Goal: Task Accomplishment & Management: Manage account settings

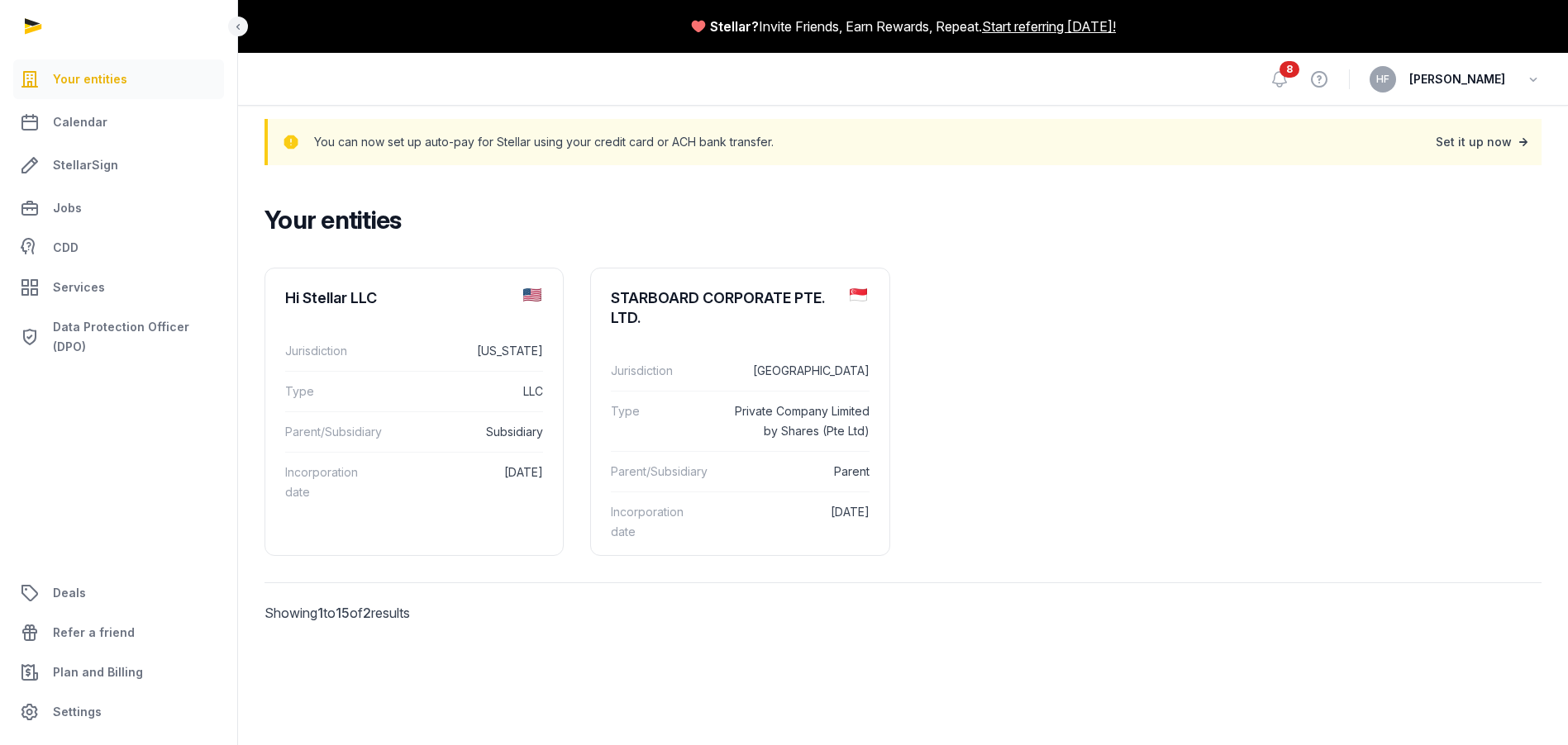
click at [1472, 145] on div "Set it up now" at bounding box center [1482, 142] width 95 height 23
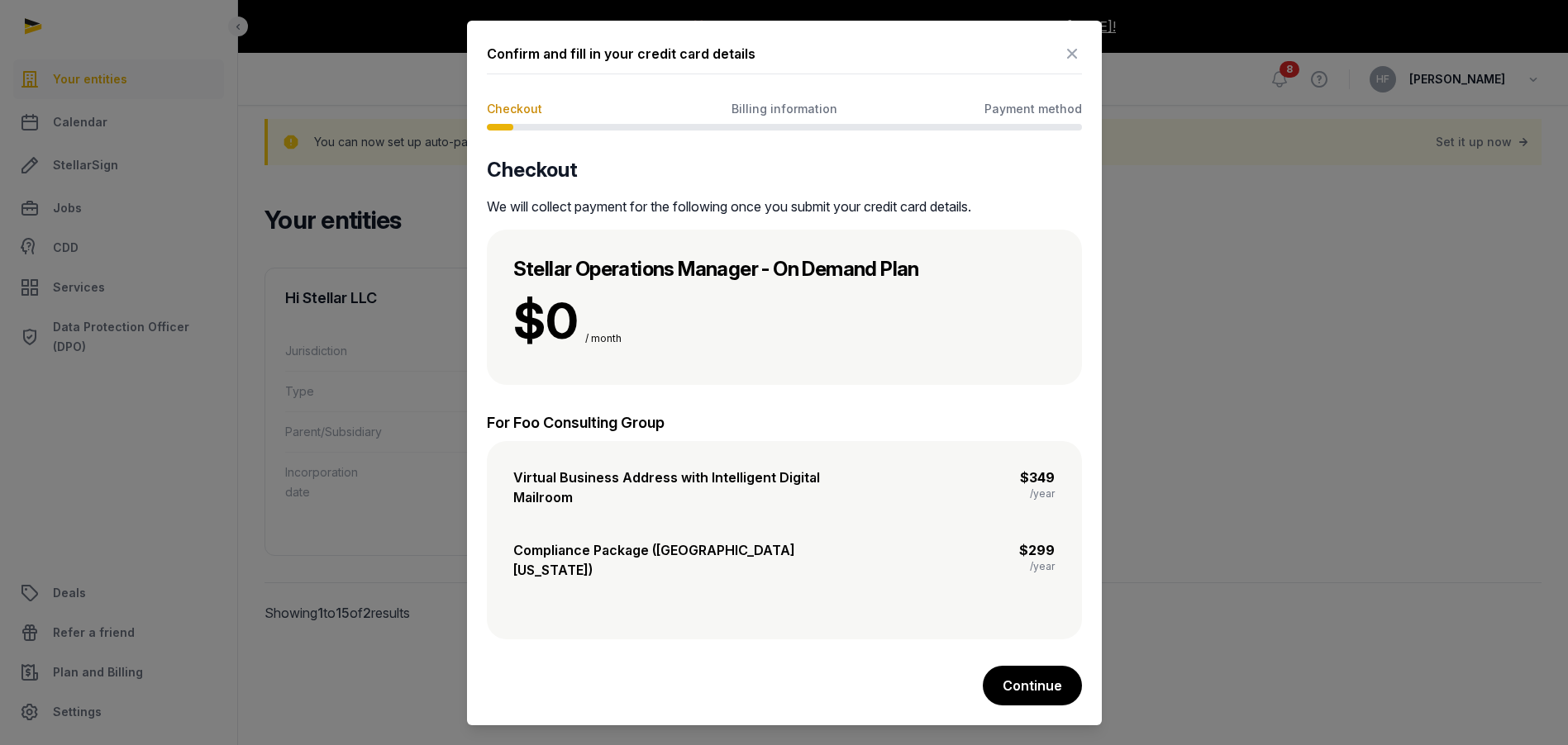
click at [1071, 67] on icon at bounding box center [1072, 53] width 20 height 26
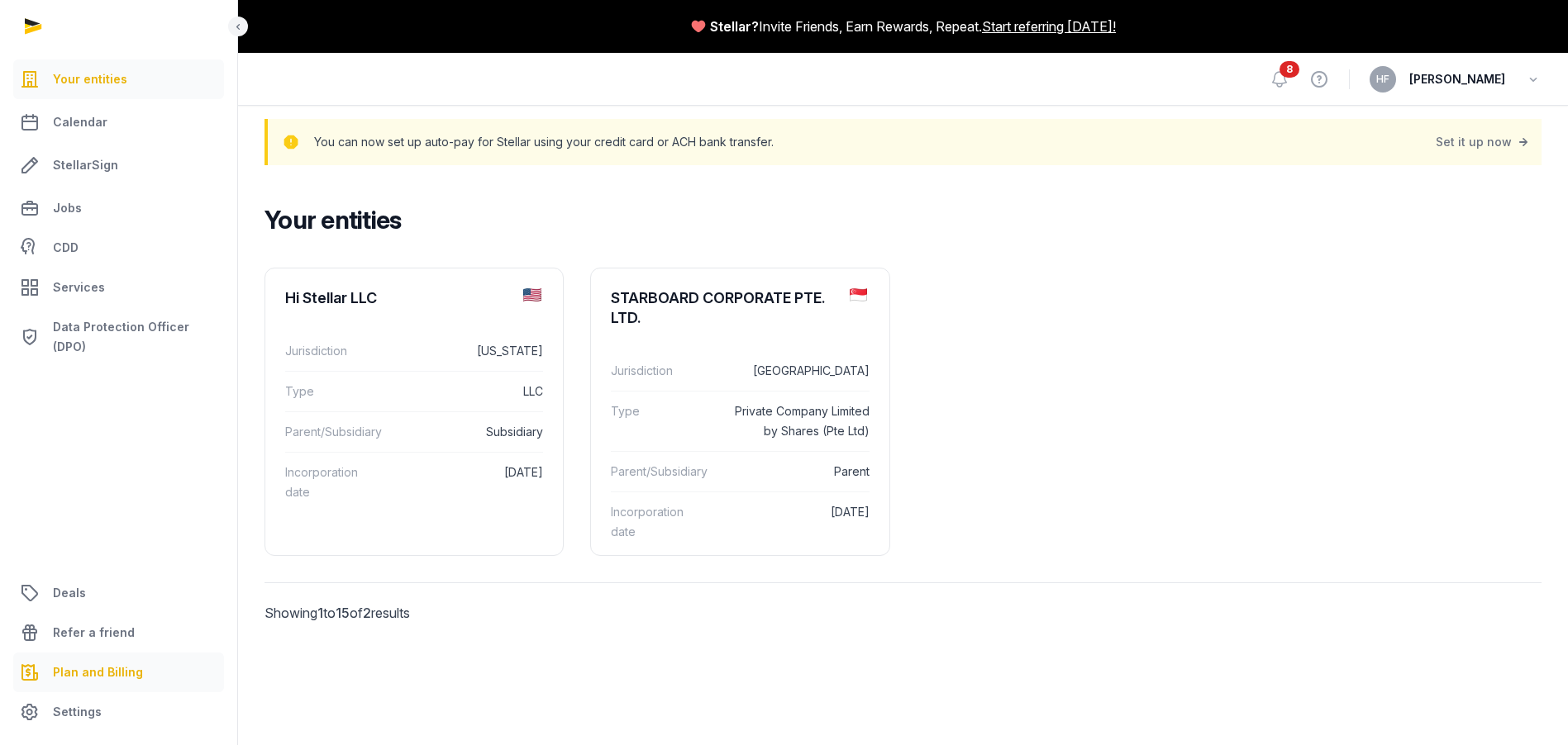
click at [114, 664] on span "Plan and Billing" at bounding box center [97, 673] width 90 height 20
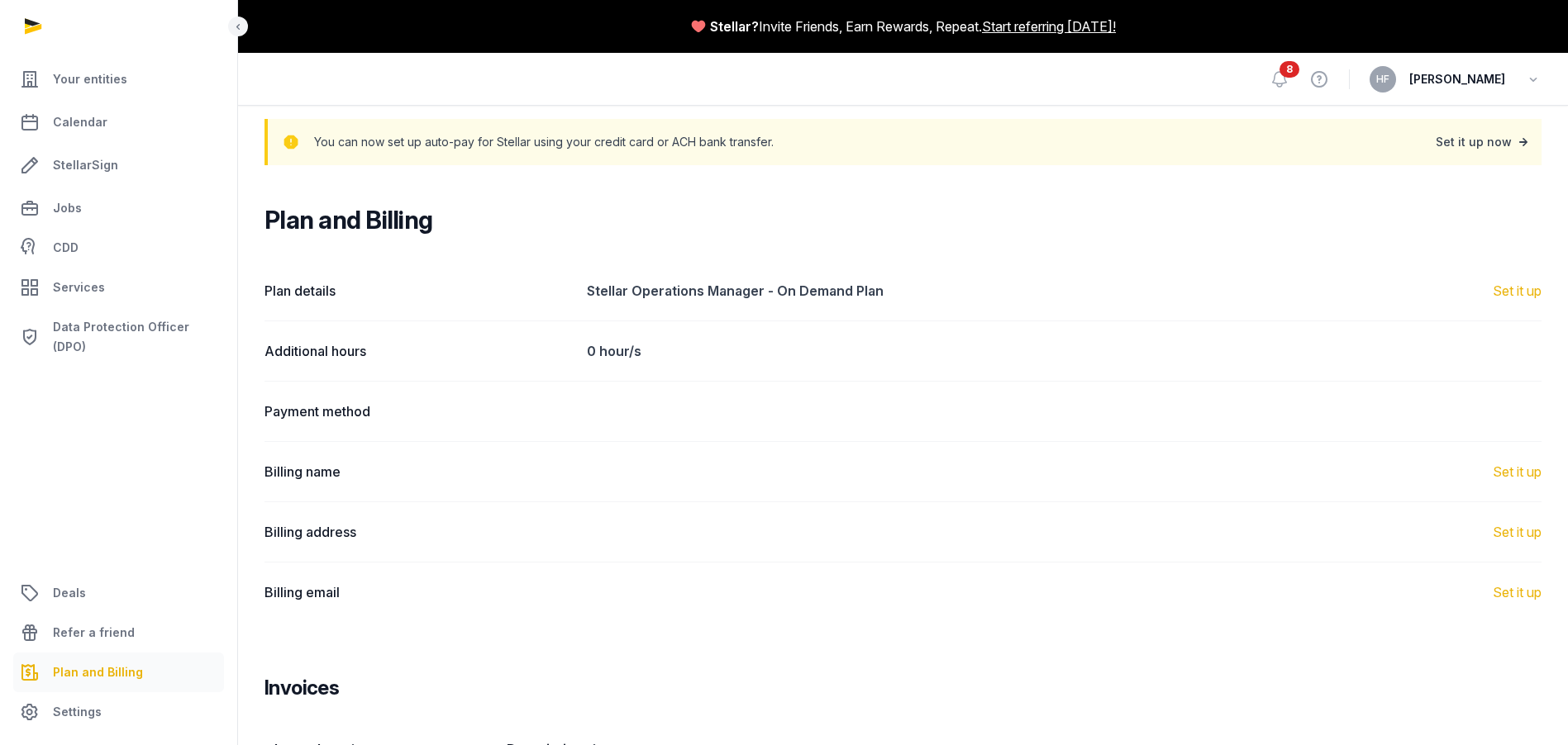
click at [1499, 137] on div "Set it up now" at bounding box center [1482, 142] width 95 height 23
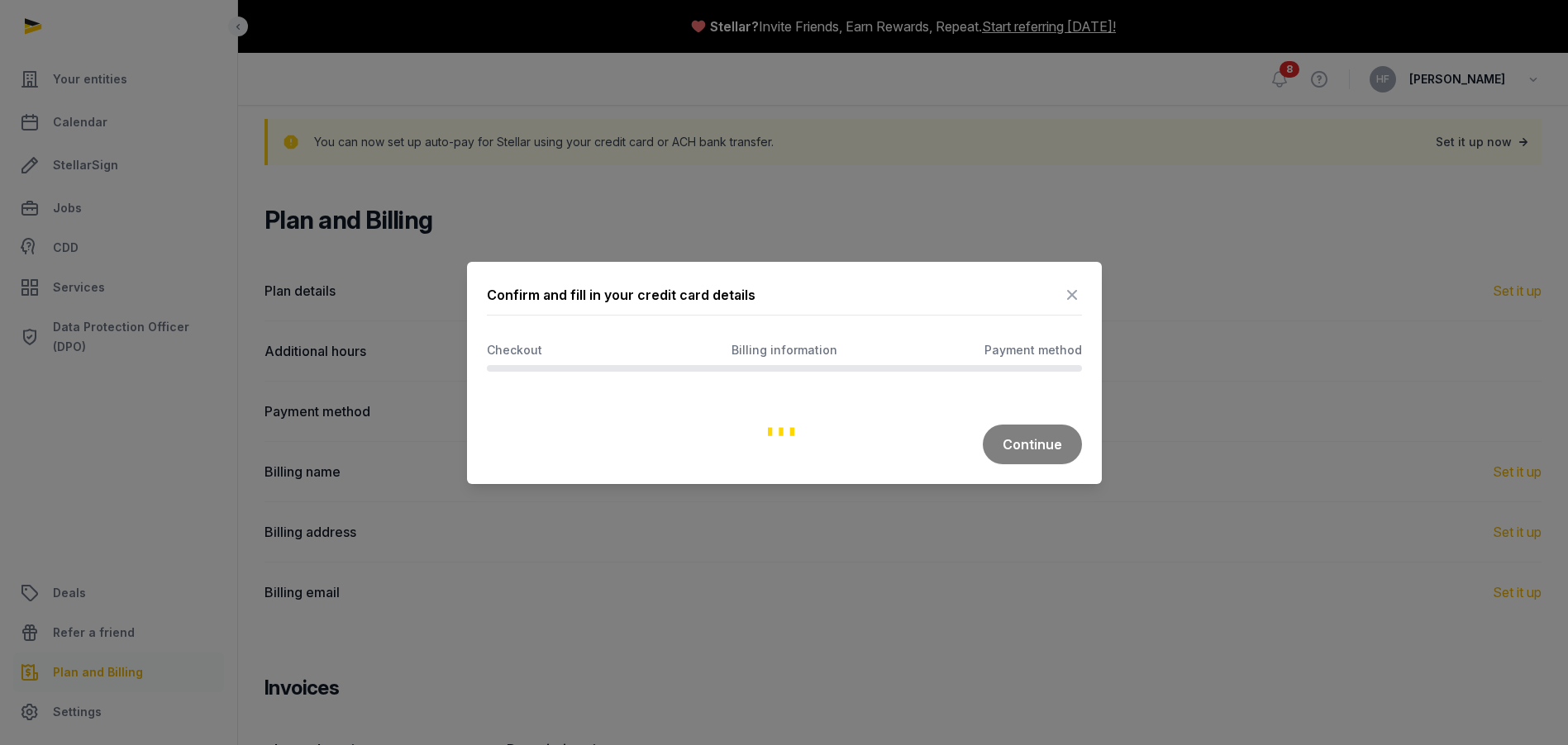
type input "*********"
type input "**********"
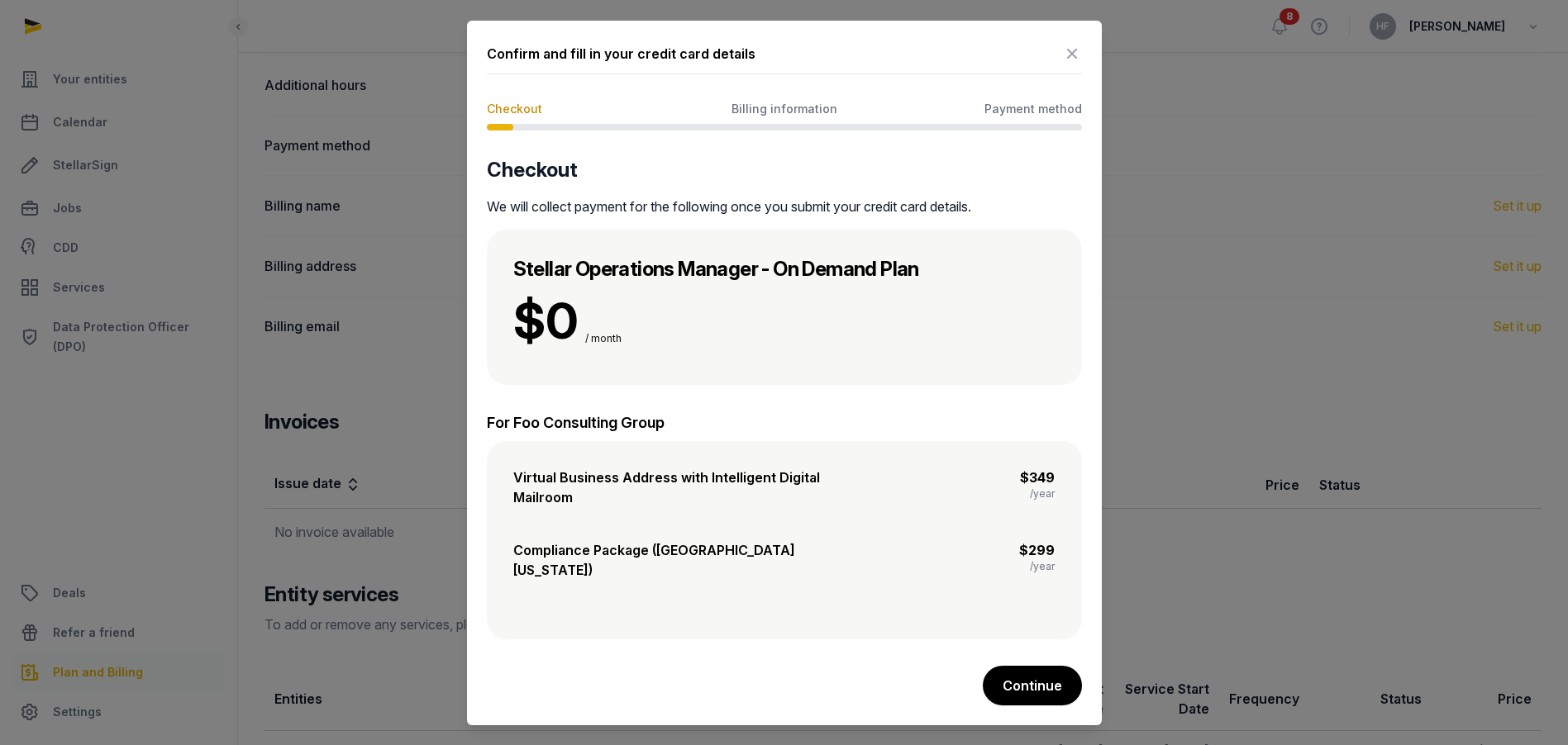
scroll to position [398, 0]
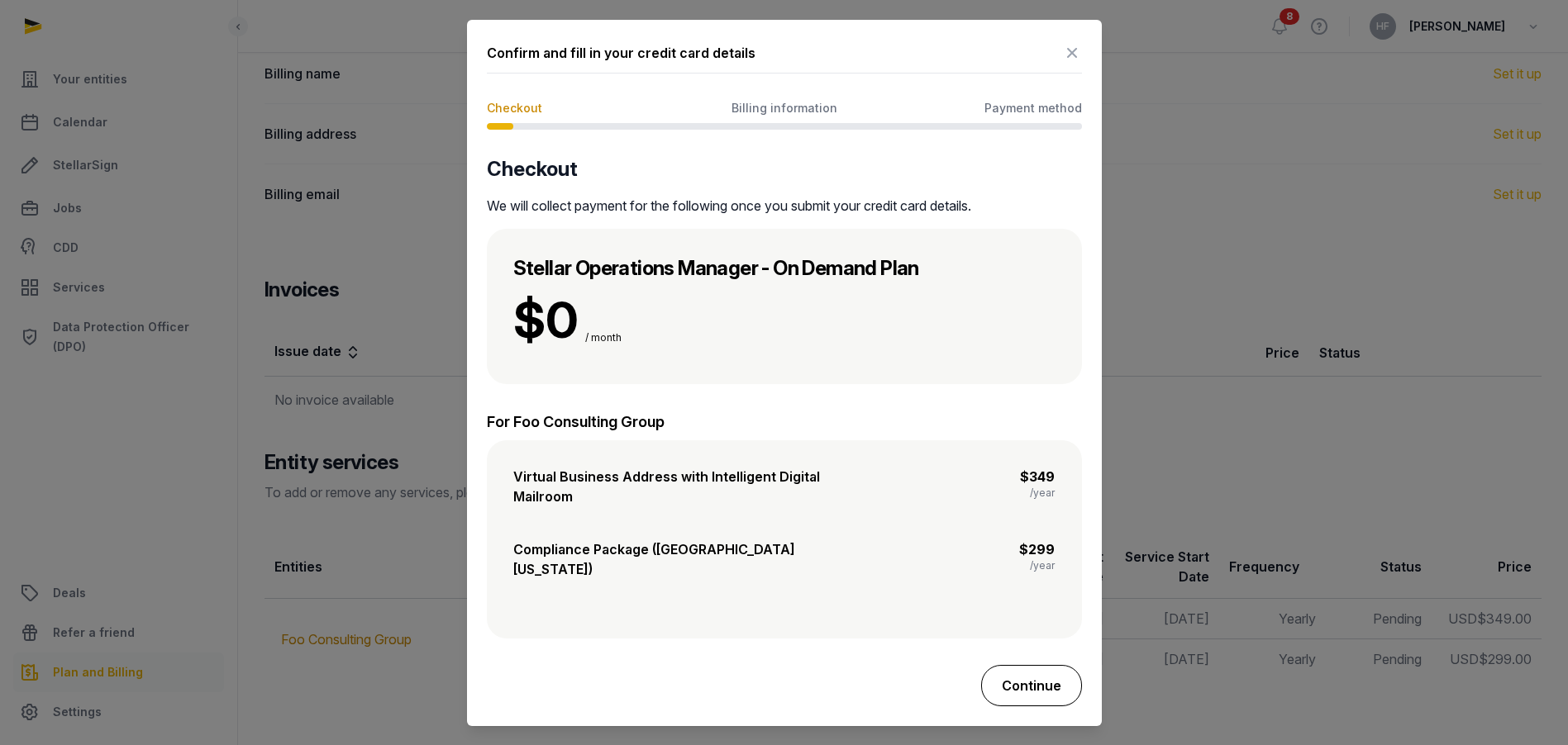
click at [1036, 669] on button "Continue" at bounding box center [1031, 685] width 101 height 41
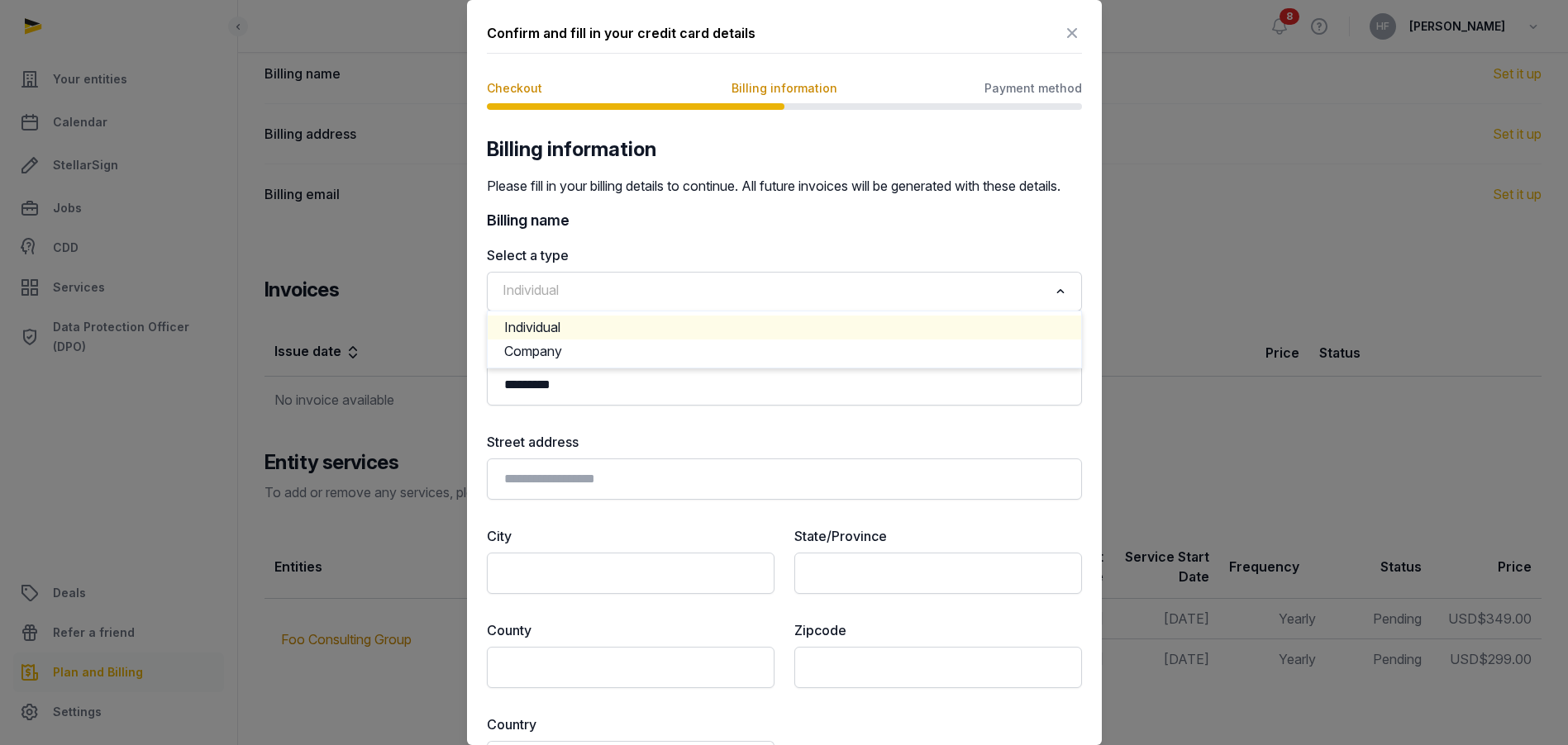
click at [781, 304] on input "Search for option" at bounding box center [772, 292] width 551 height 23
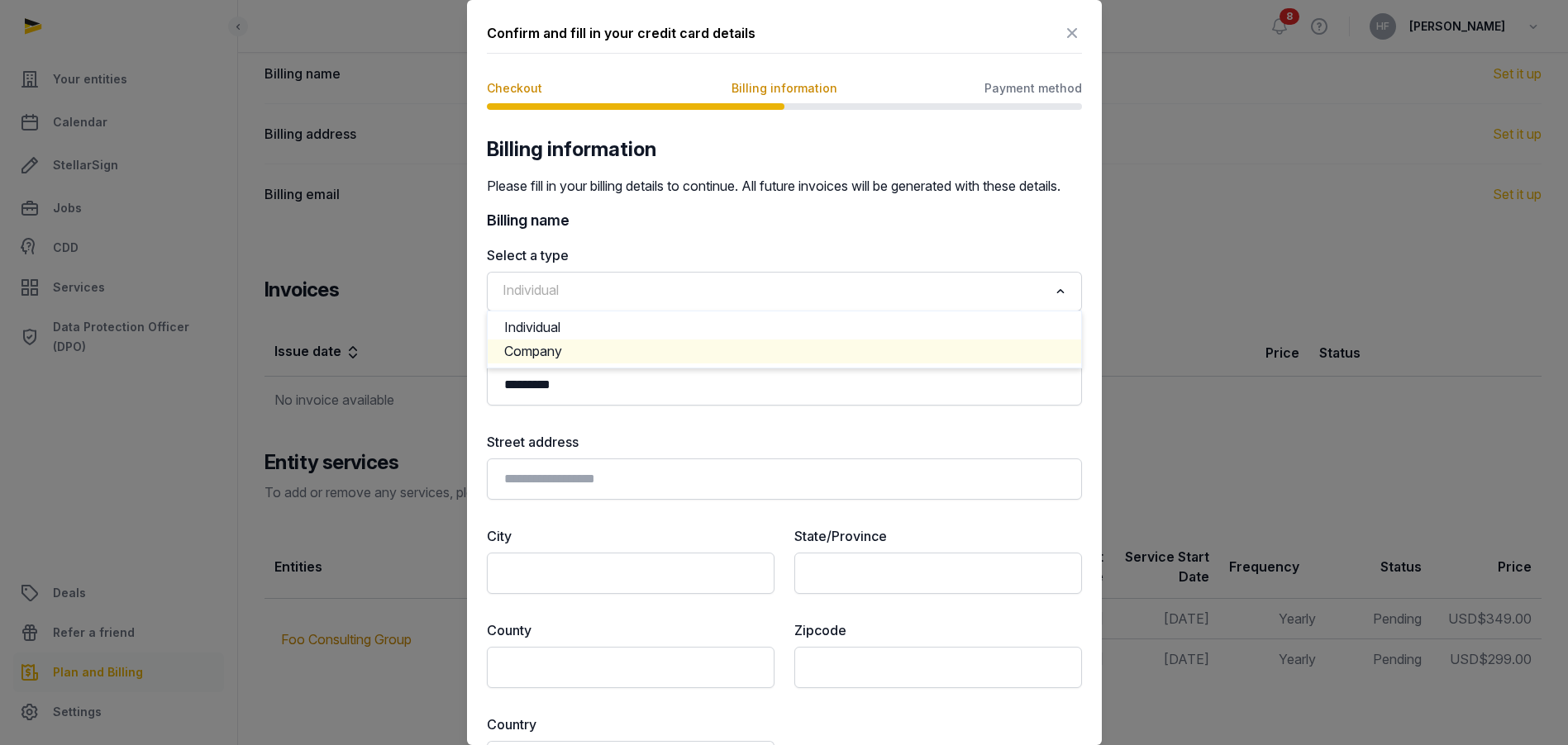
click at [690, 363] on li "Company" at bounding box center [784, 351] width 594 height 24
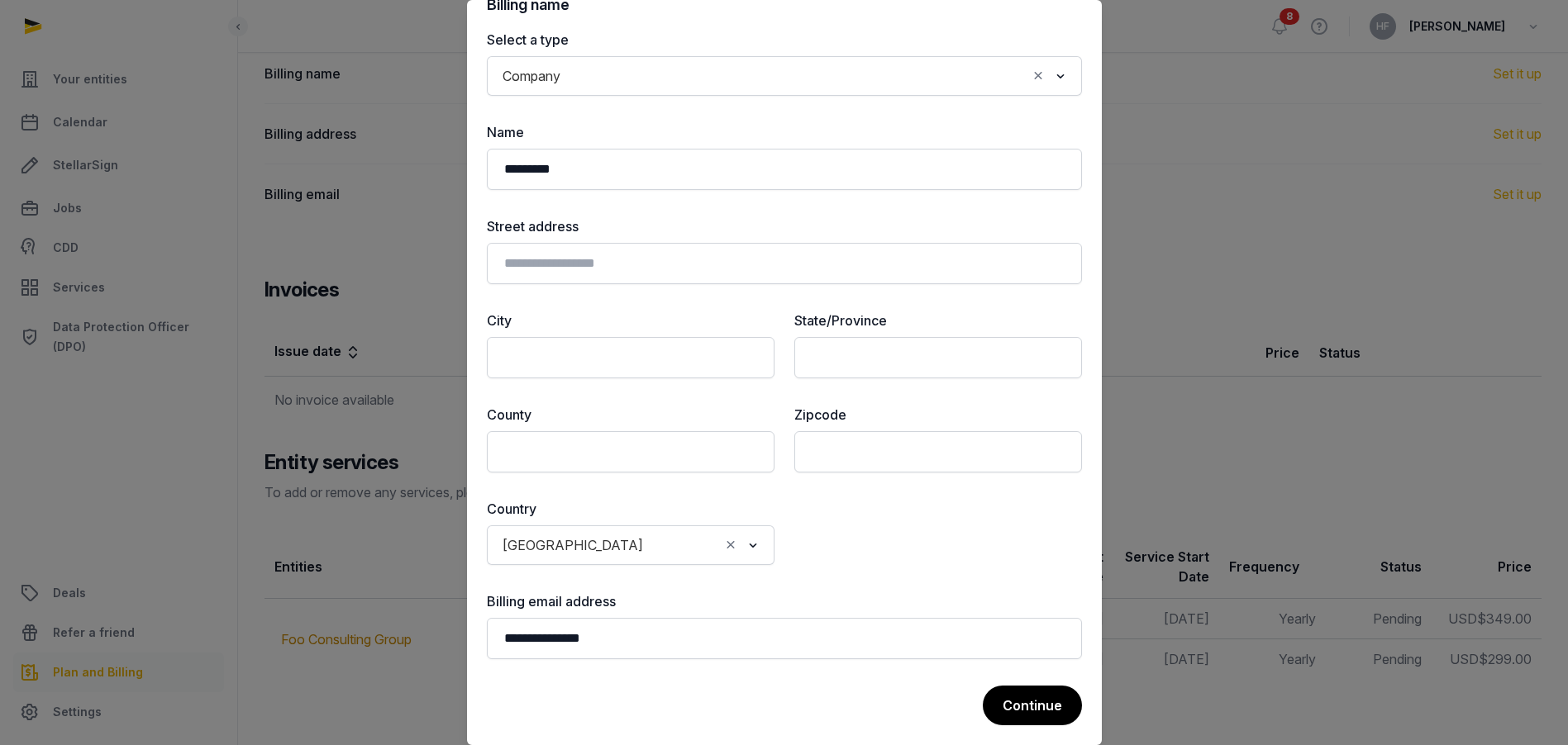
scroll to position [235, 0]
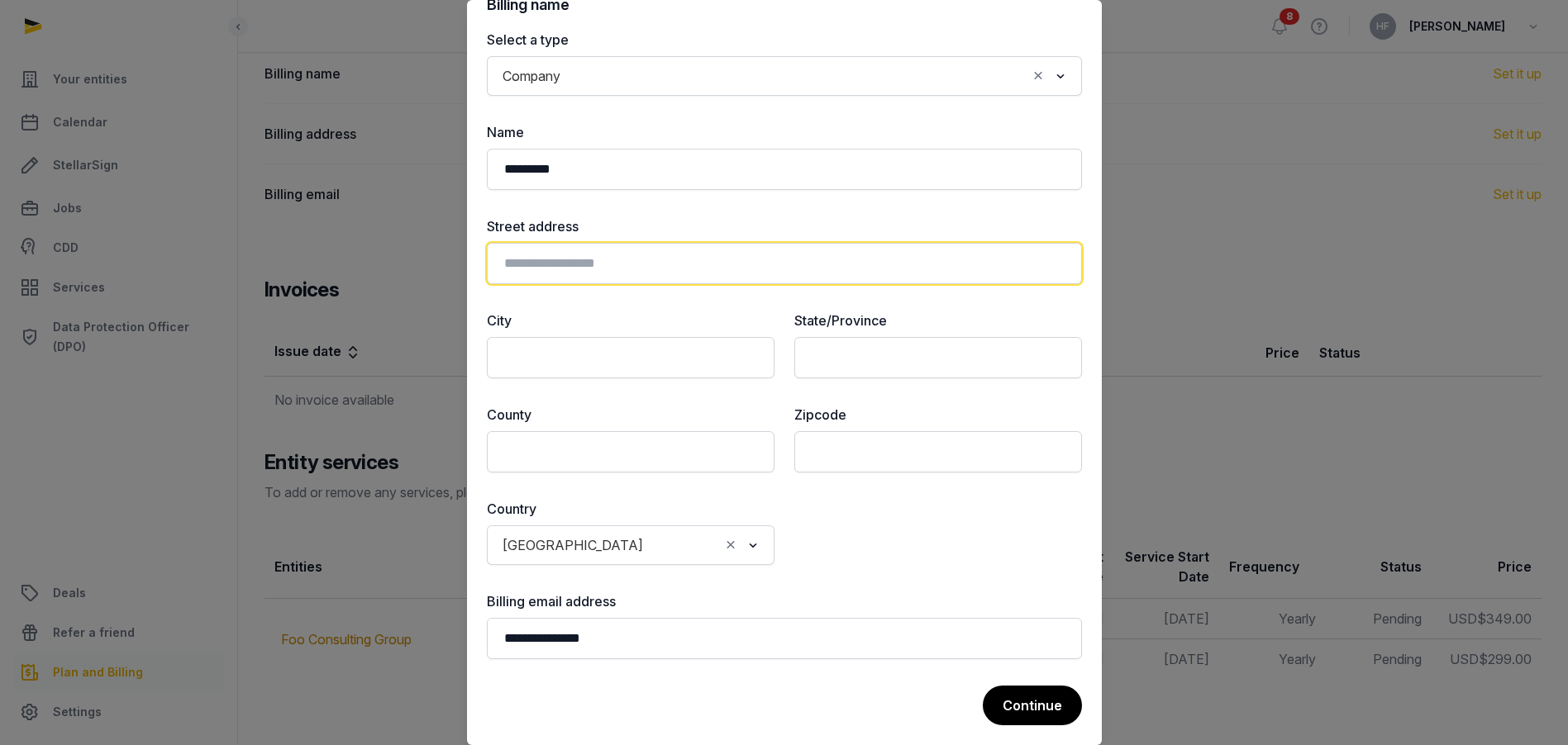
click at [673, 267] on input "text" at bounding box center [784, 263] width 595 height 41
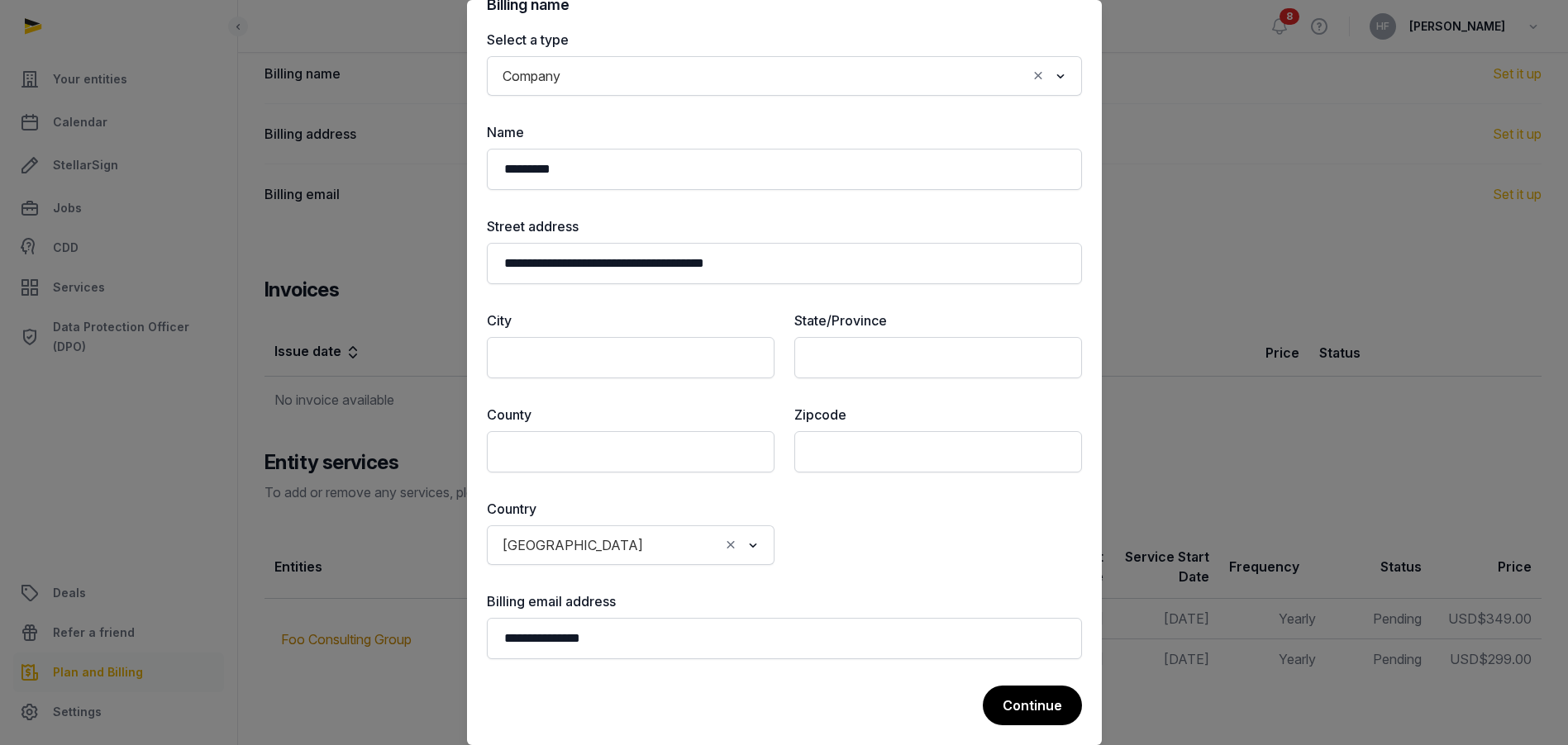
type input "**********"
type input "*****"
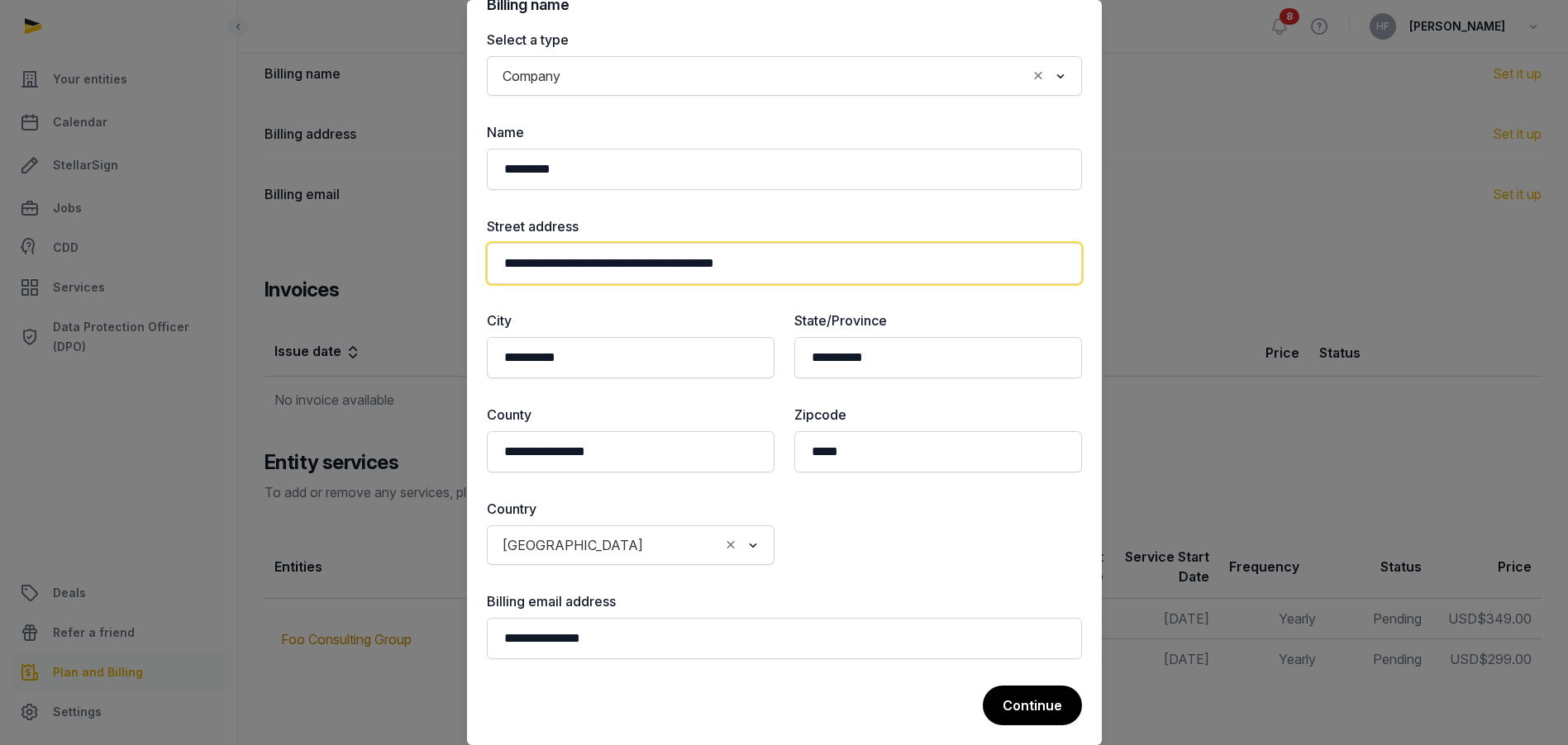
click at [735, 264] on input "**********" at bounding box center [784, 263] width 595 height 41
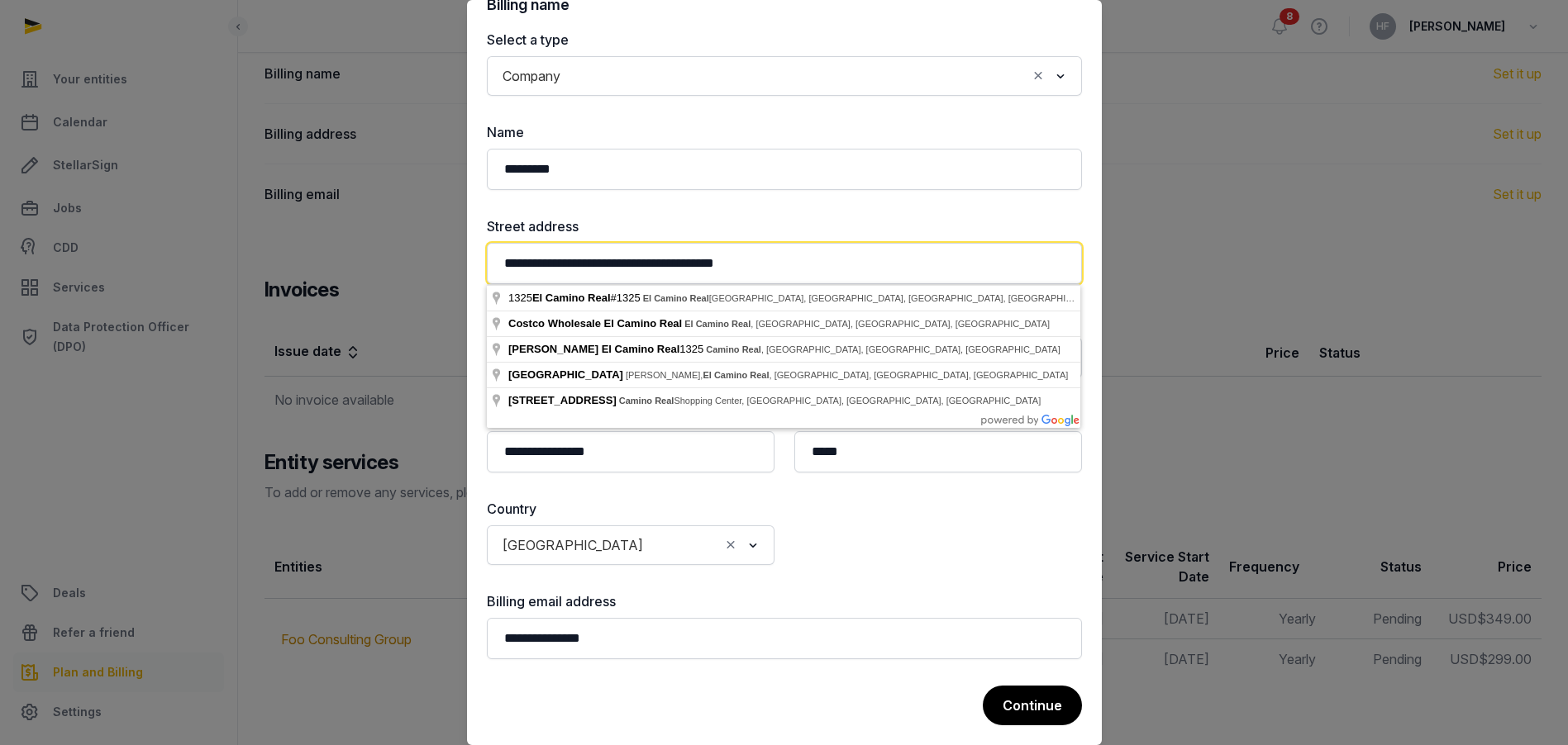
drag, startPoint x: 798, startPoint y: 260, endPoint x: 478, endPoint y: 261, distance: 320.0
click at [479, 260] on div "**********" at bounding box center [784, 264] width 635 height 961
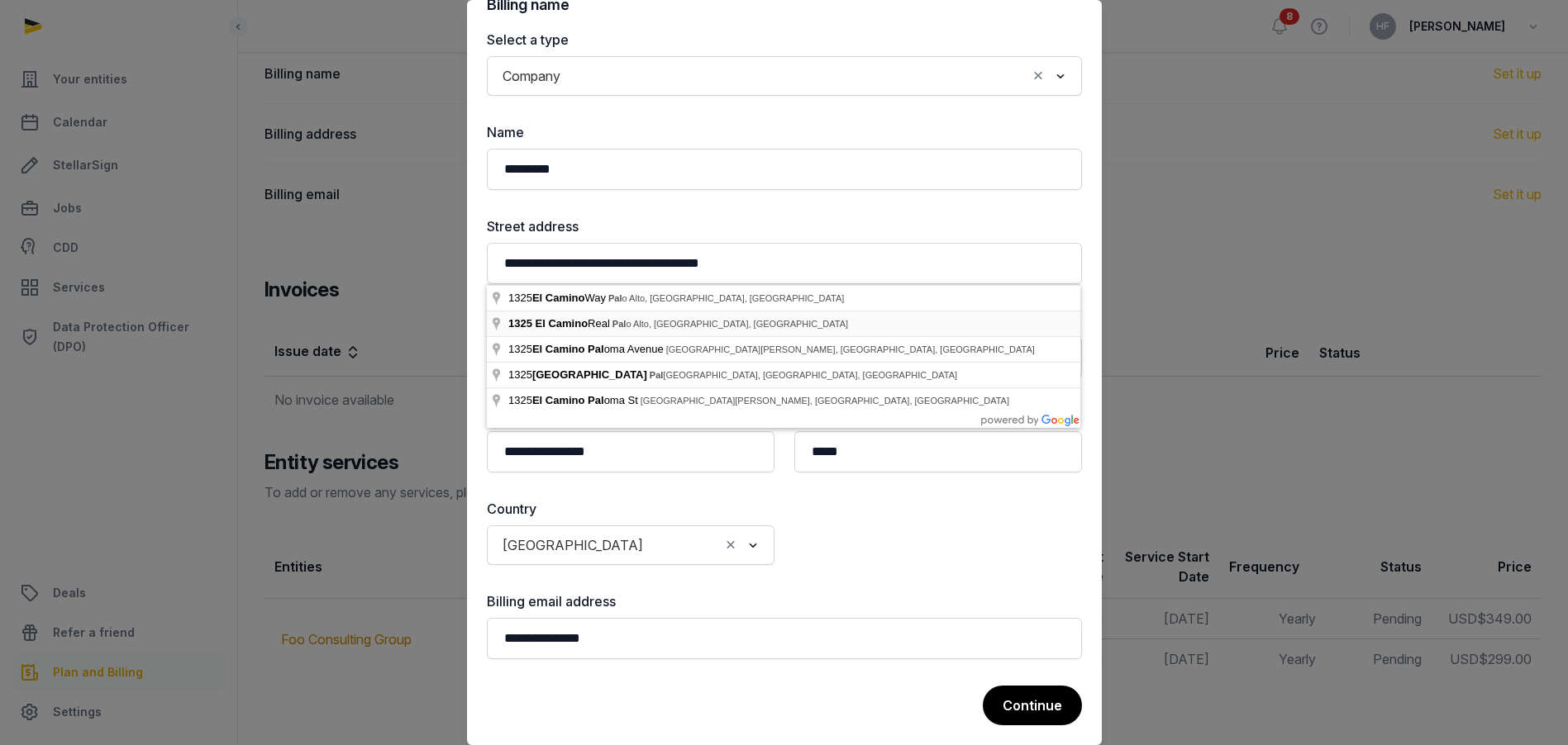
type input "**********"
type input "*********"
type input "**********"
type input "*****"
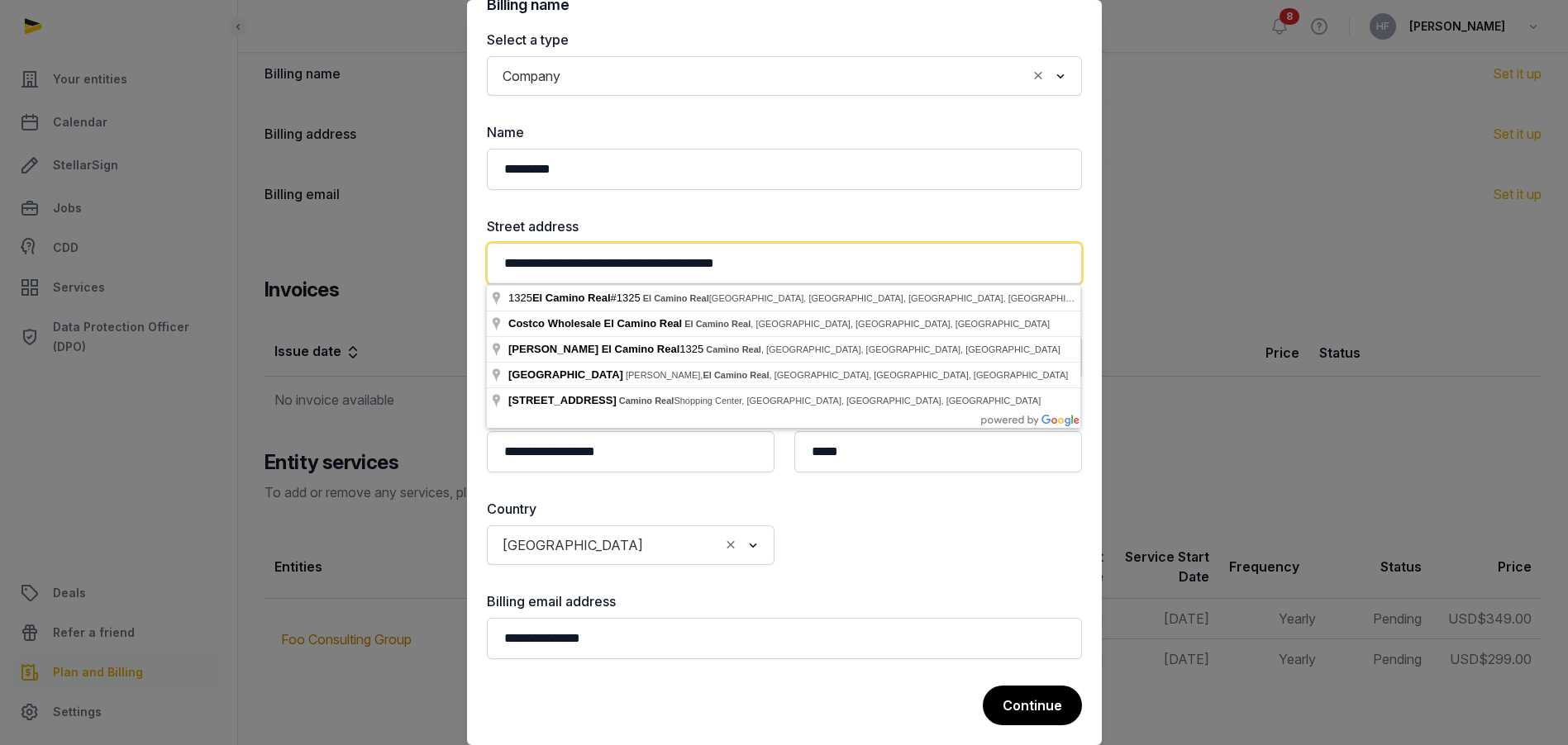
drag, startPoint x: 636, startPoint y: 264, endPoint x: 484, endPoint y: 264, distance: 152.0
click at [484, 264] on div "**********" at bounding box center [784, 264] width 635 height 961
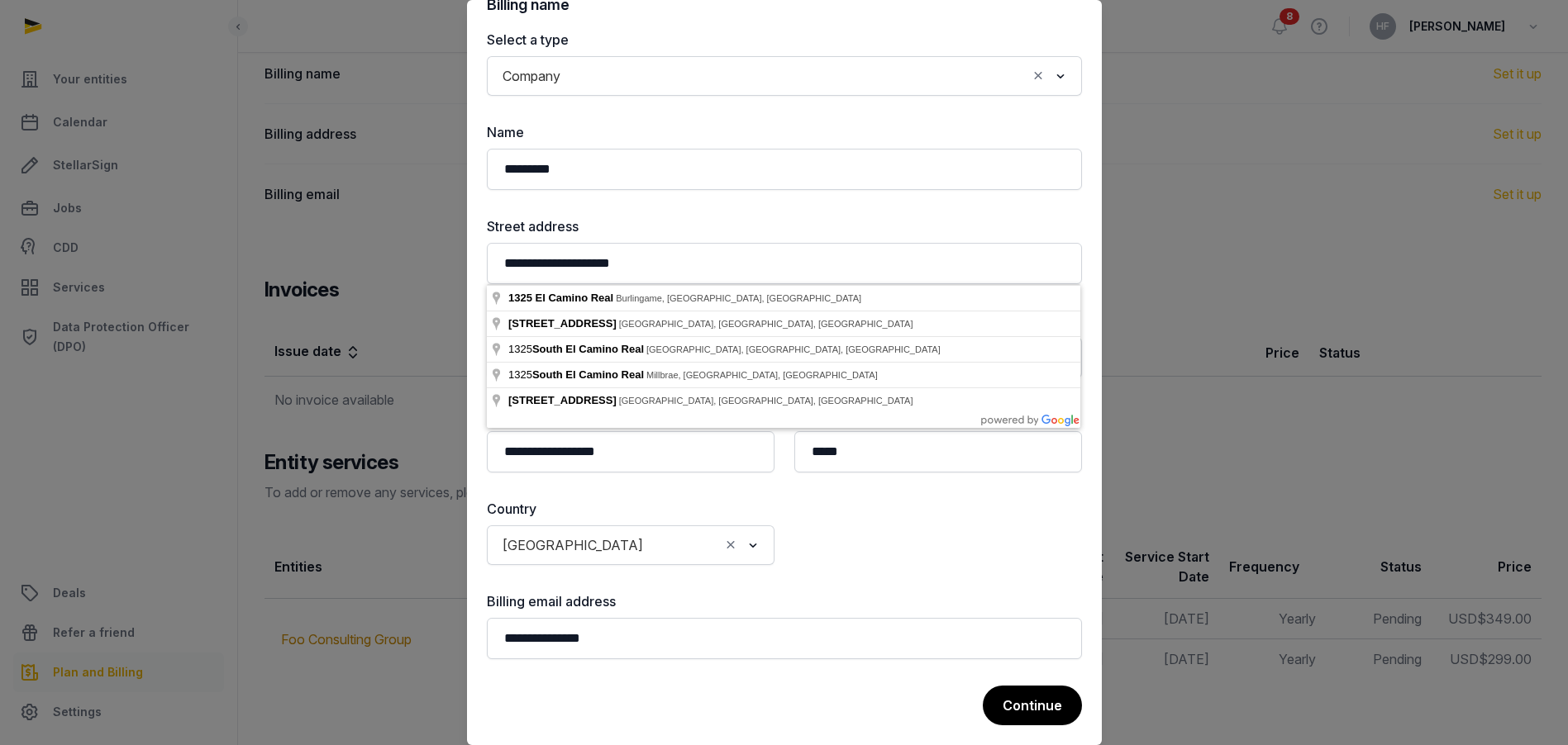
click at [629, 211] on div "**********" at bounding box center [784, 344] width 595 height 629
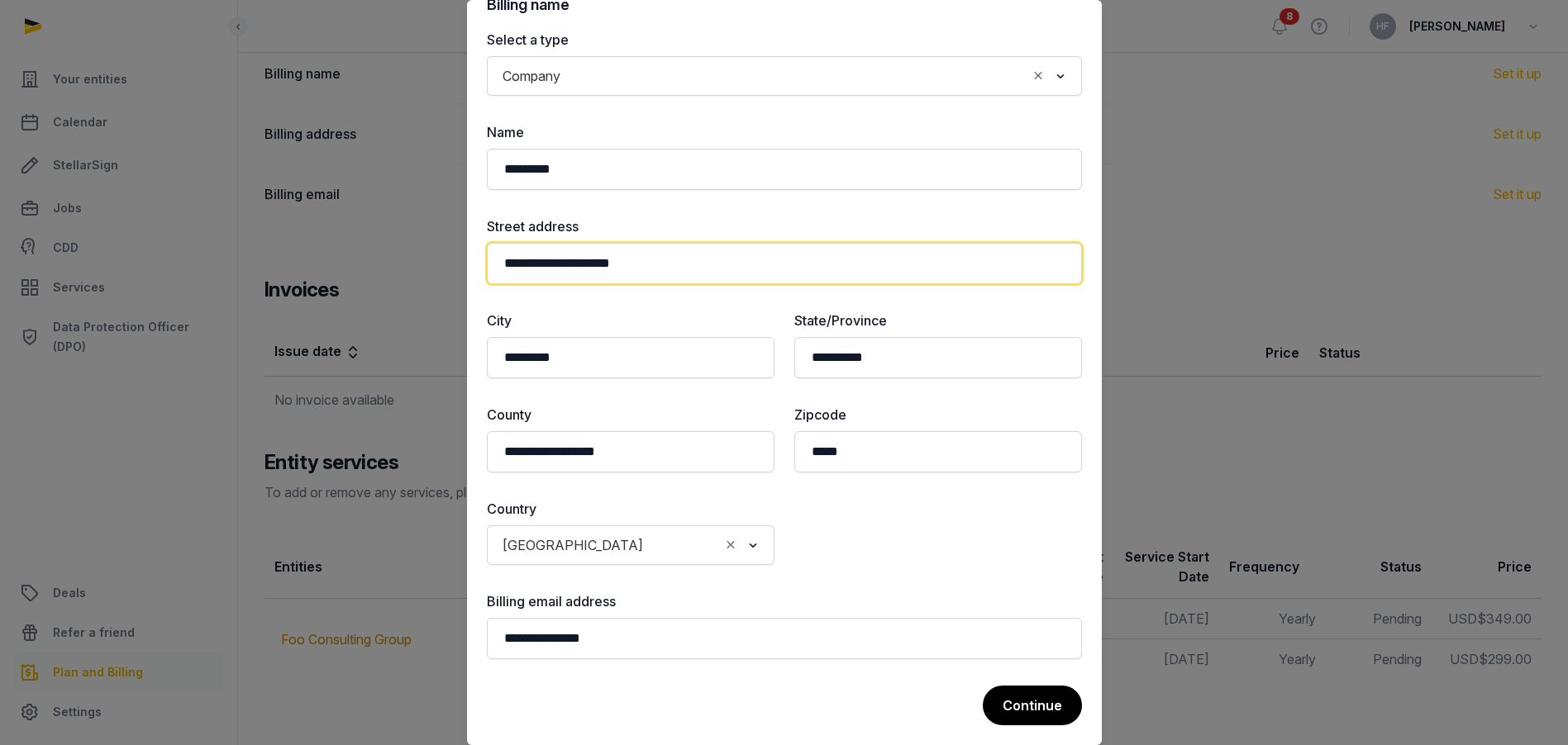
click at [651, 262] on input "**********" at bounding box center [784, 263] width 595 height 41
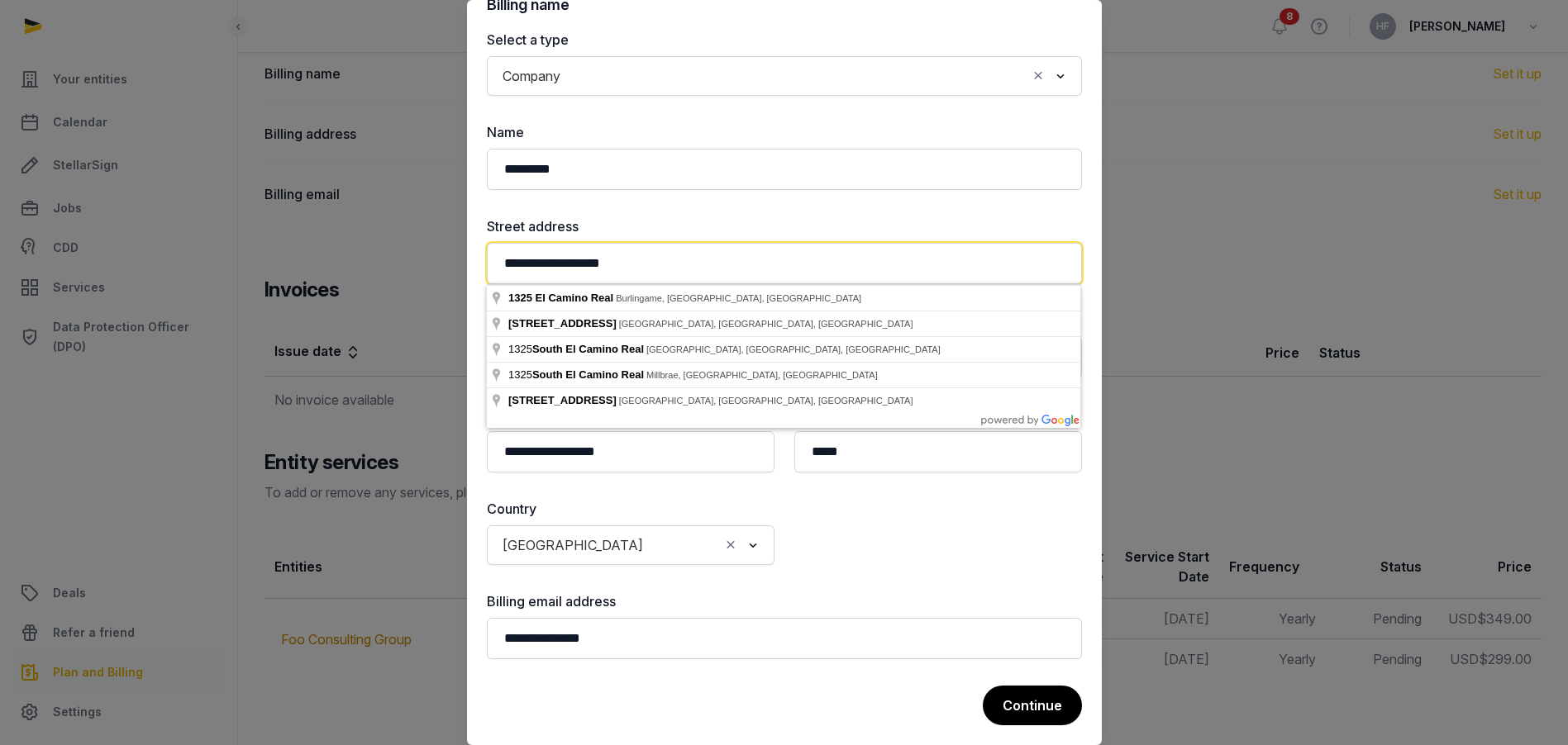
type input "**********"
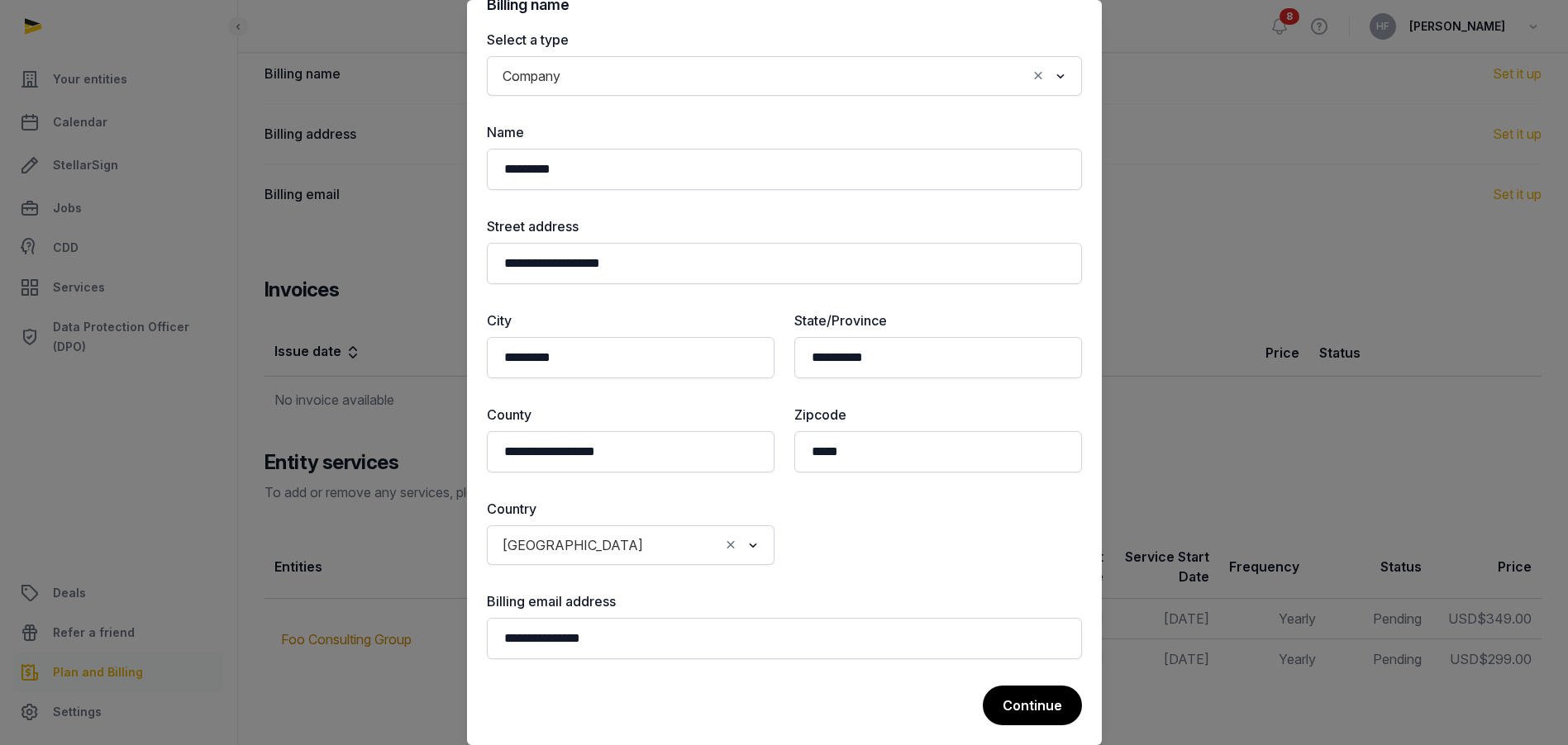
click at [681, 212] on div "**********" at bounding box center [784, 344] width 595 height 629
click at [1034, 699] on button "Continue" at bounding box center [1031, 705] width 101 height 41
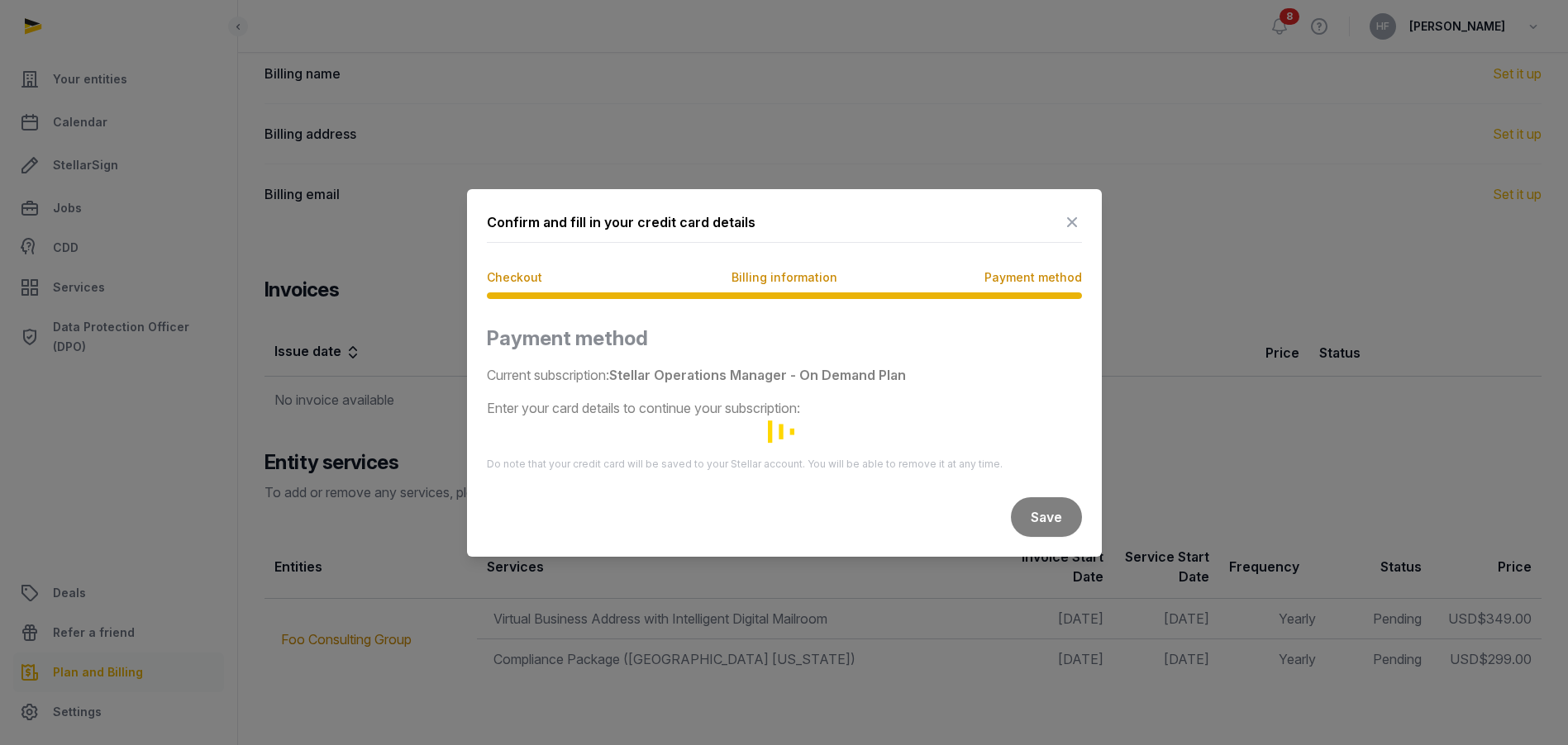
scroll to position [0, 0]
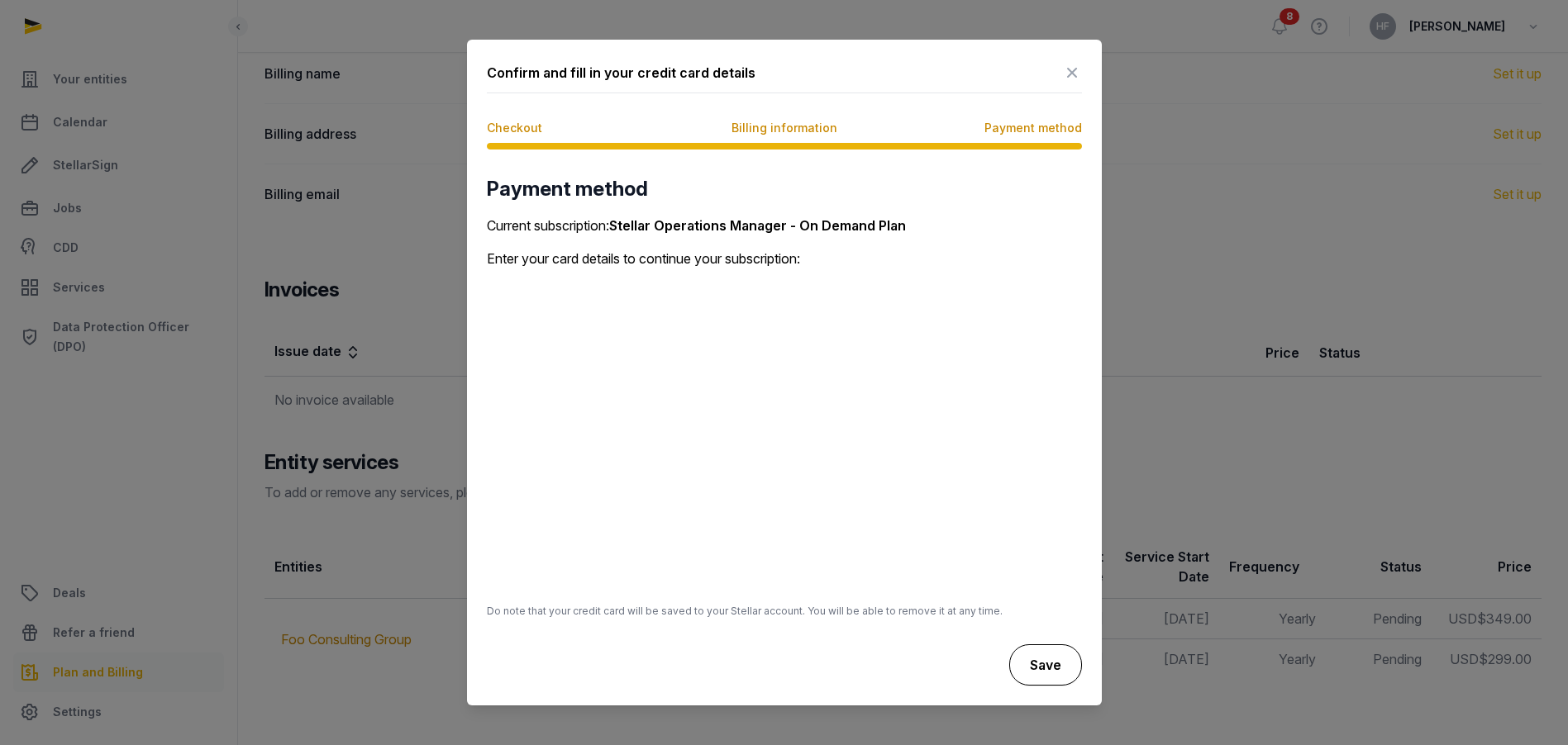
click at [1048, 670] on button "Save" at bounding box center [1045, 665] width 72 height 41
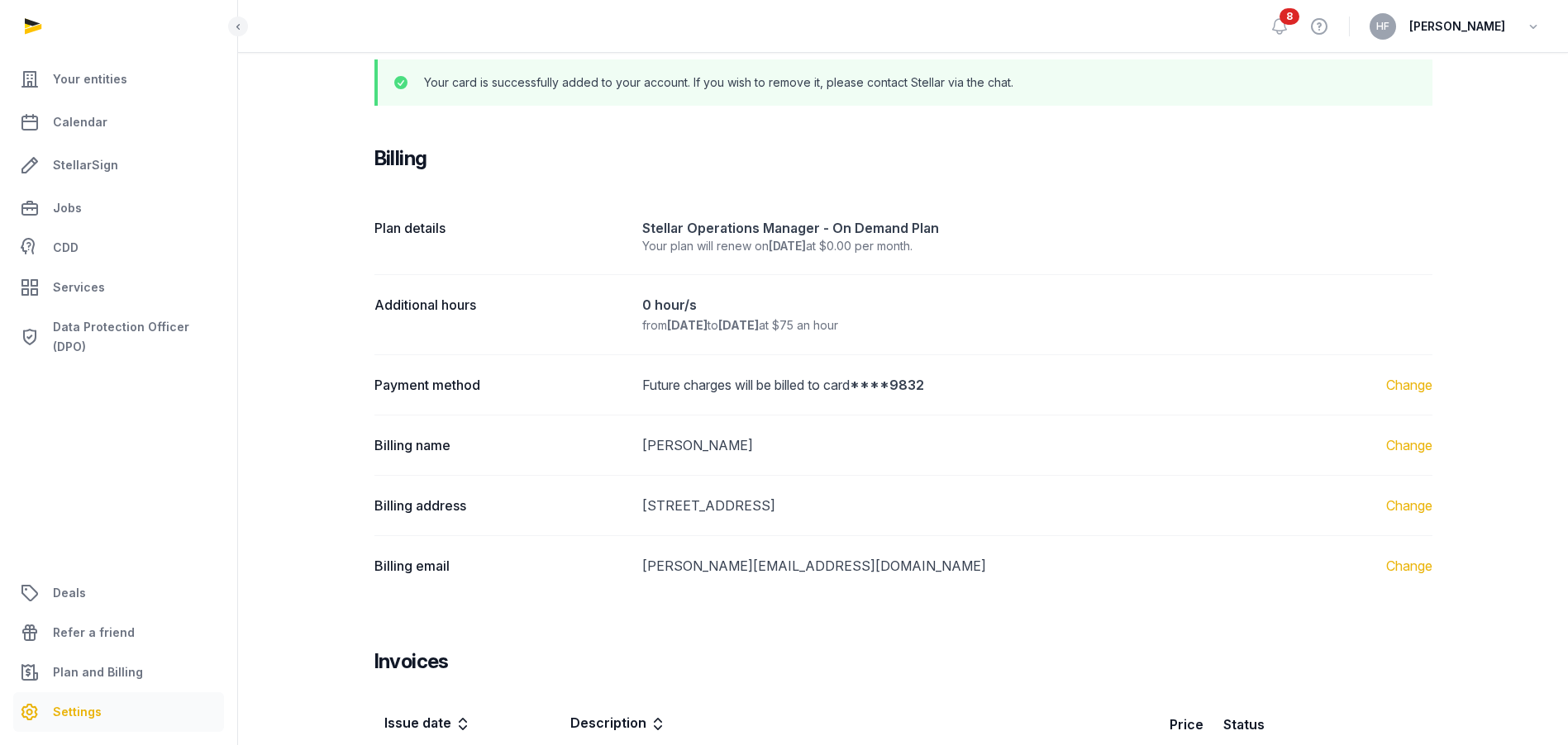
scroll to position [238, 0]
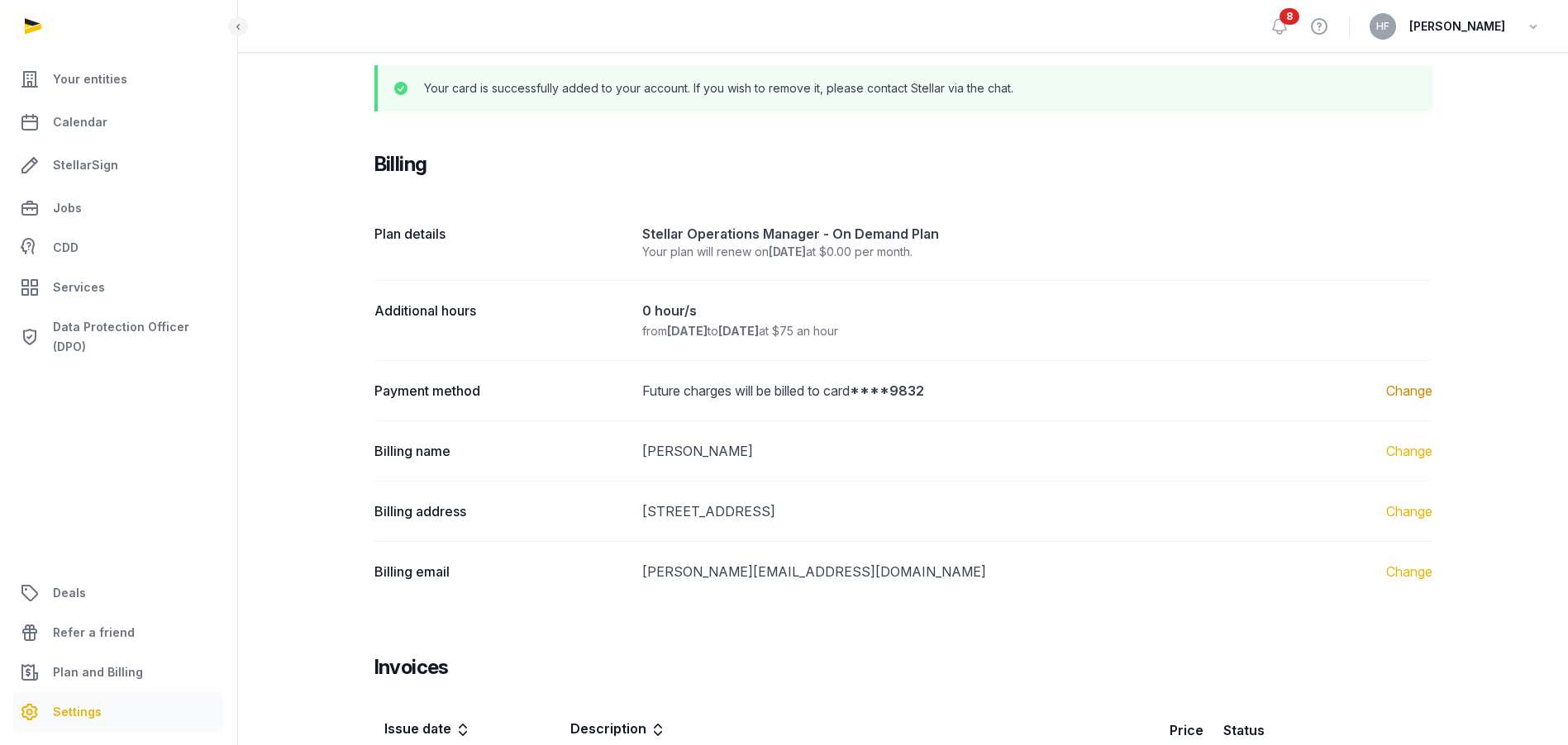
click at [1416, 392] on link "Change" at bounding box center [1409, 390] width 46 height 20
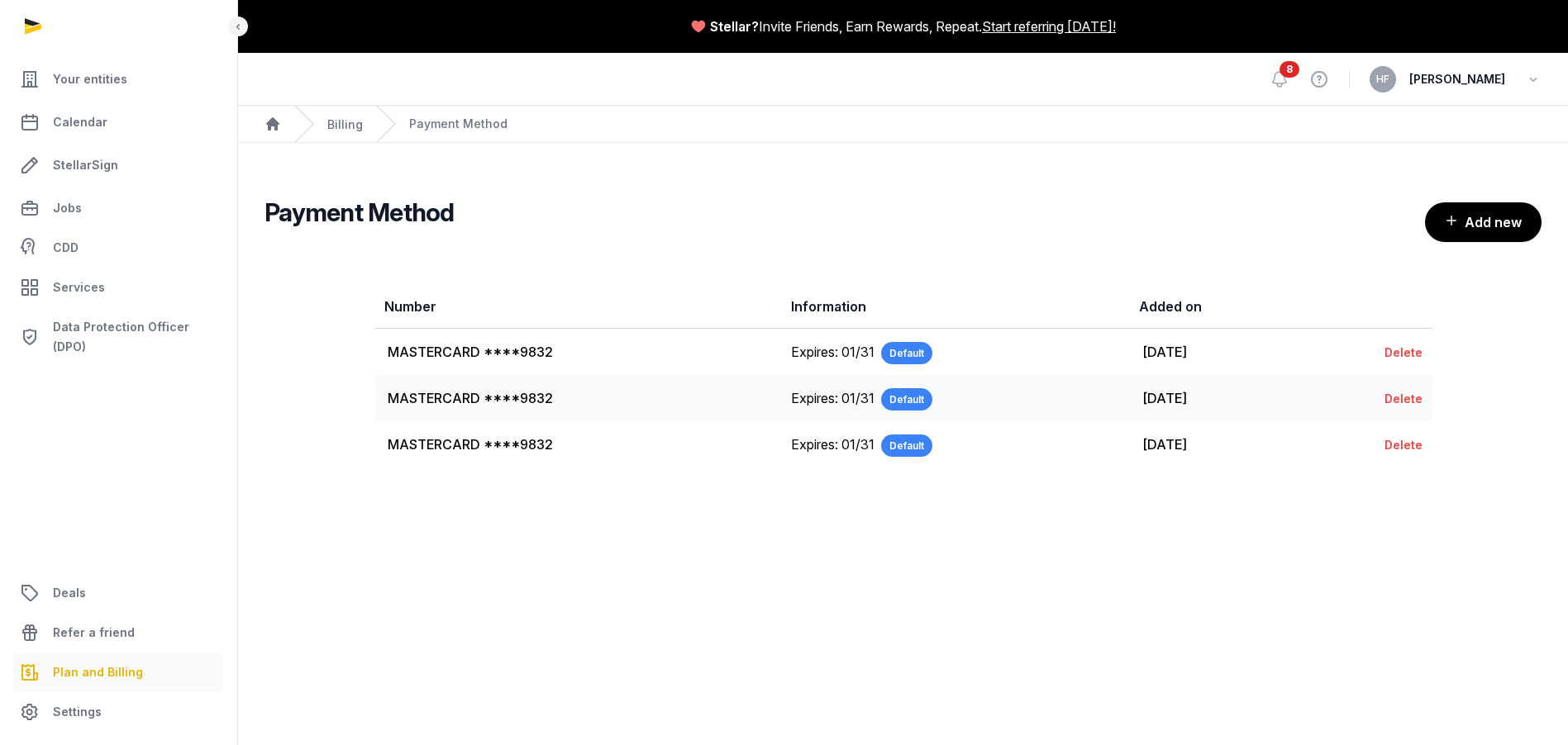
click at [1397, 397] on link "Delete" at bounding box center [1402, 398] width 38 height 14
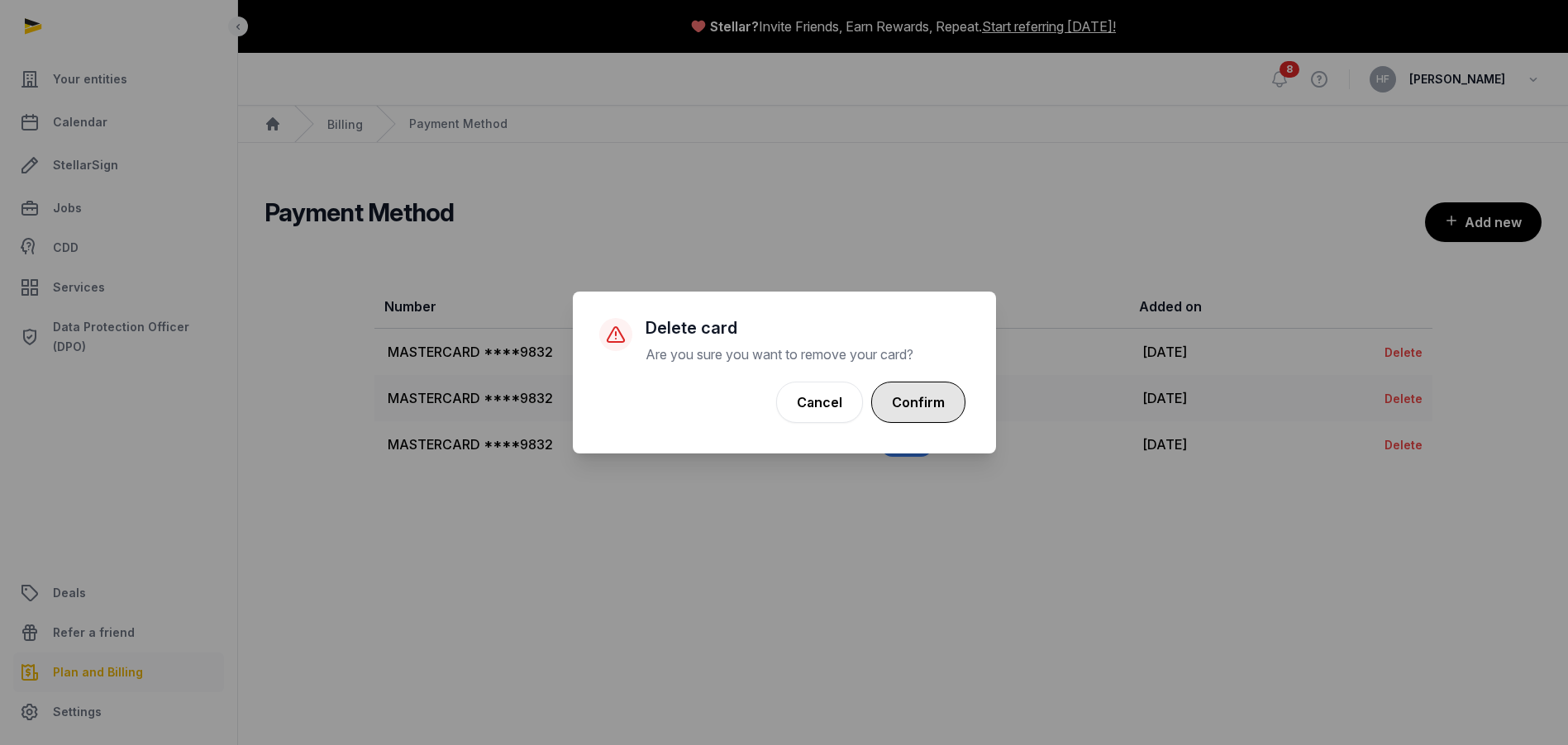
click at [926, 401] on button "Confirm" at bounding box center [918, 402] width 94 height 41
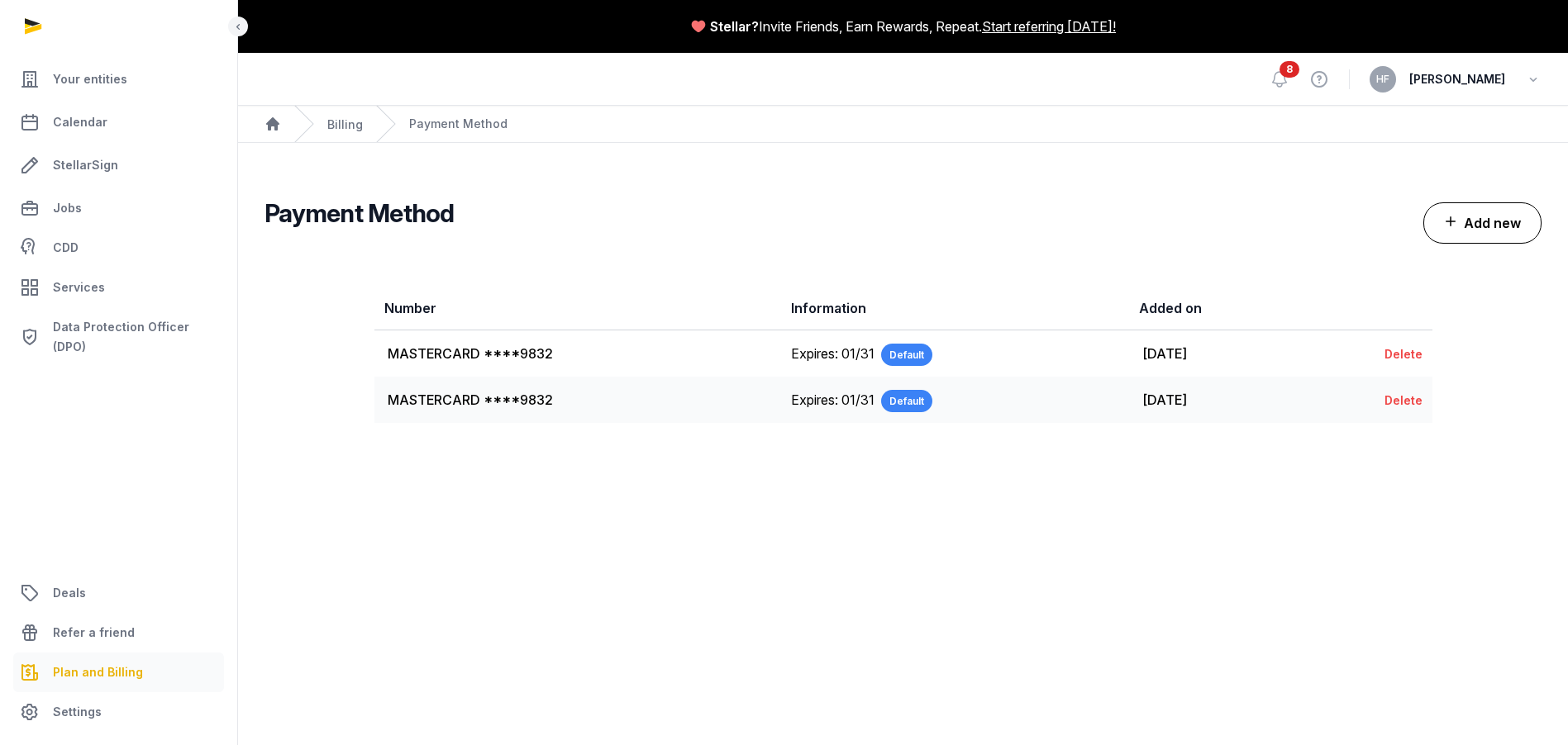
click at [1471, 229] on button "Add new" at bounding box center [1482, 223] width 119 height 41
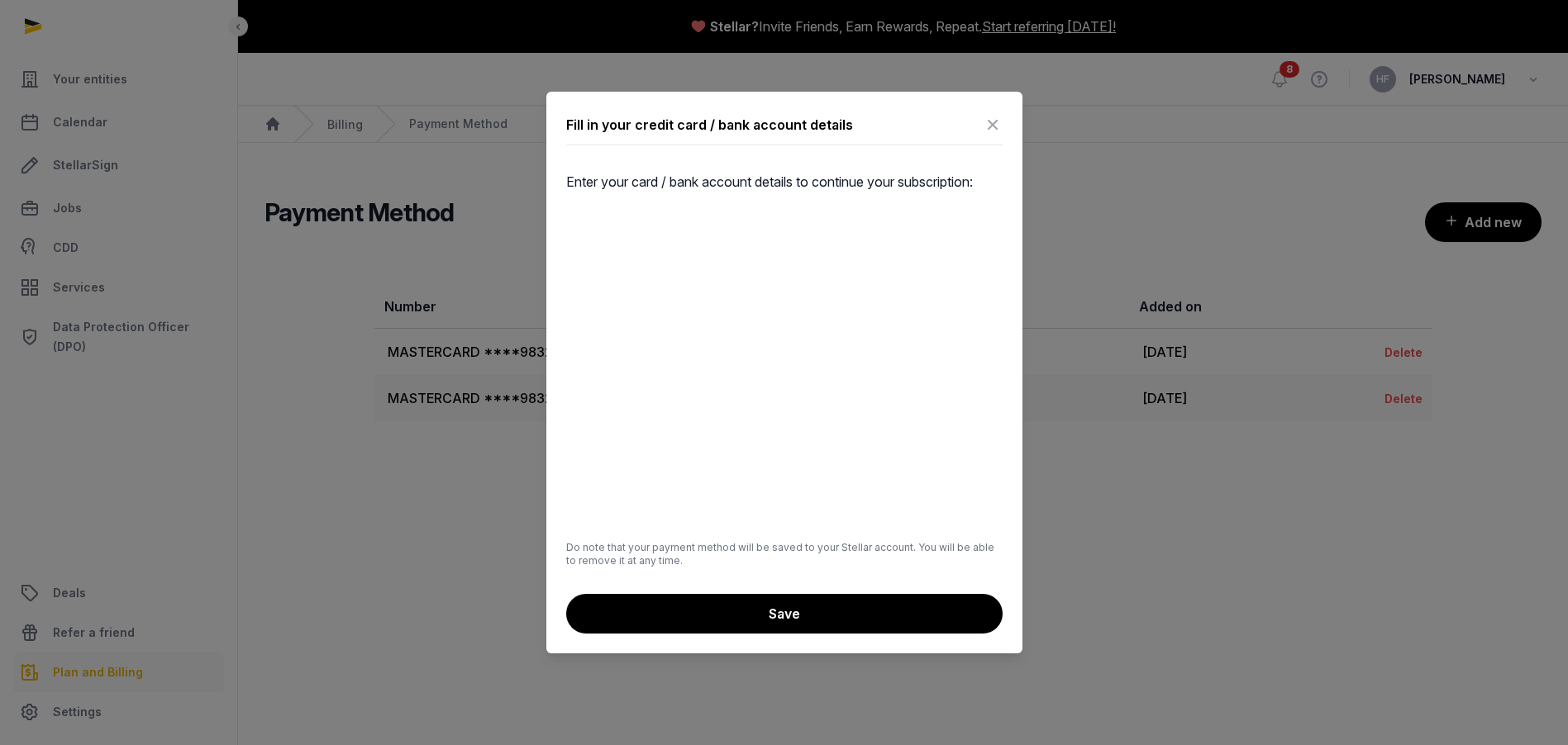
click at [1001, 121] on div "Fill in your credit card / bank account details Enter your card / bank account …" at bounding box center [784, 372] width 476 height 561
click at [989, 123] on icon at bounding box center [993, 124] width 20 height 26
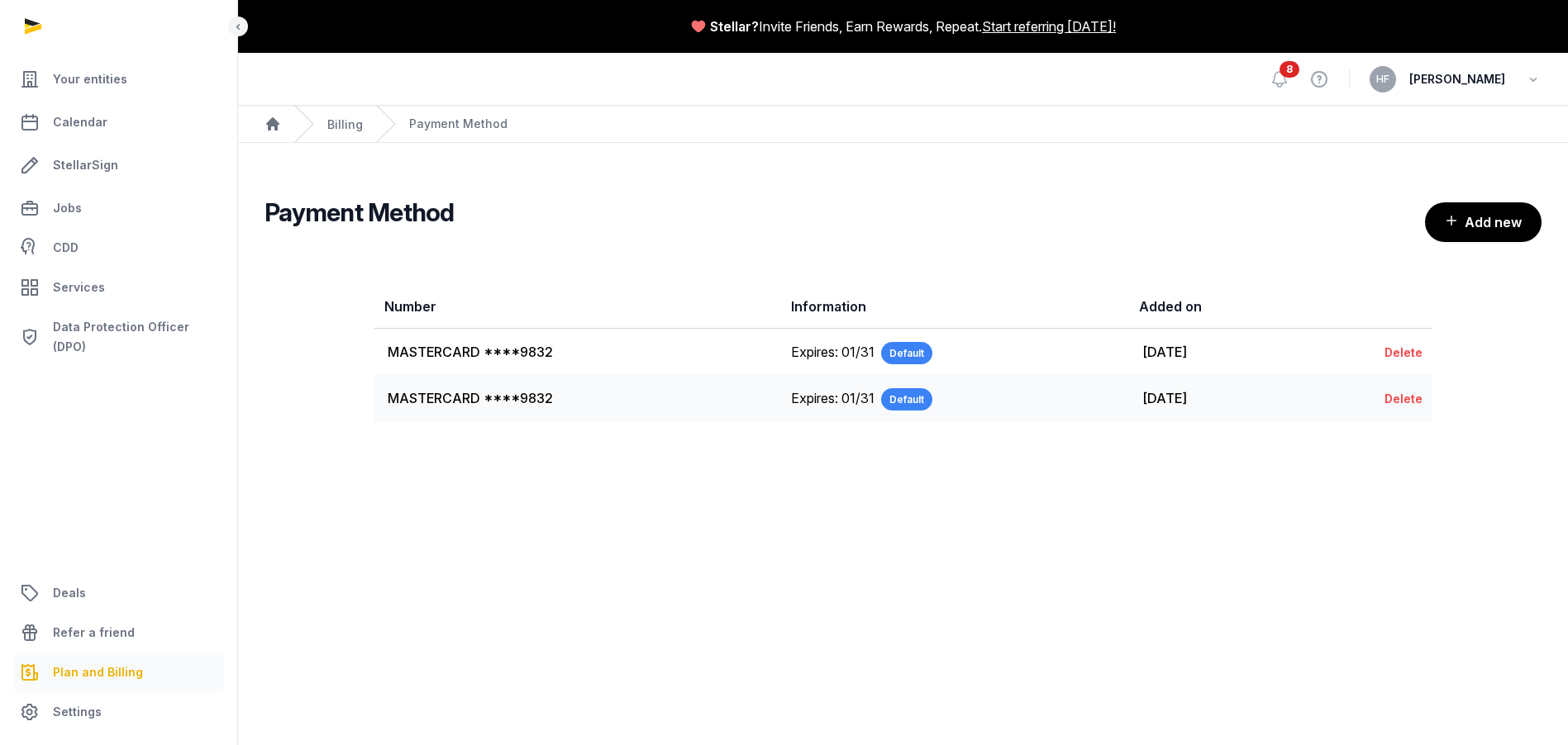
click at [340, 133] on div "Billing" at bounding box center [345, 123] width 36 height 20
click at [339, 127] on link "Billing" at bounding box center [345, 124] width 36 height 14
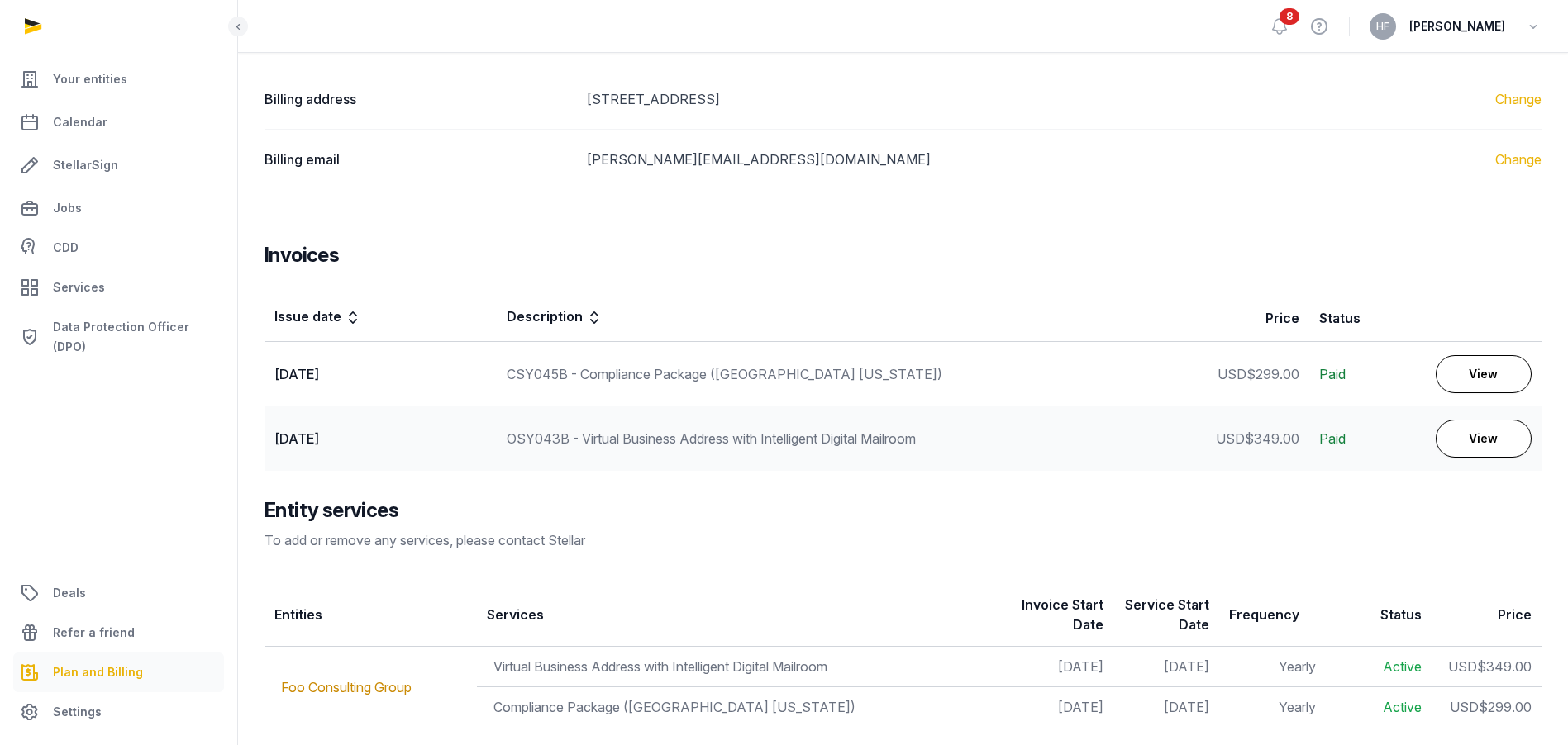
scroll to position [458, 0]
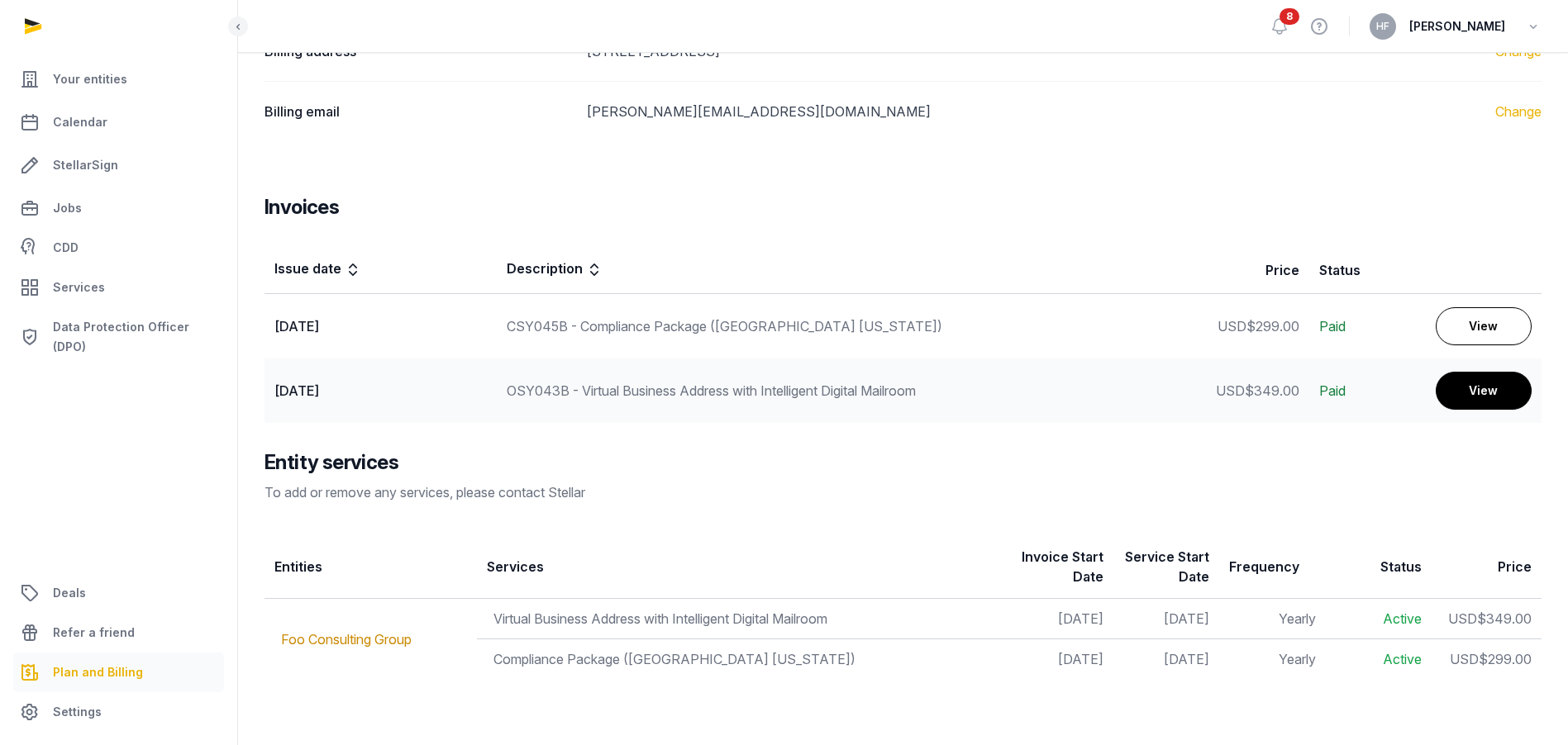
click at [1490, 387] on link "View" at bounding box center [1482, 390] width 95 height 38
click at [1118, 390] on div "OSY043B - Virtual Business Address with Intelligent Digital Mailroom" at bounding box center [845, 390] width 677 height 20
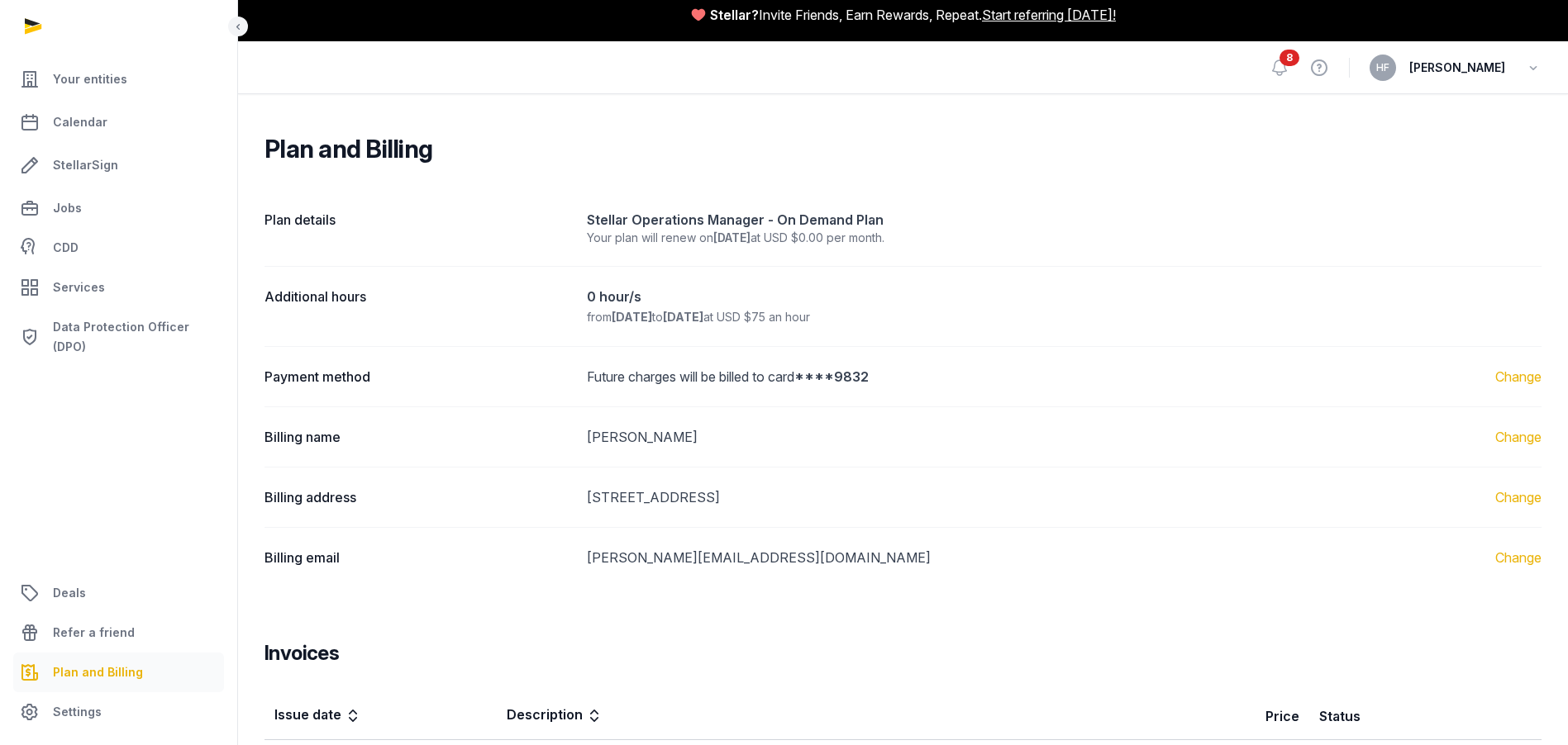
scroll to position [0, 0]
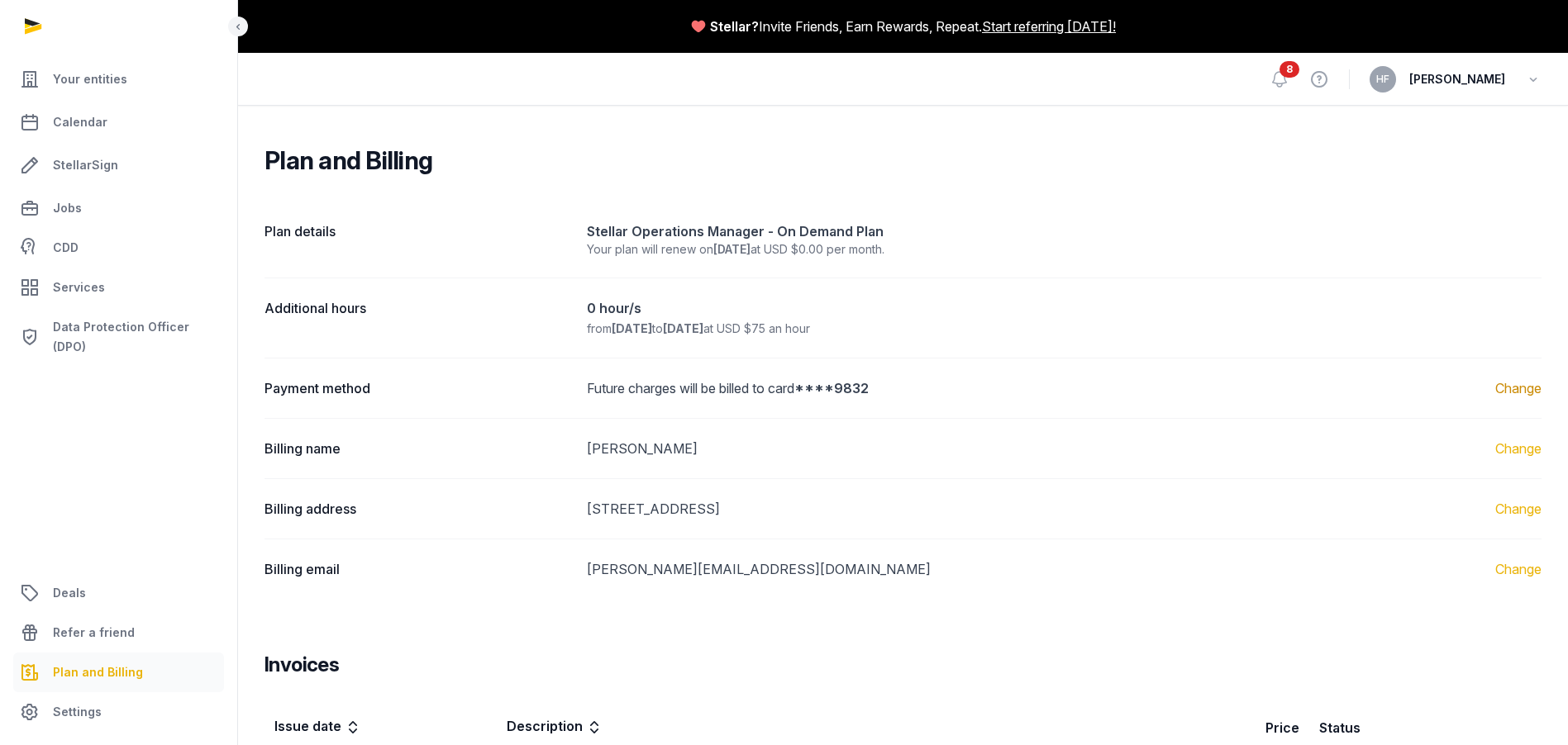
click at [1510, 391] on link "Change" at bounding box center [1518, 388] width 46 height 20
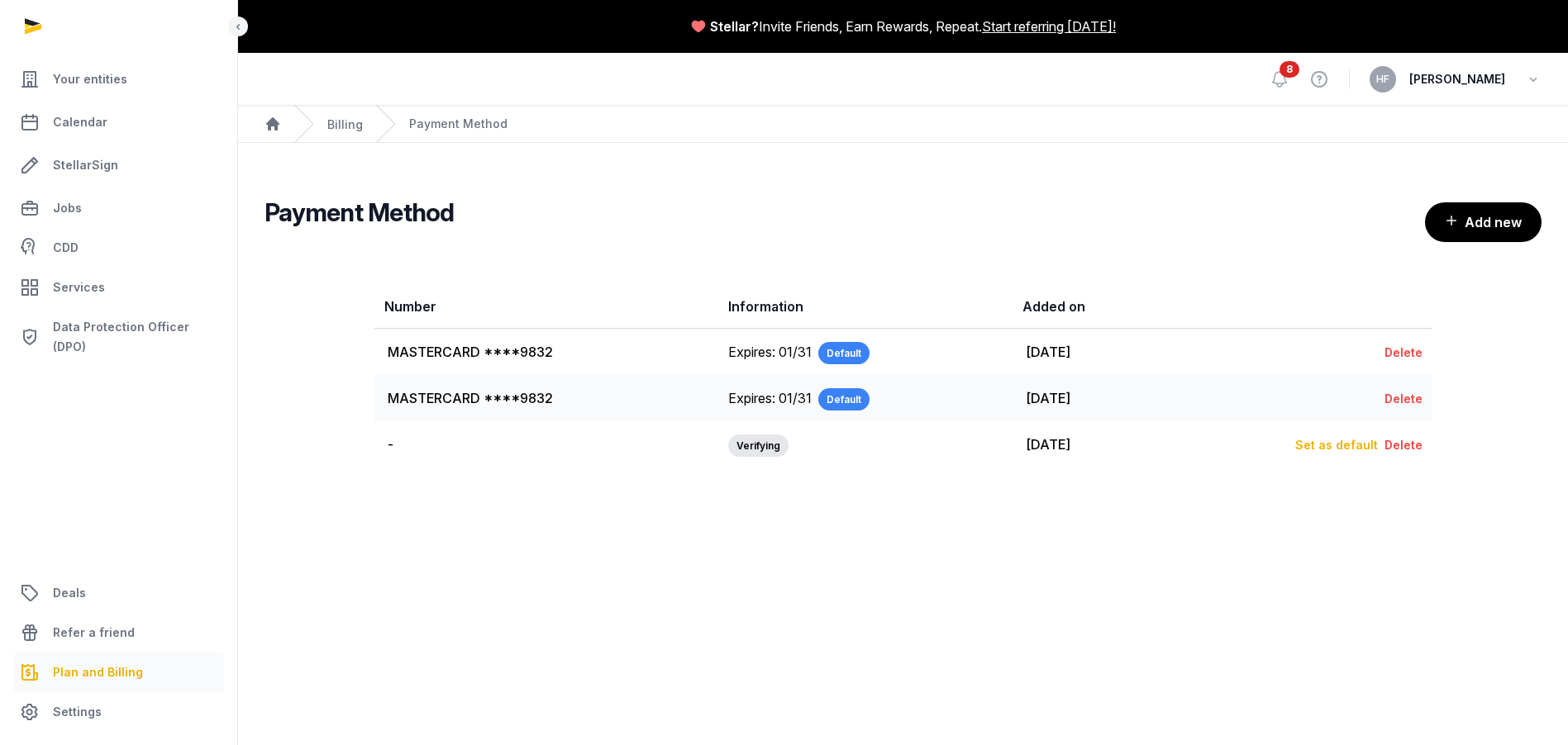
click at [735, 444] on span "Verifying" at bounding box center [757, 445] width 61 height 22
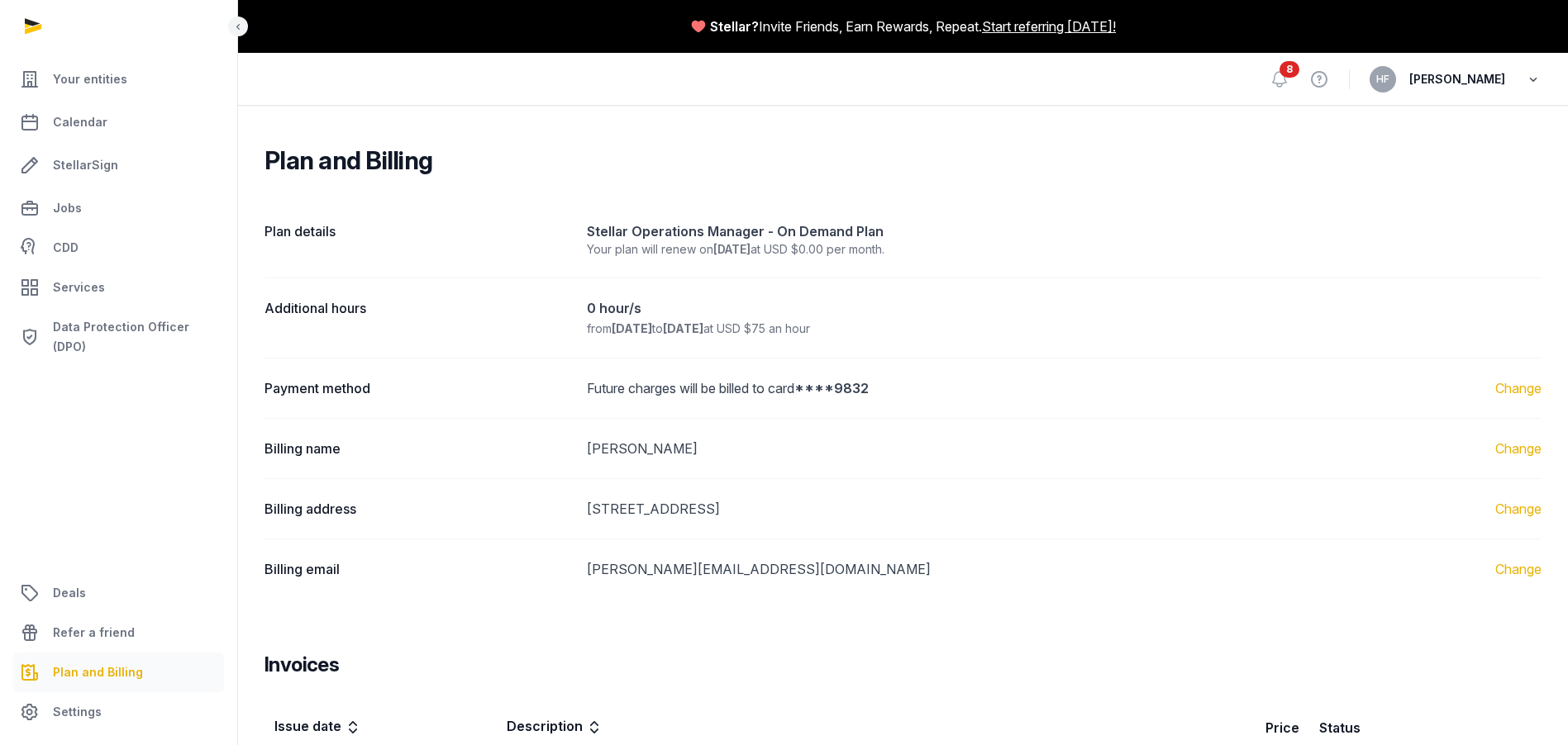
click at [1532, 77] on icon "button" at bounding box center [1532, 79] width 16 height 23
click at [1398, 151] on button "Sign out" at bounding box center [1448, 146] width 185 height 30
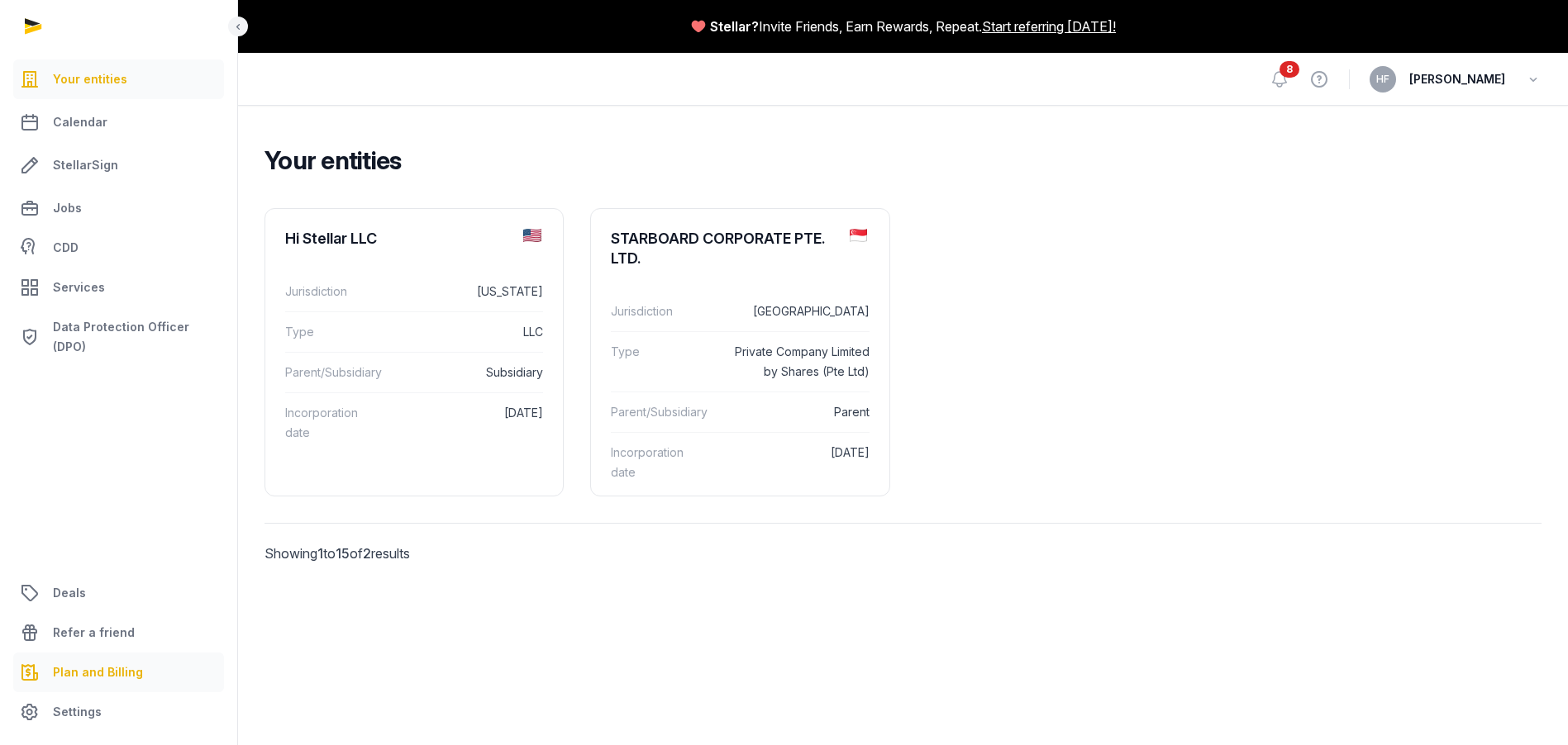
click at [130, 673] on span "Plan and Billing" at bounding box center [97, 673] width 90 height 20
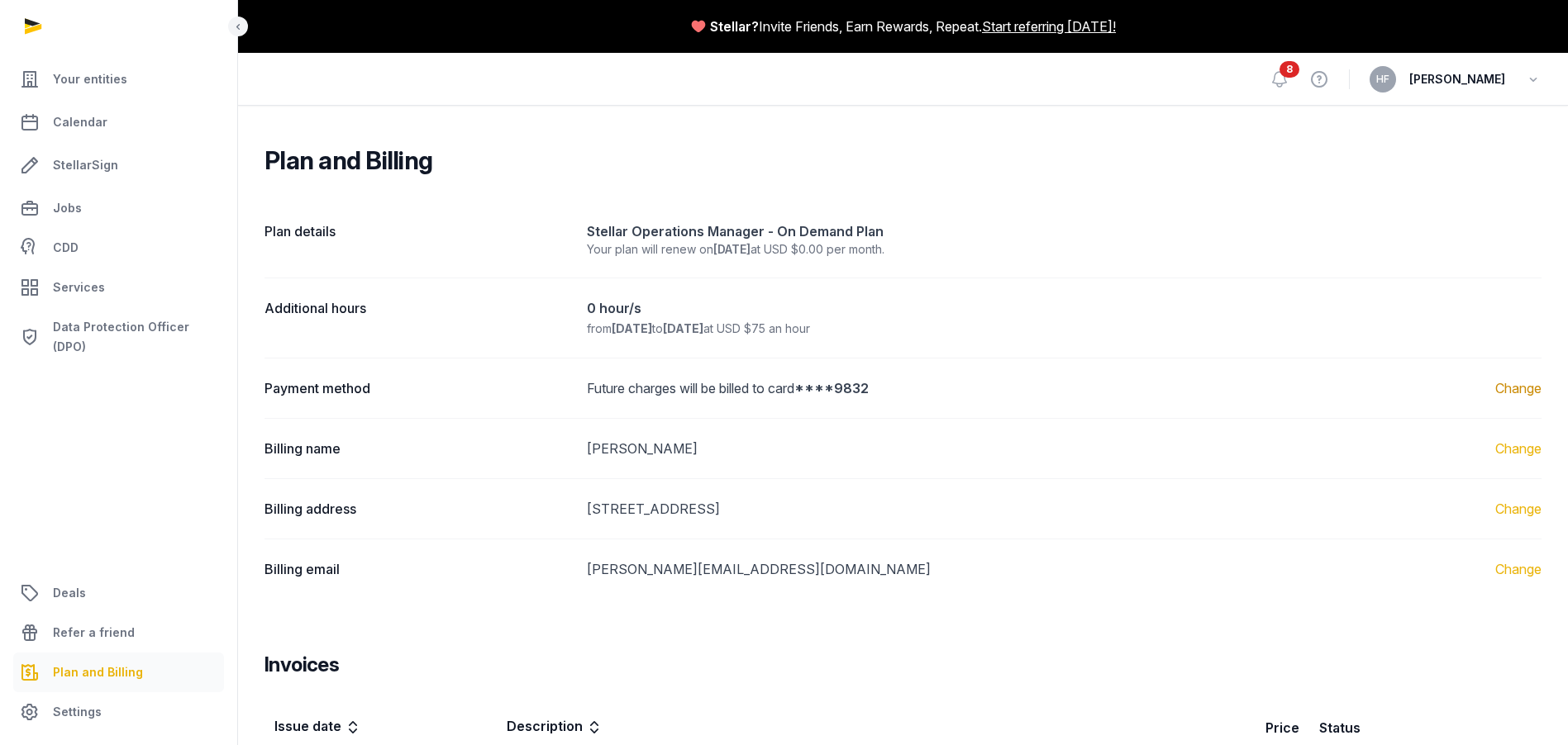
click at [1513, 391] on link "Change" at bounding box center [1518, 388] width 46 height 20
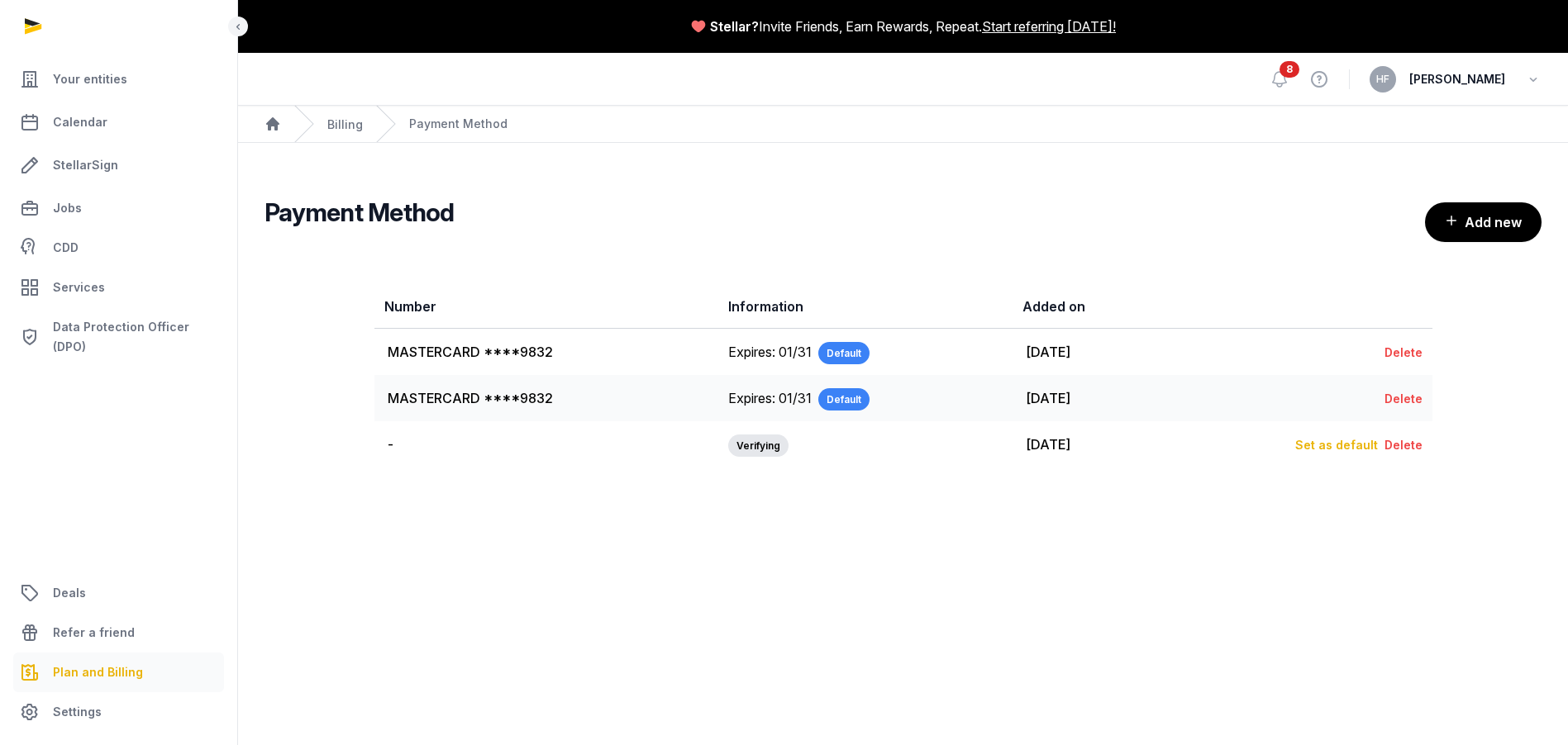
click at [1197, 229] on div "Payment Method Add new" at bounding box center [902, 212] width 1277 height 60
click at [340, 130] on link "Billing" at bounding box center [345, 124] width 36 height 14
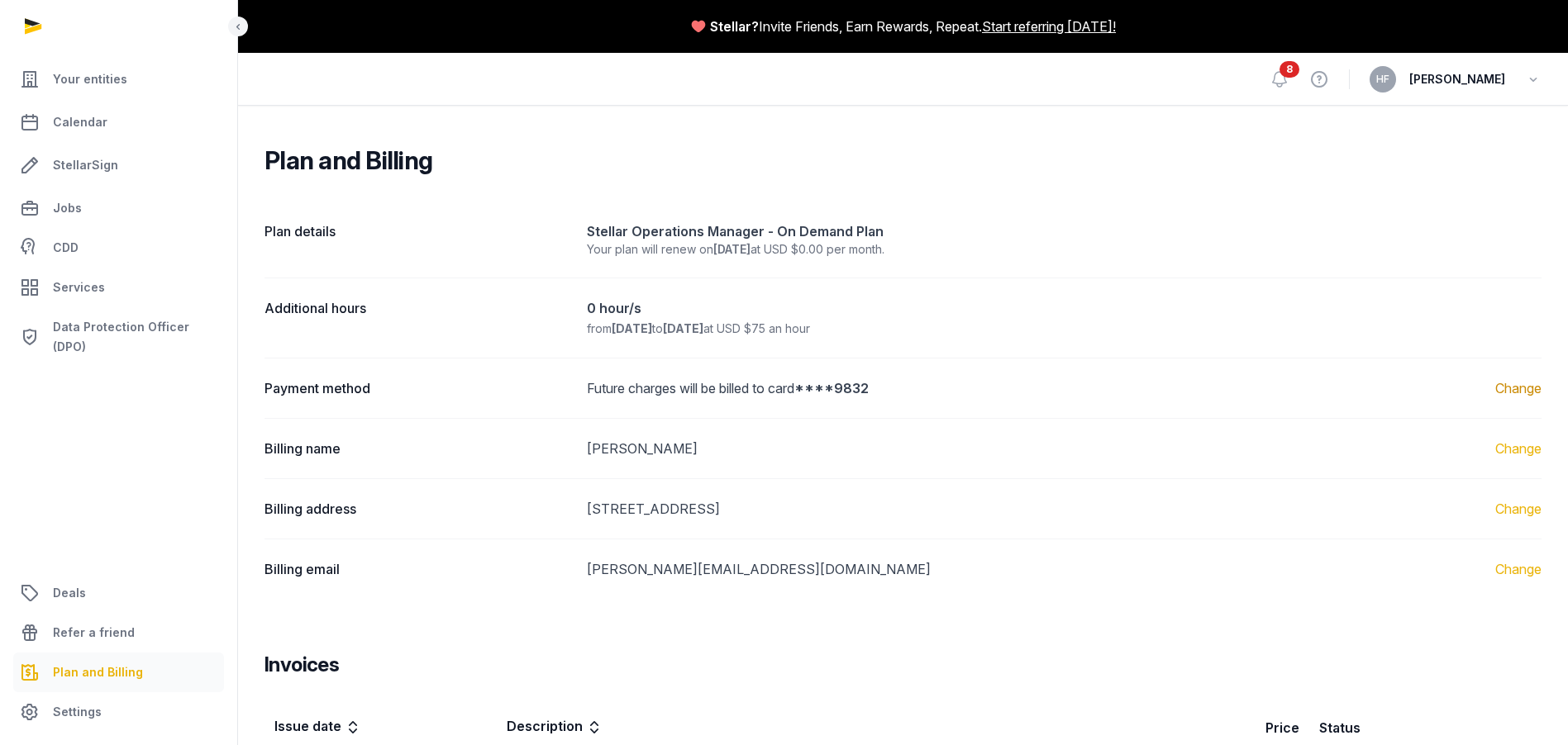
click at [1524, 388] on link "Change" at bounding box center [1518, 388] width 46 height 20
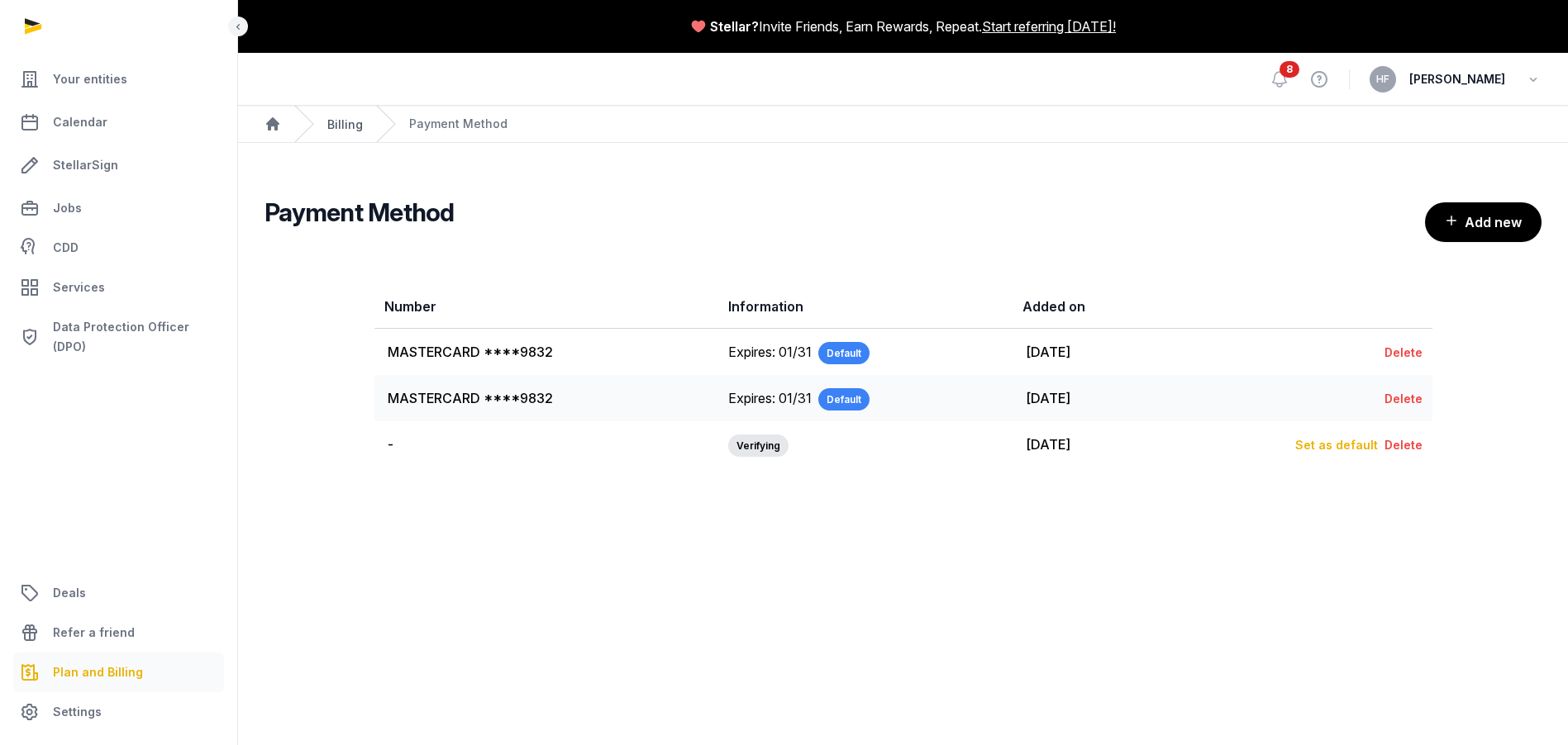
click at [339, 124] on link "Billing" at bounding box center [345, 124] width 36 height 14
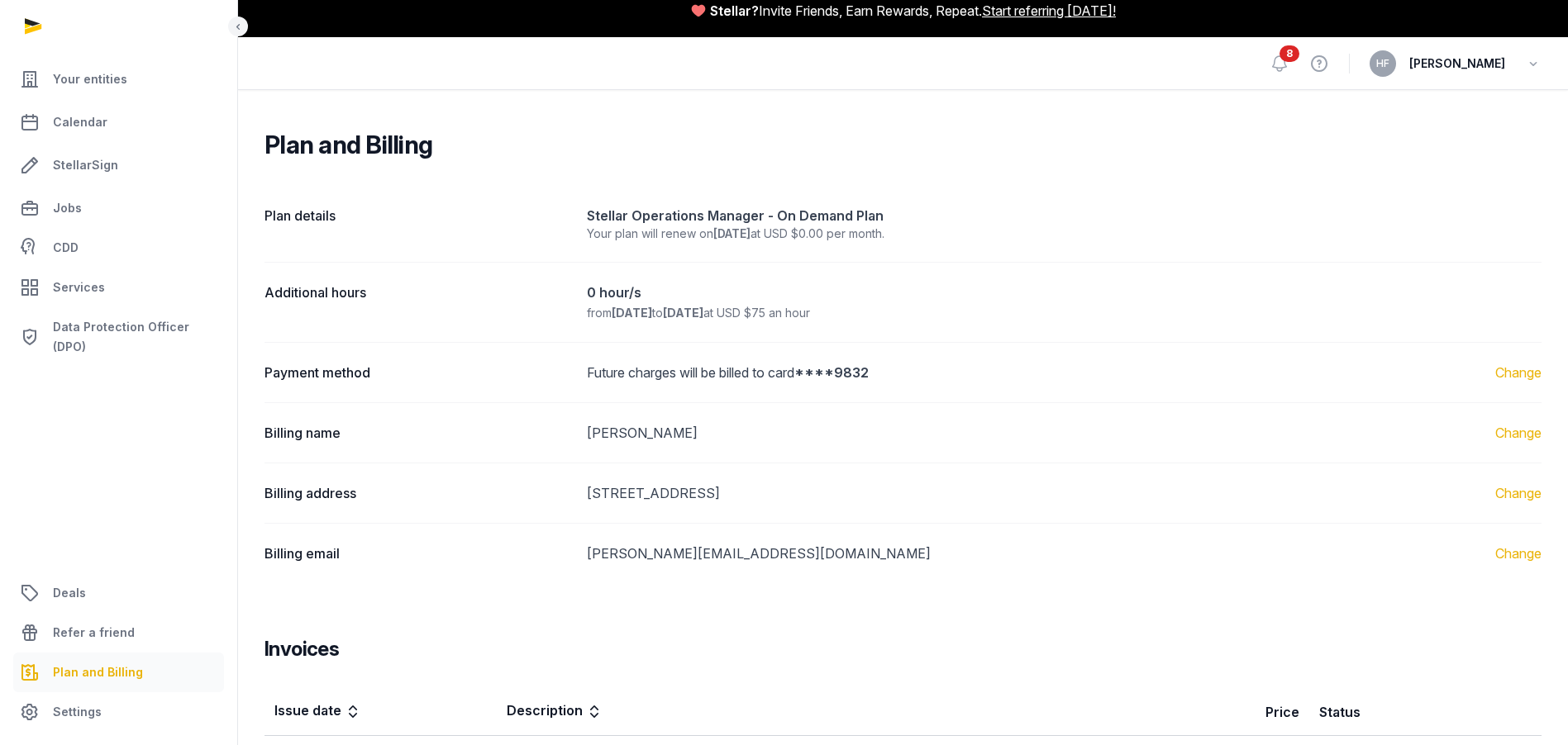
scroll to position [17, 0]
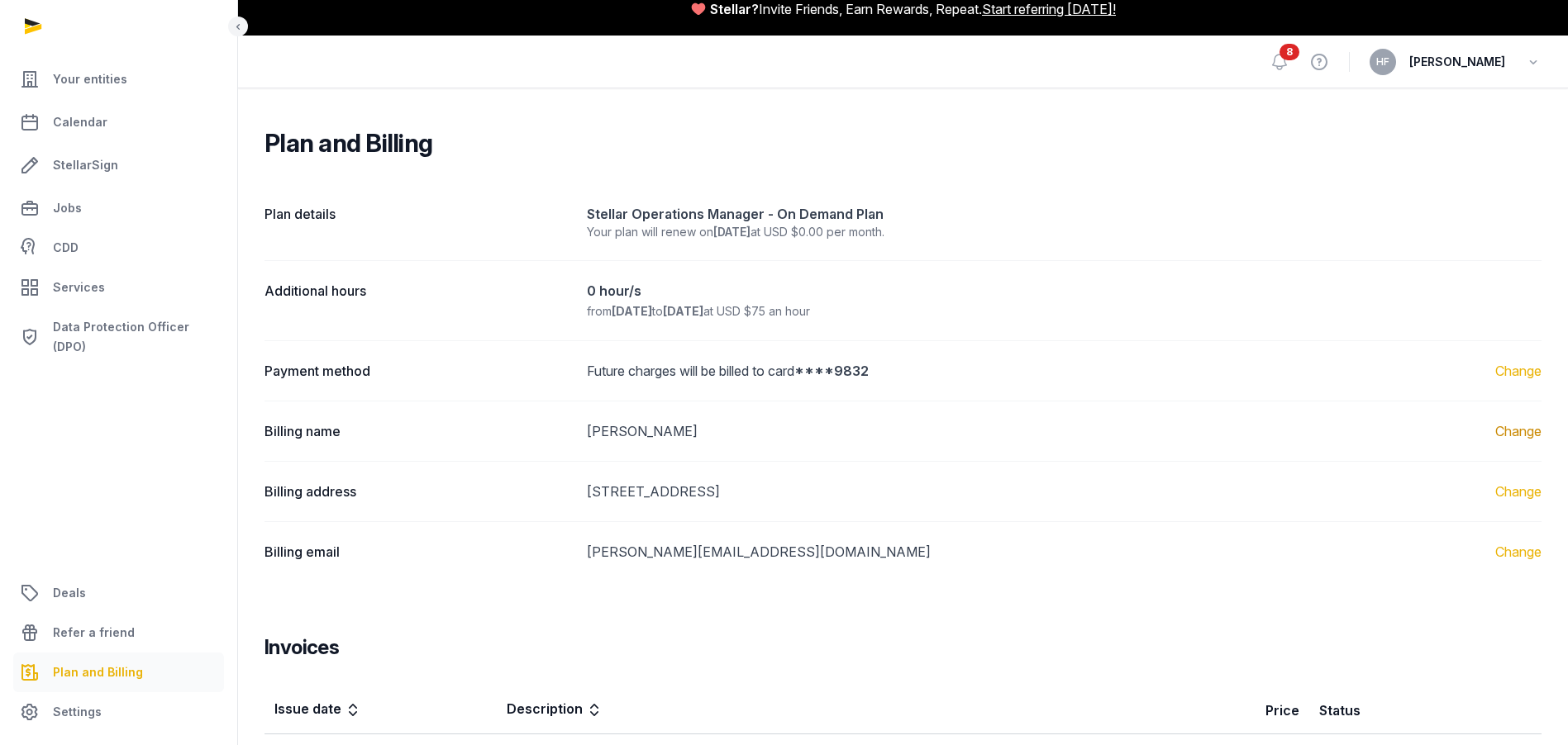
click at [1528, 435] on link "Change" at bounding box center [1518, 431] width 46 height 20
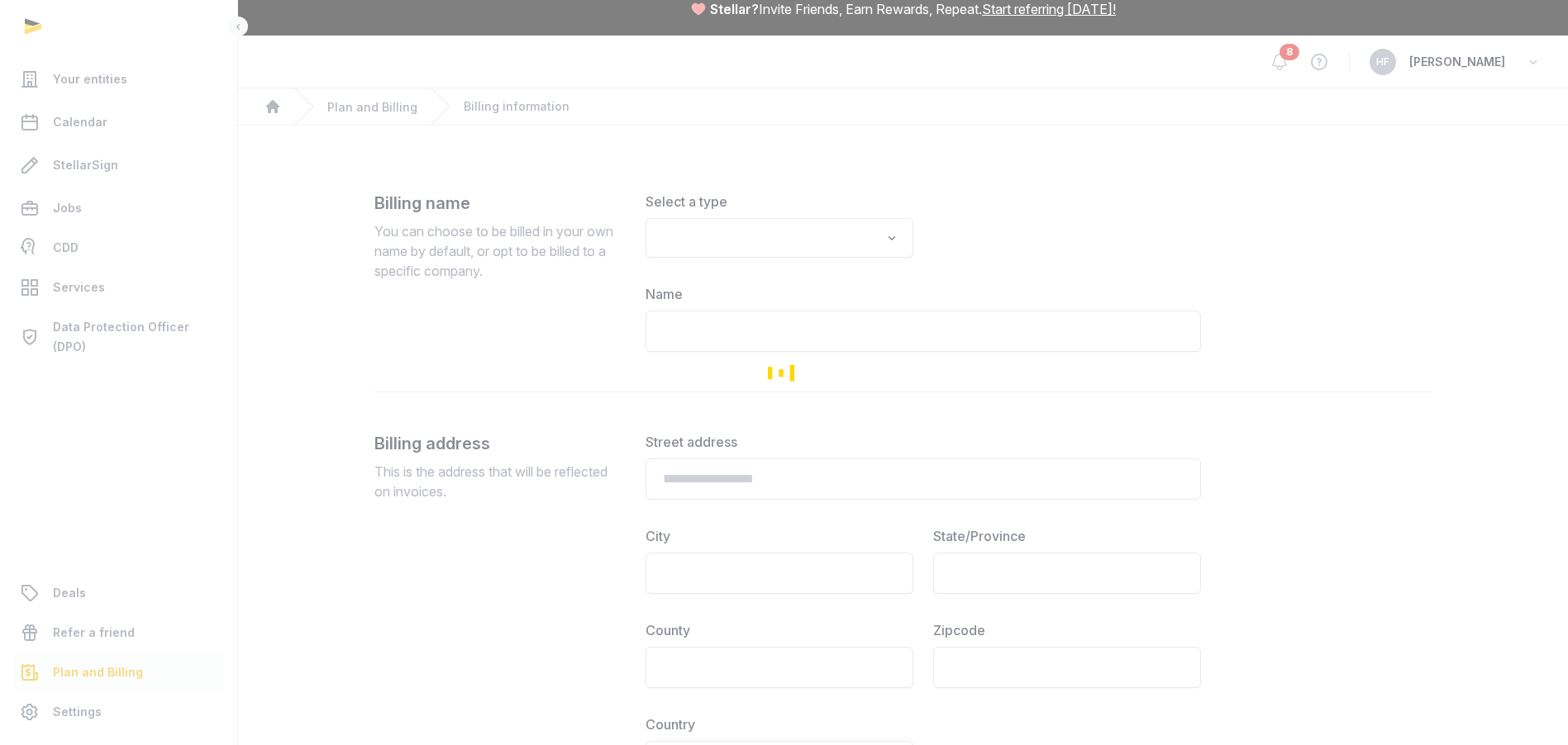
type input "*********"
type input "**********"
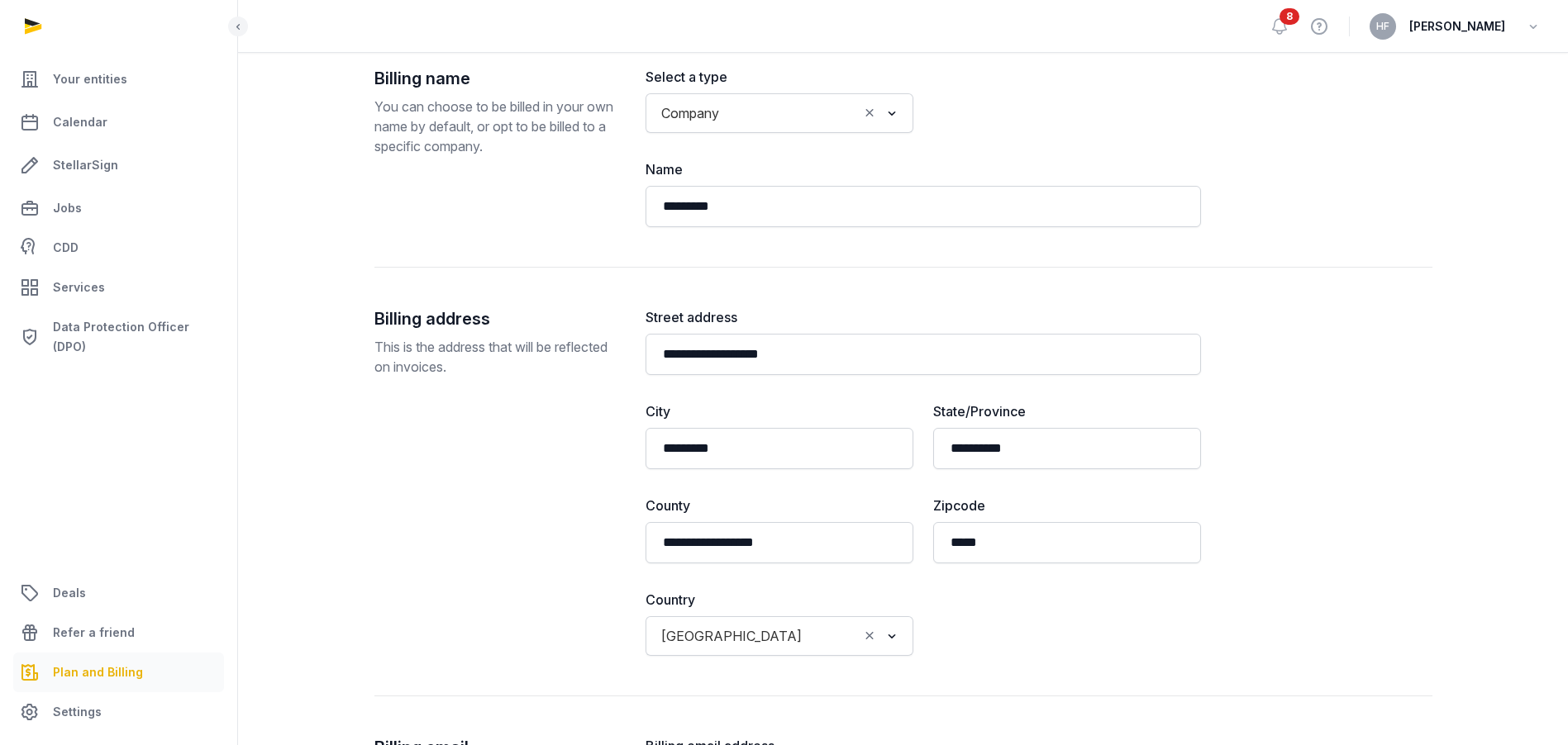
scroll to position [337, 0]
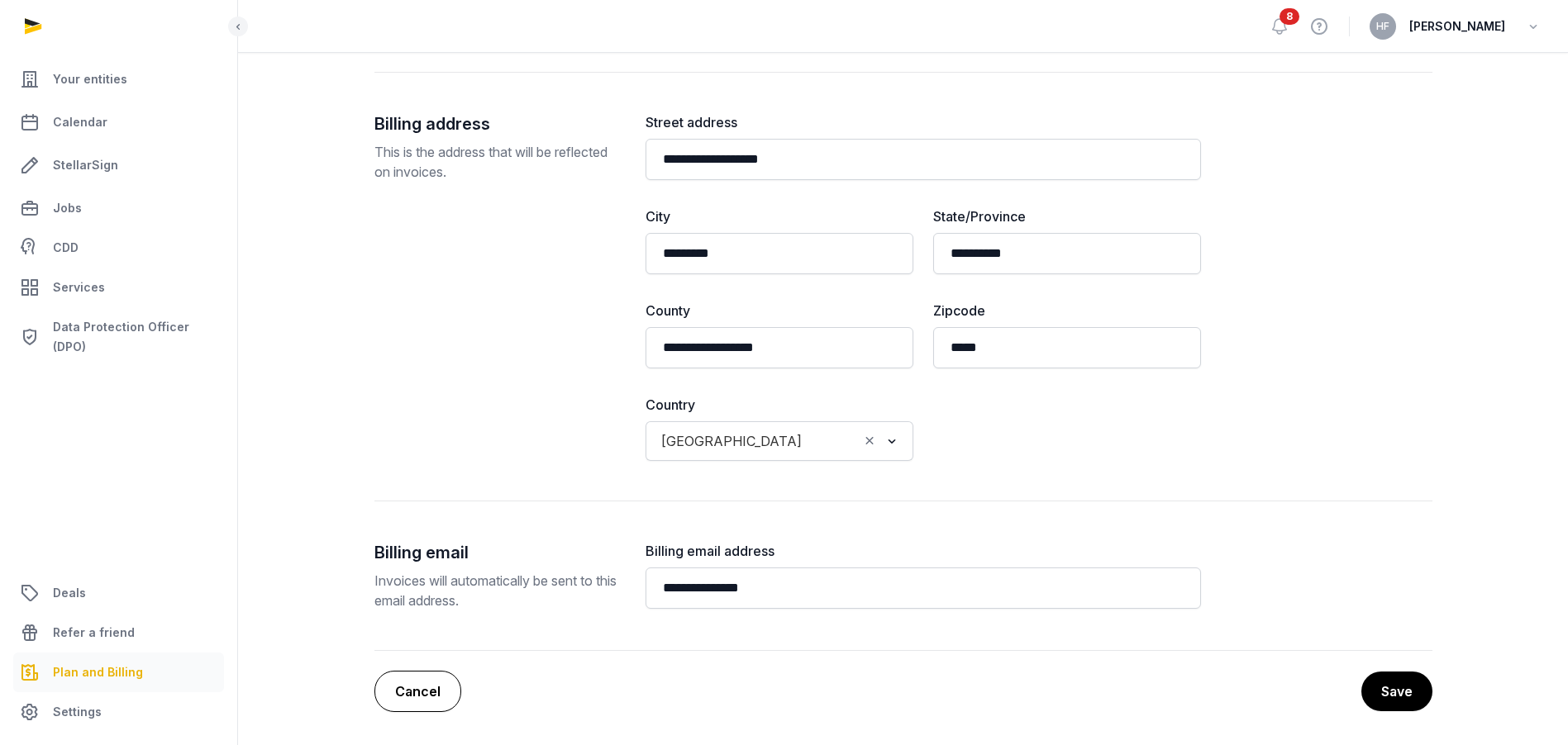
click at [432, 678] on link "Cancel" at bounding box center [417, 691] width 87 height 41
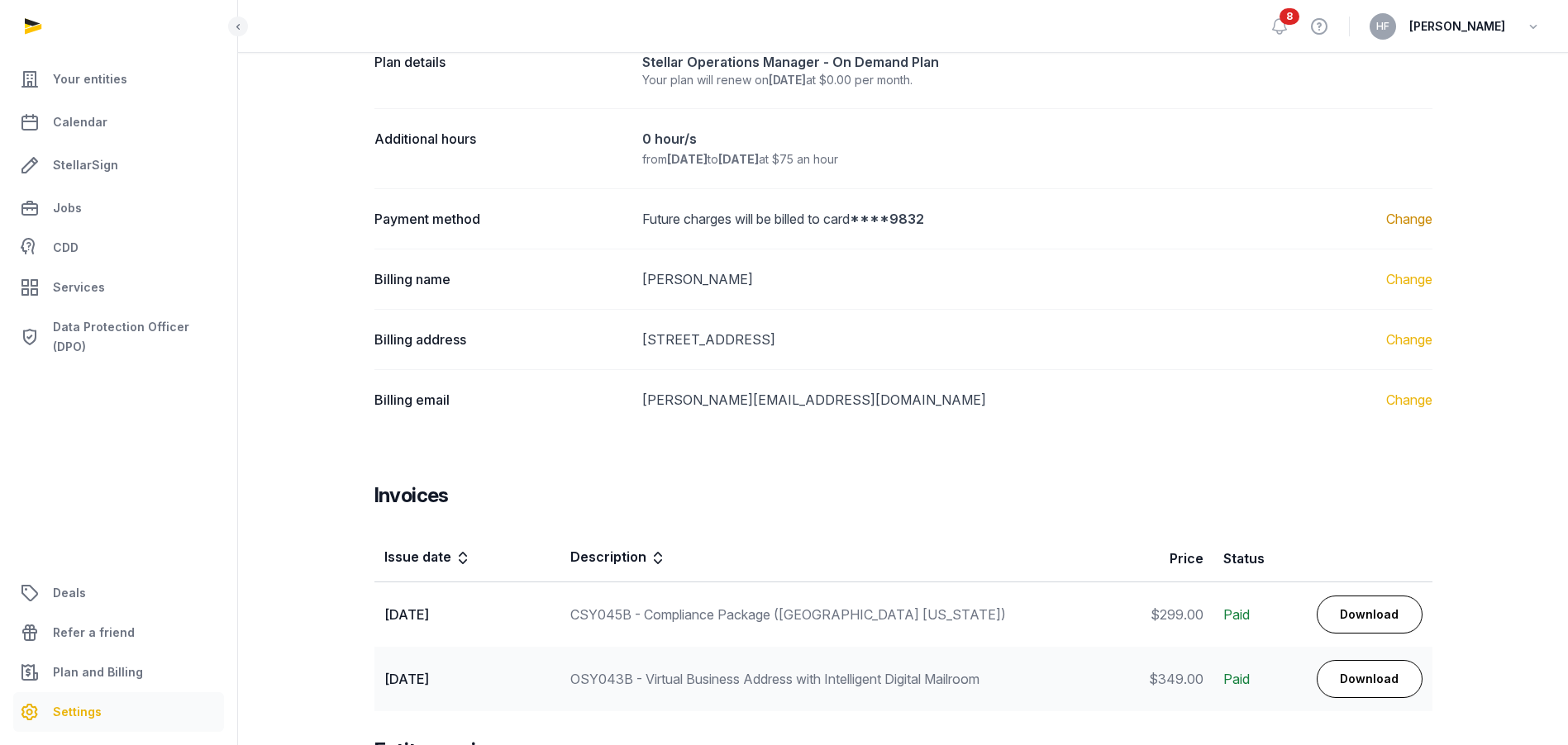
click at [1407, 221] on link "Change" at bounding box center [1409, 219] width 46 height 20
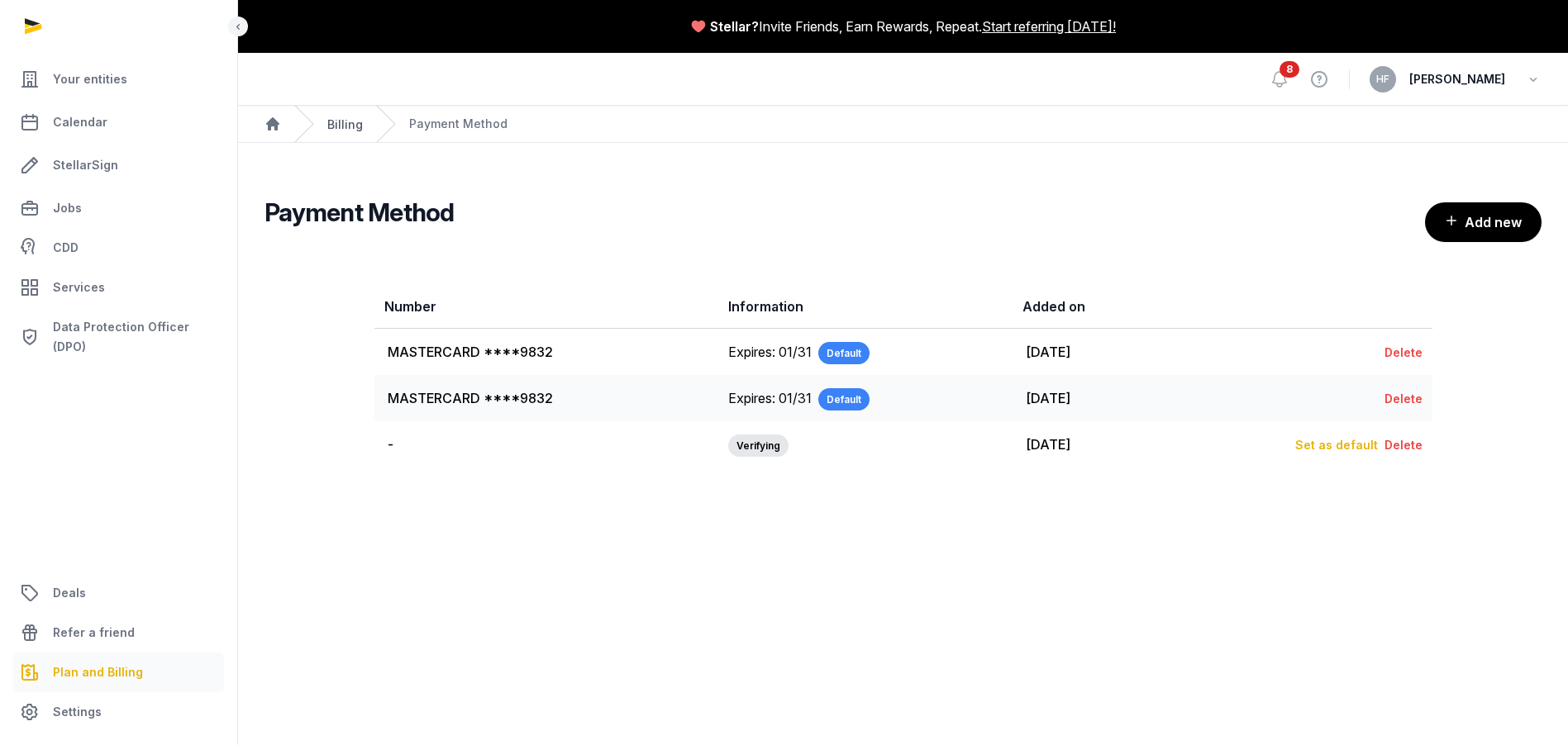
click at [345, 128] on link "Billing" at bounding box center [345, 124] width 36 height 14
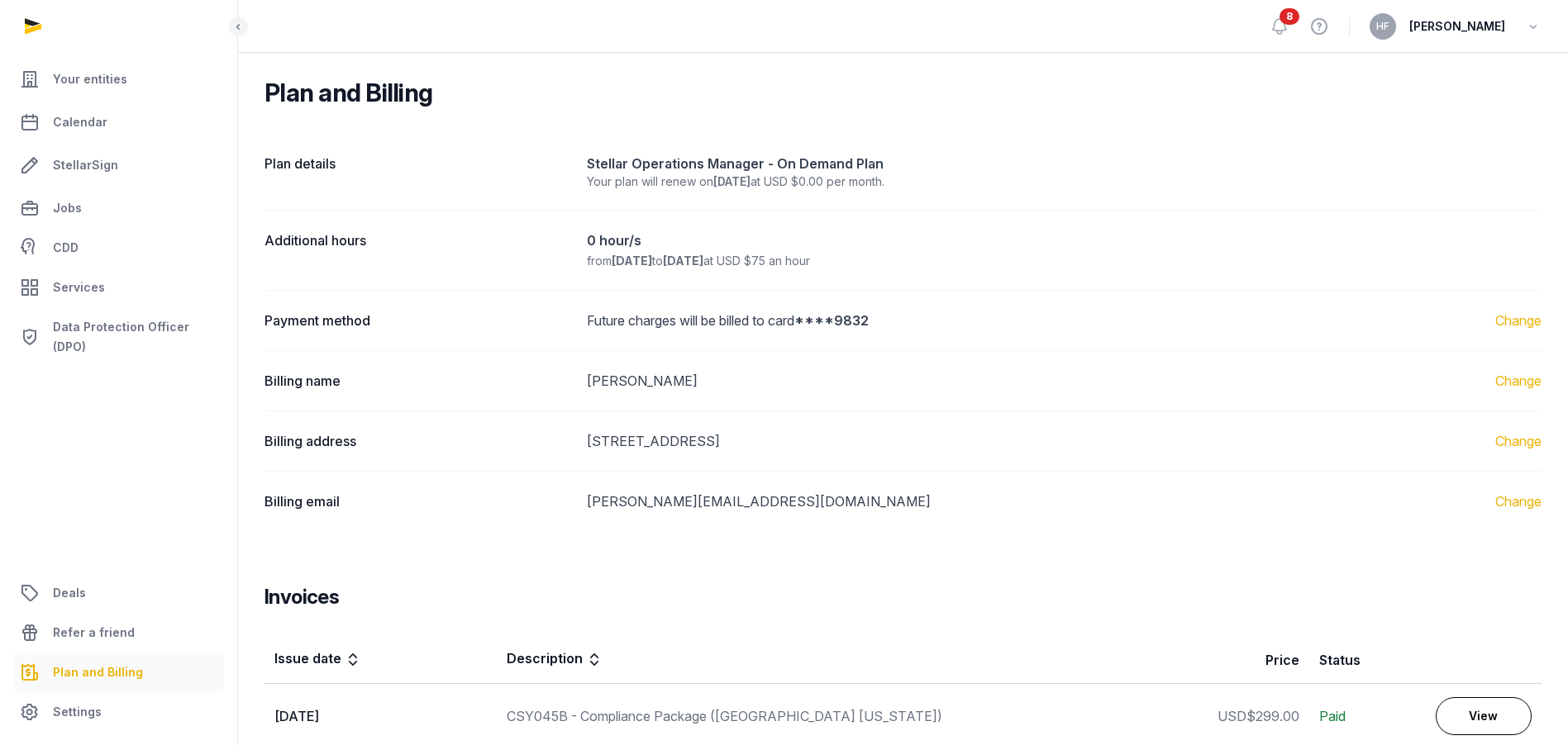
scroll to position [67, 0]
click at [1527, 316] on link "Change" at bounding box center [1518, 321] width 46 height 20
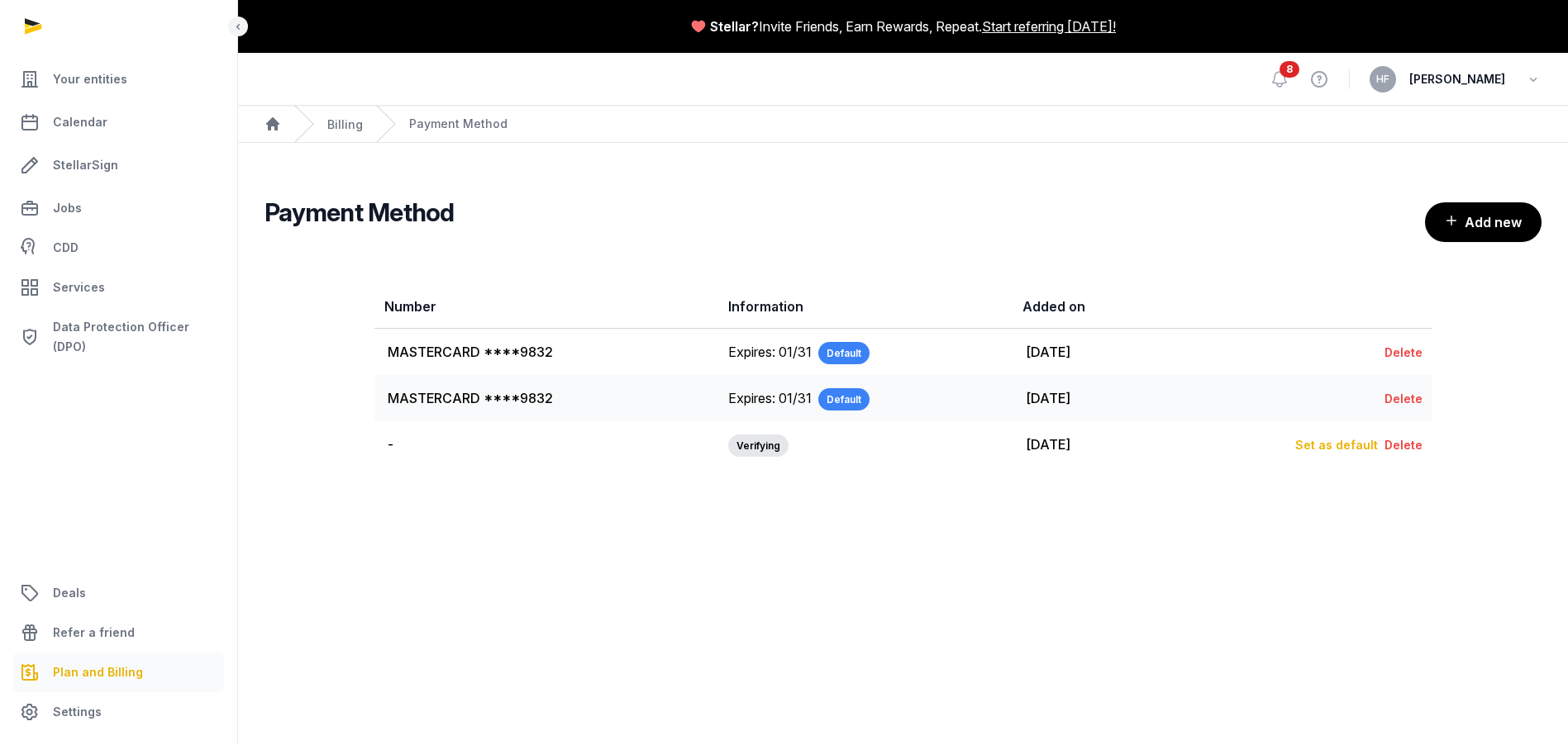
click at [1410, 444] on link "Delete" at bounding box center [1402, 444] width 38 height 14
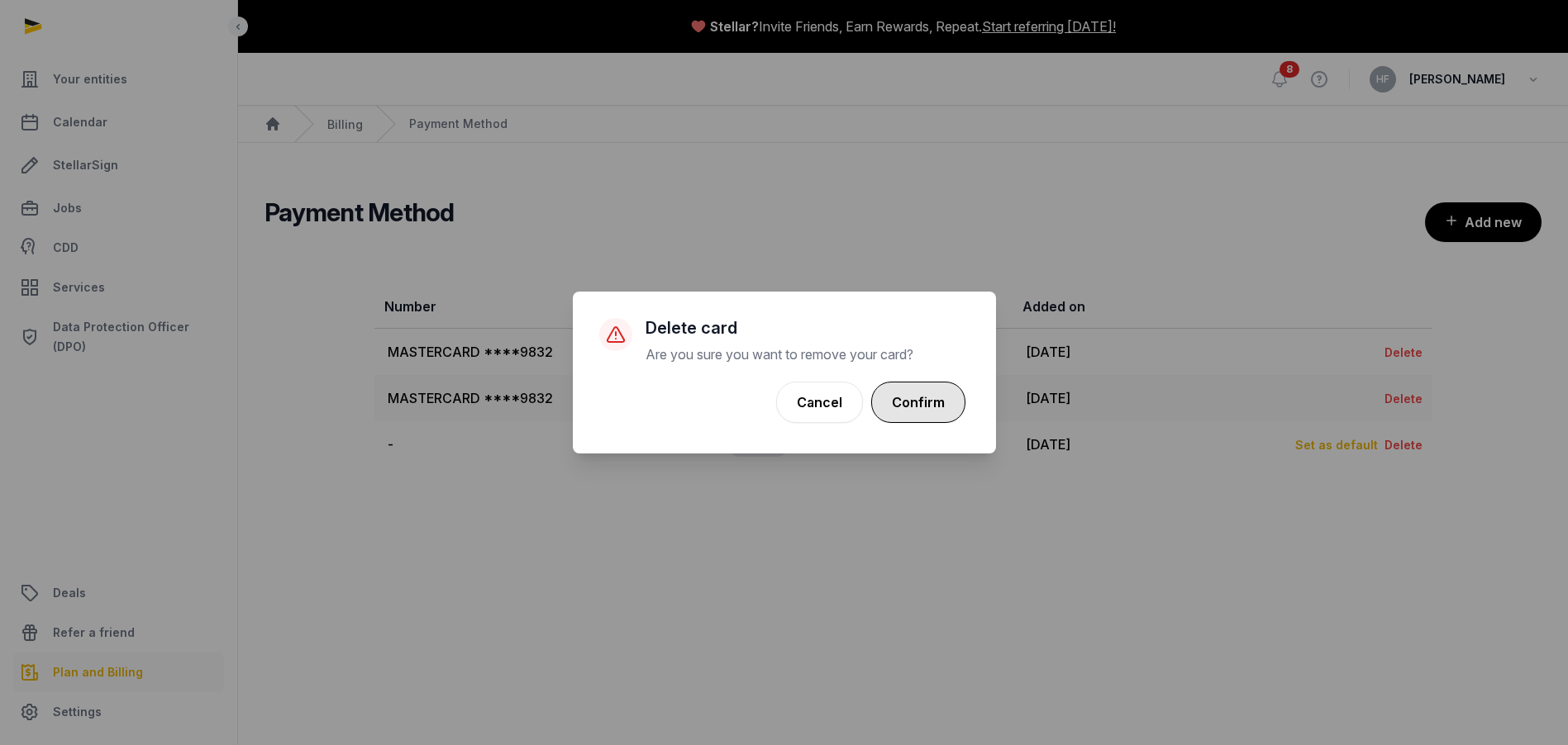
click at [923, 394] on button "Confirm" at bounding box center [918, 402] width 94 height 41
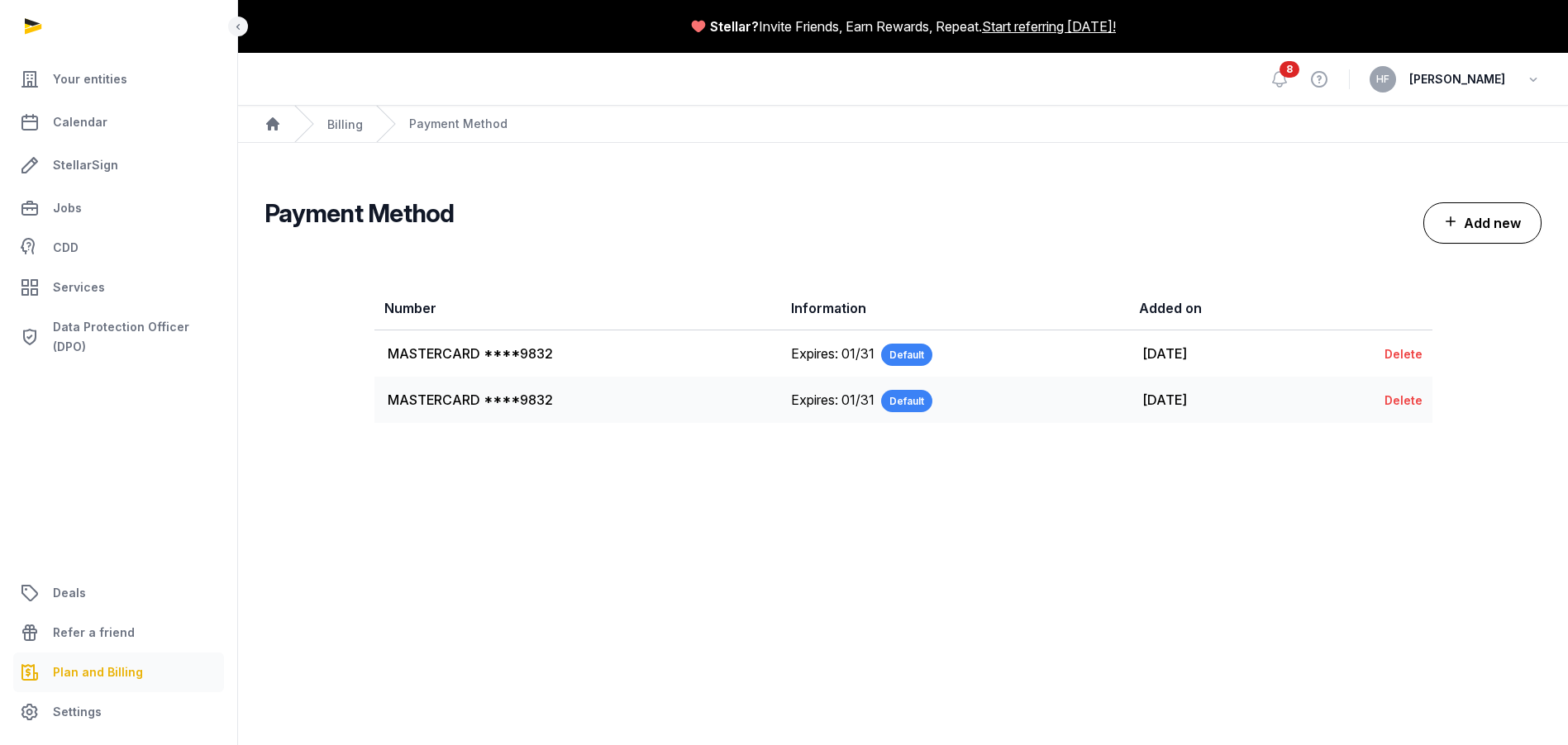
click at [1487, 228] on button "Add new" at bounding box center [1482, 223] width 119 height 41
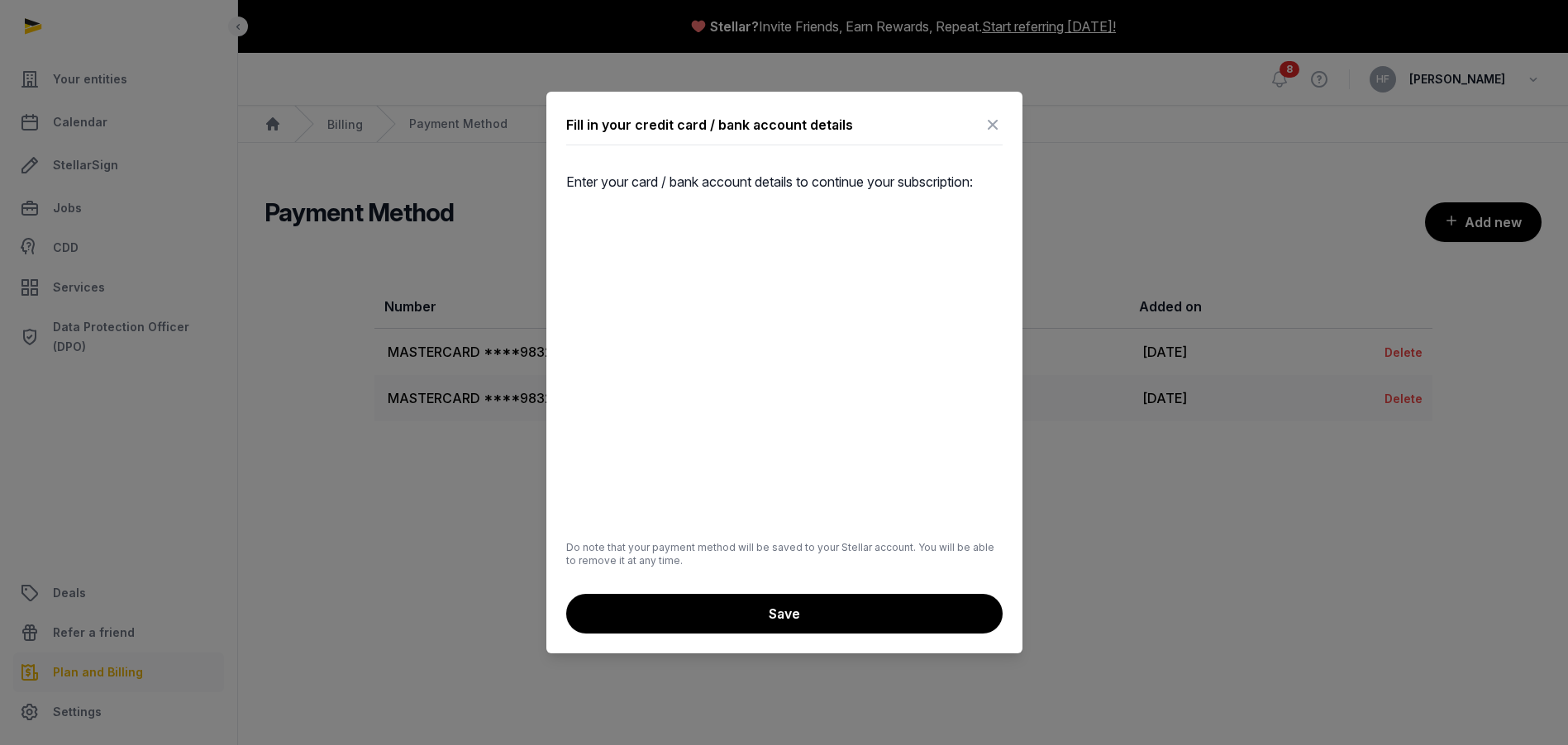
click at [998, 123] on icon at bounding box center [993, 124] width 20 height 26
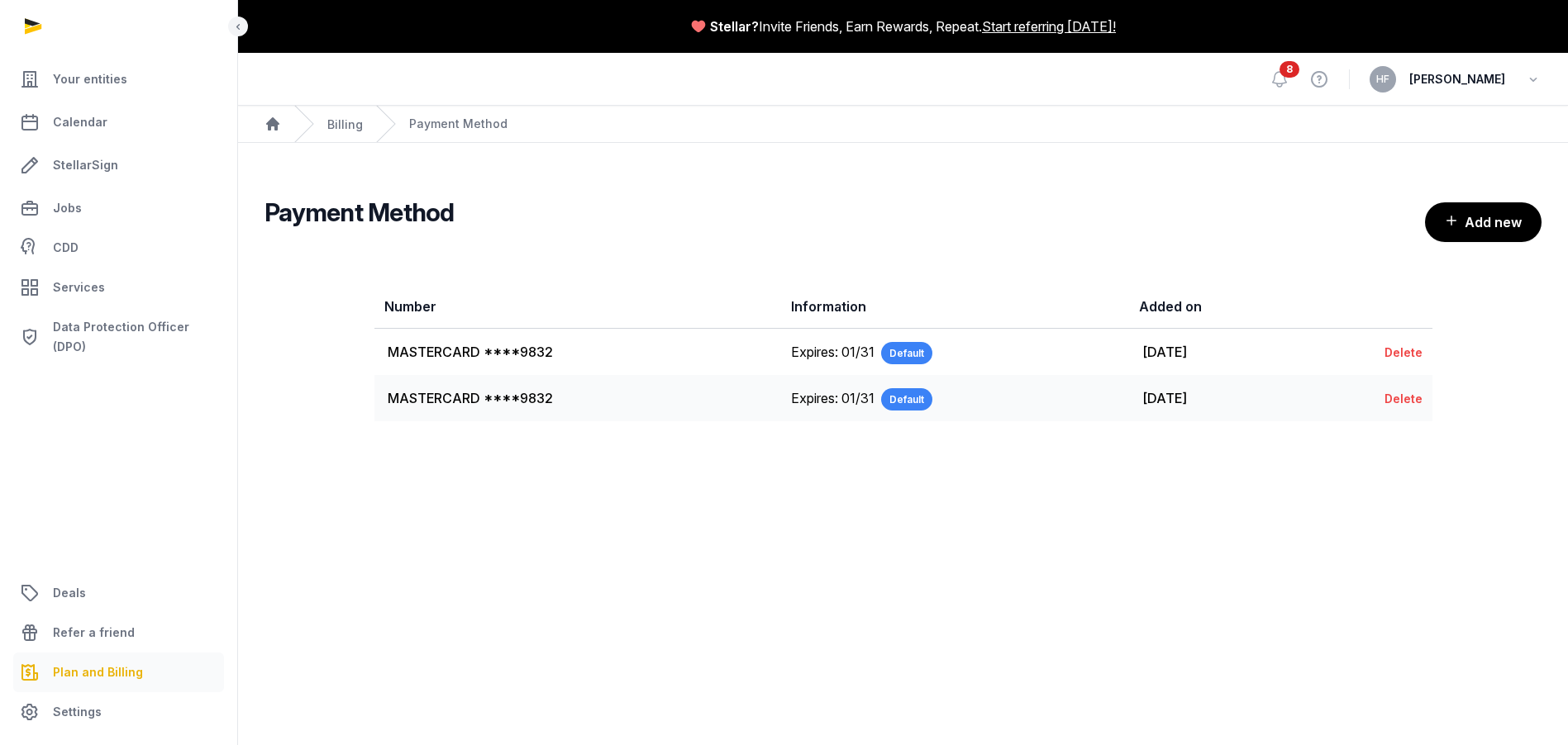
click at [331, 111] on div "Billing" at bounding box center [328, 124] width 68 height 37
click at [332, 114] on div "Billing" at bounding box center [345, 123] width 36 height 20
click at [335, 123] on link "Billing" at bounding box center [345, 124] width 36 height 14
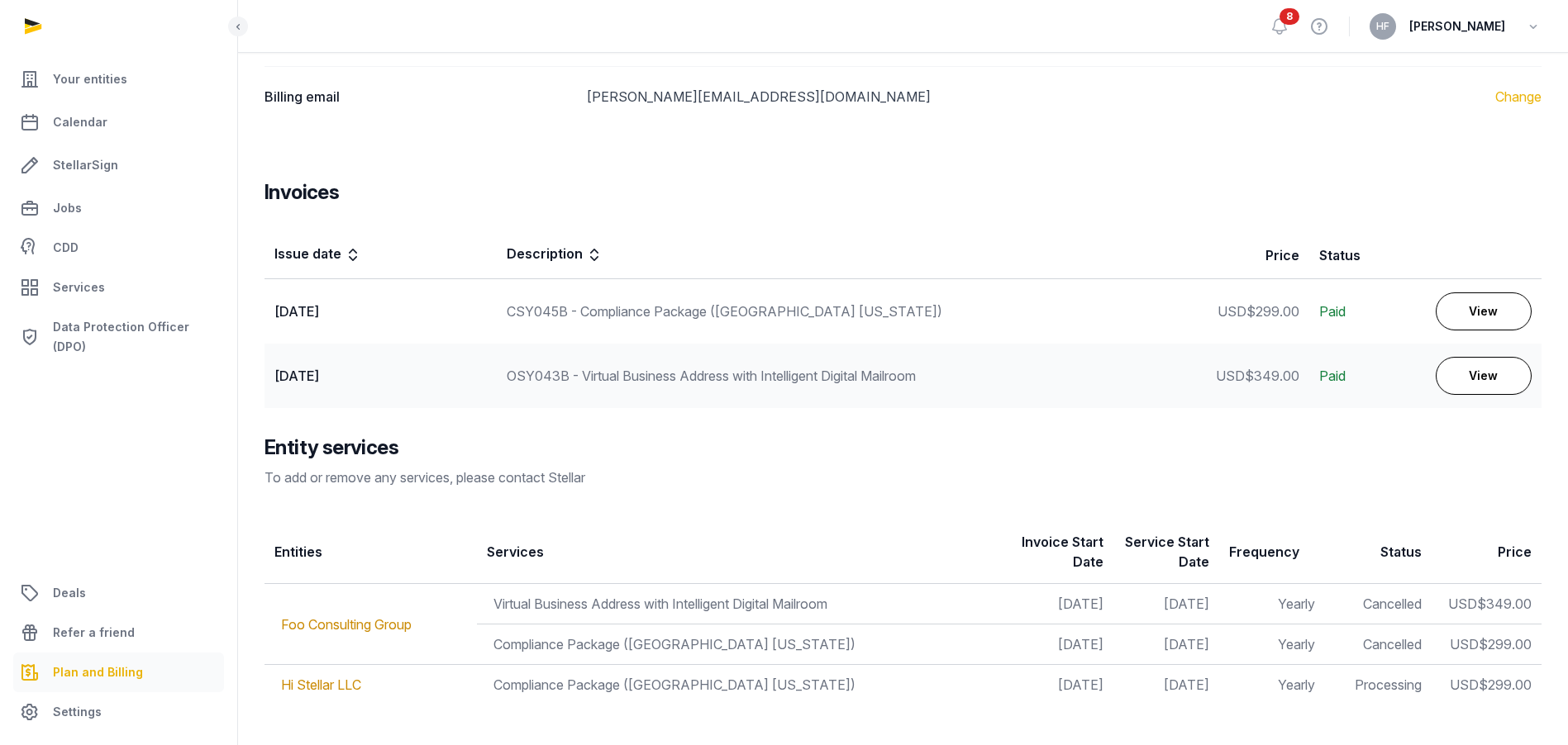
scroll to position [498, 0]
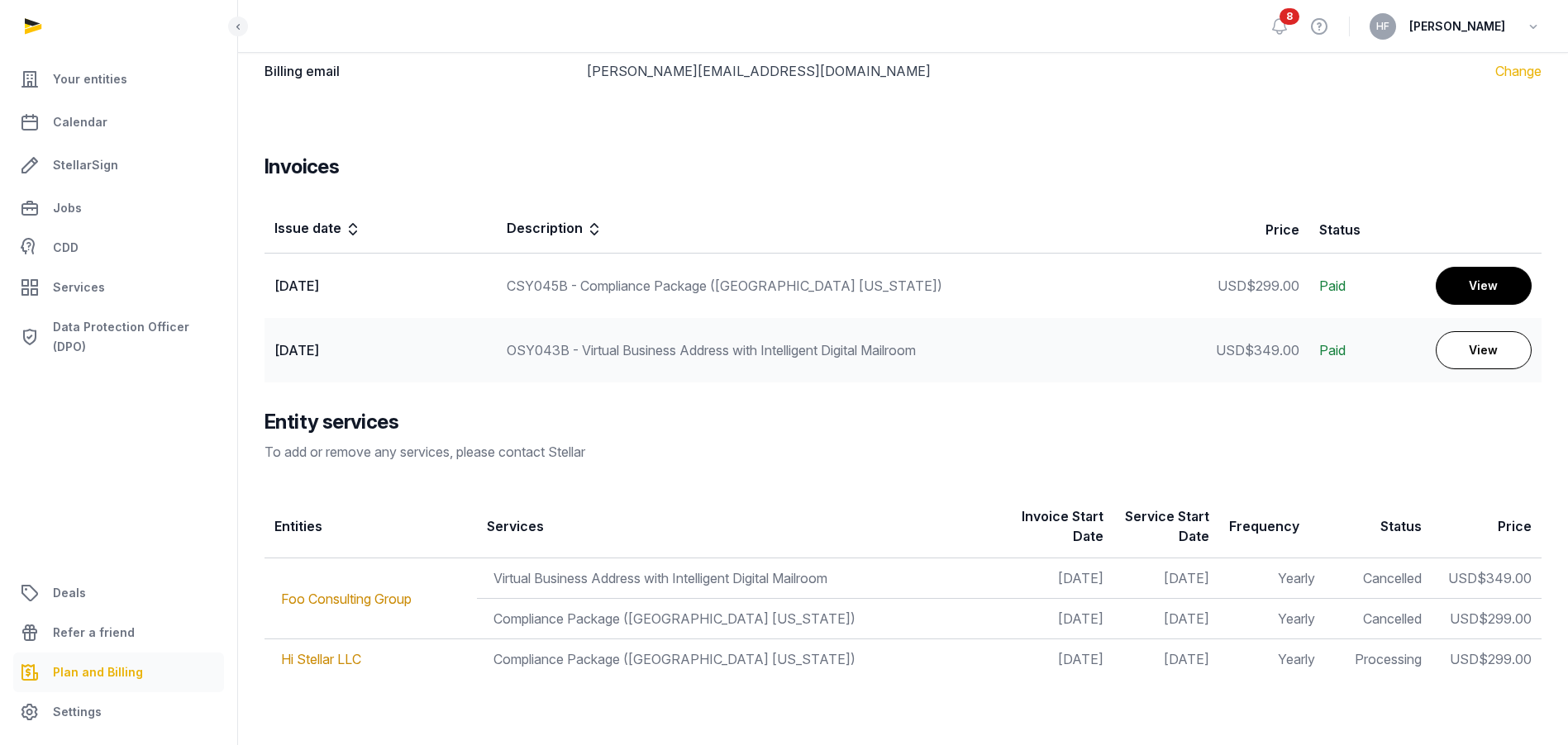
click at [1478, 293] on link "View" at bounding box center [1482, 285] width 95 height 38
click at [1475, 295] on link "View" at bounding box center [1482, 285] width 95 height 38
click at [1474, 294] on link "View" at bounding box center [1482, 285] width 95 height 38
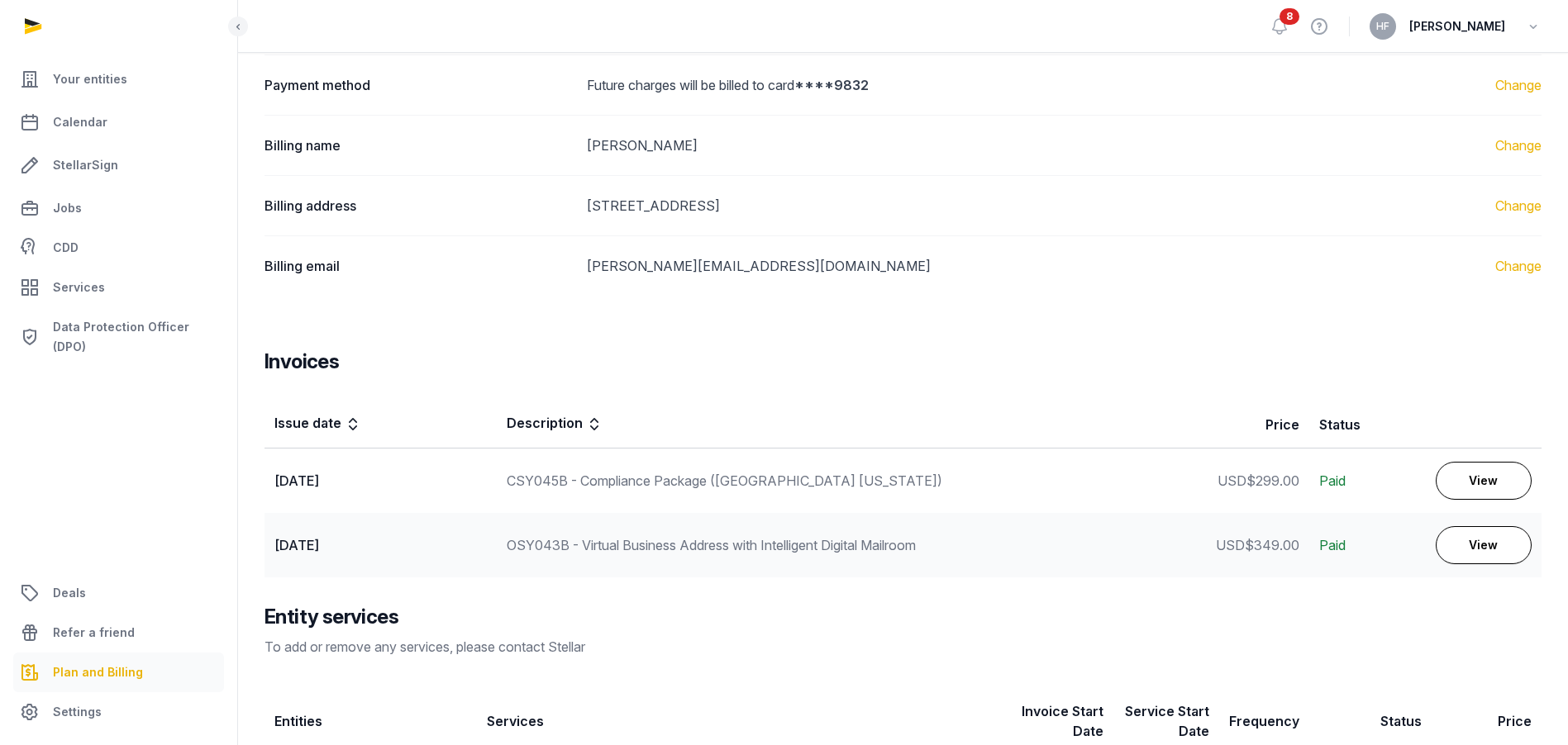
scroll to position [0, 0]
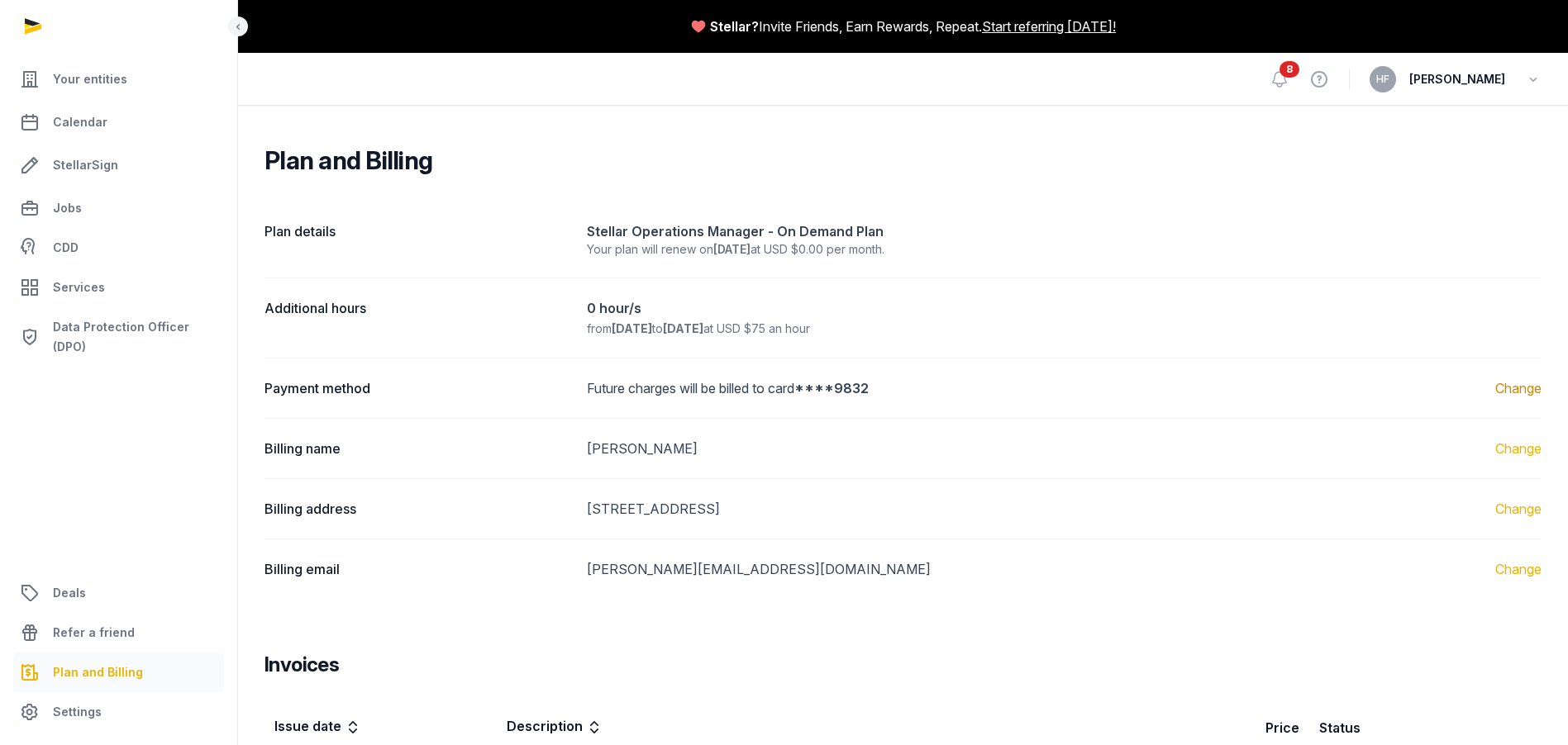
click at [1523, 393] on link "Change" at bounding box center [1518, 388] width 46 height 20
click at [1508, 397] on link "Change" at bounding box center [1518, 388] width 46 height 20
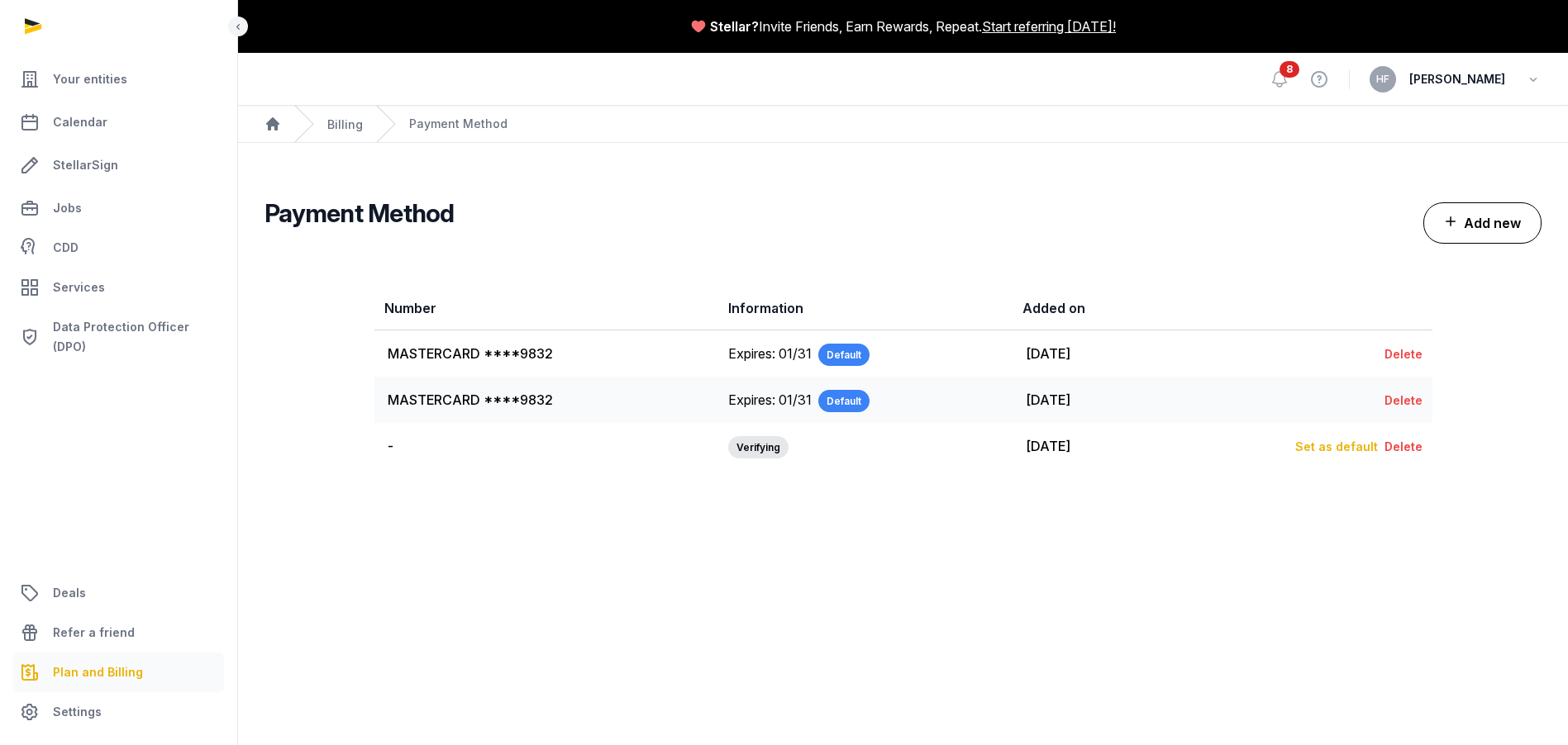
click at [1492, 226] on button "Add new" at bounding box center [1482, 223] width 119 height 41
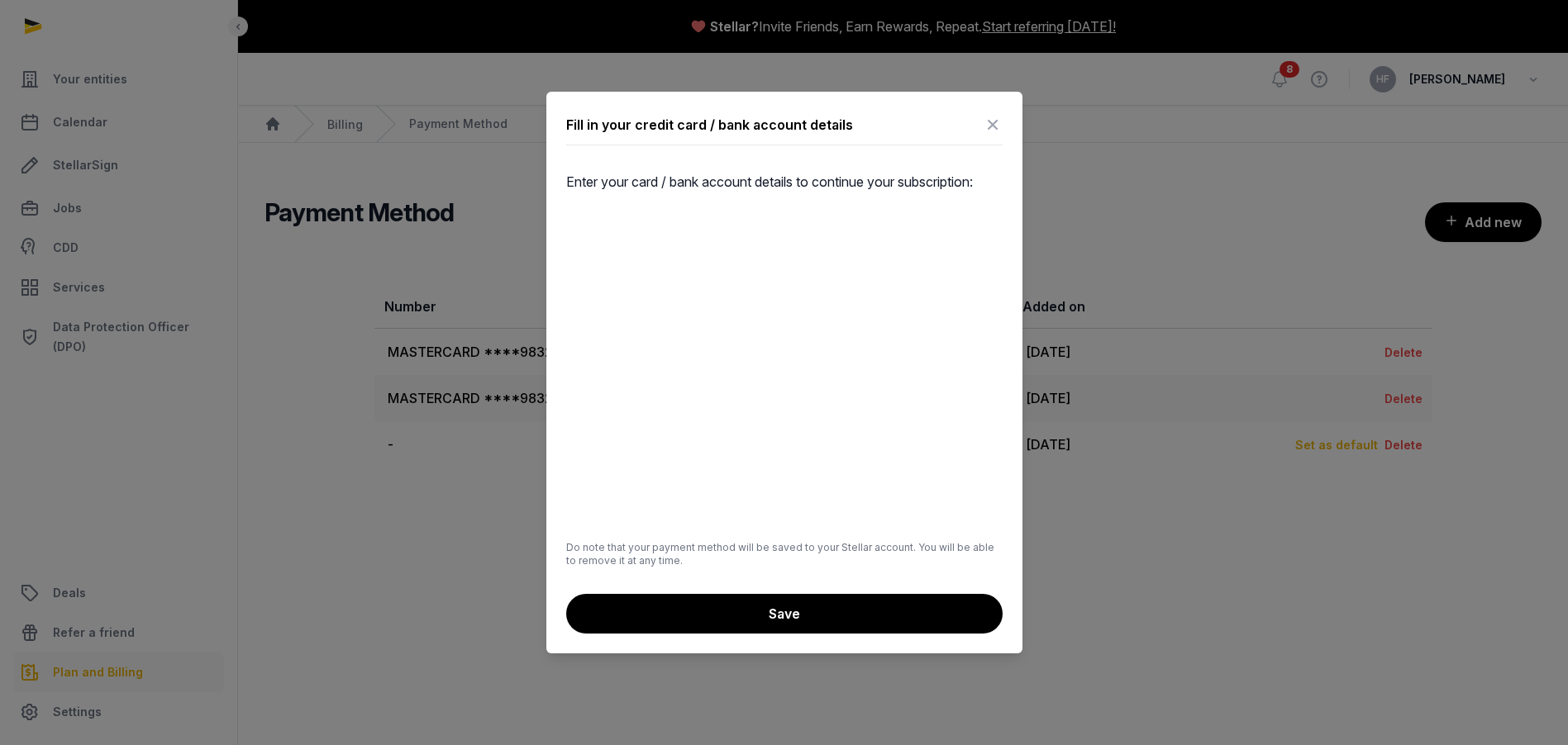
click at [991, 128] on icon at bounding box center [993, 124] width 20 height 26
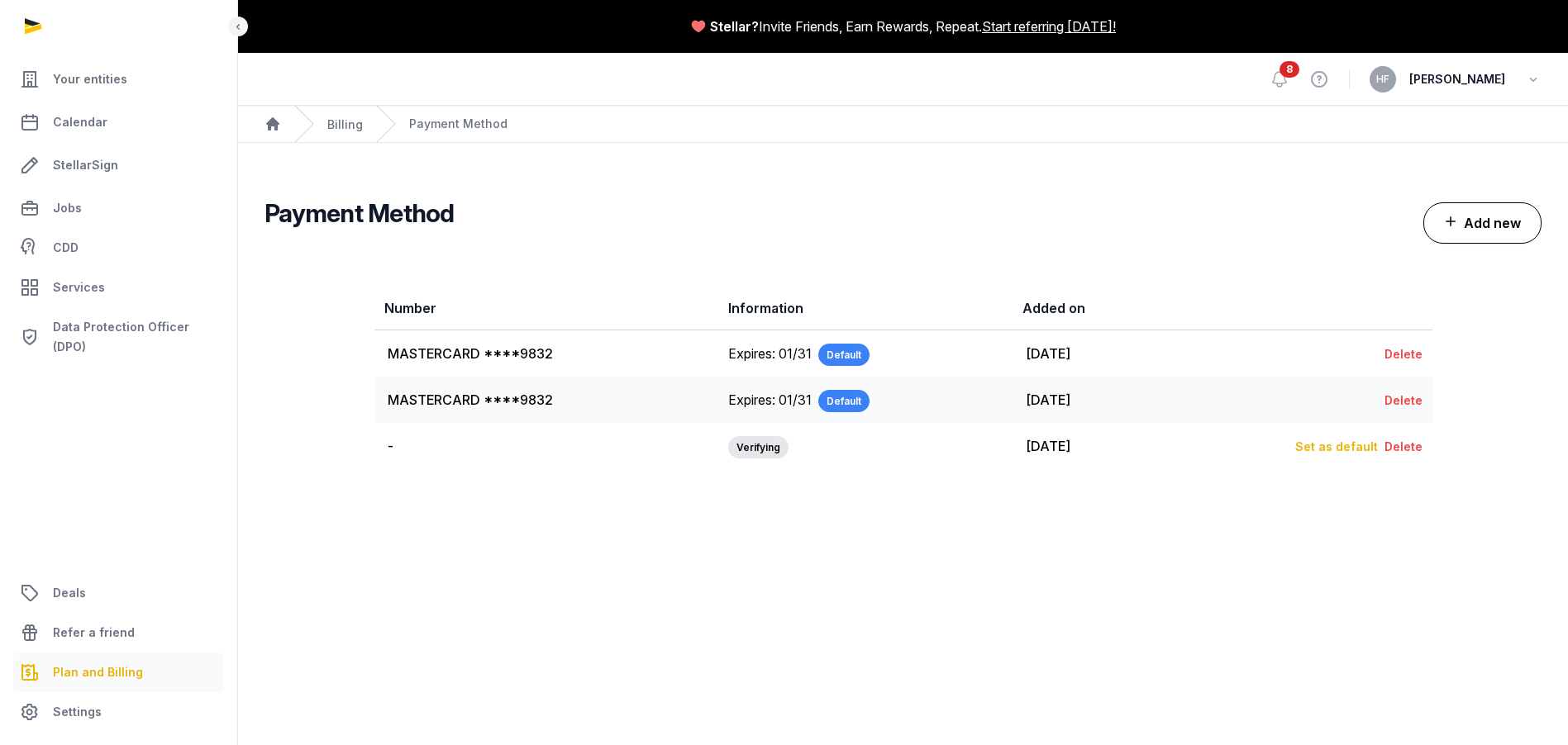
click at [1499, 213] on button "Add new" at bounding box center [1482, 223] width 119 height 41
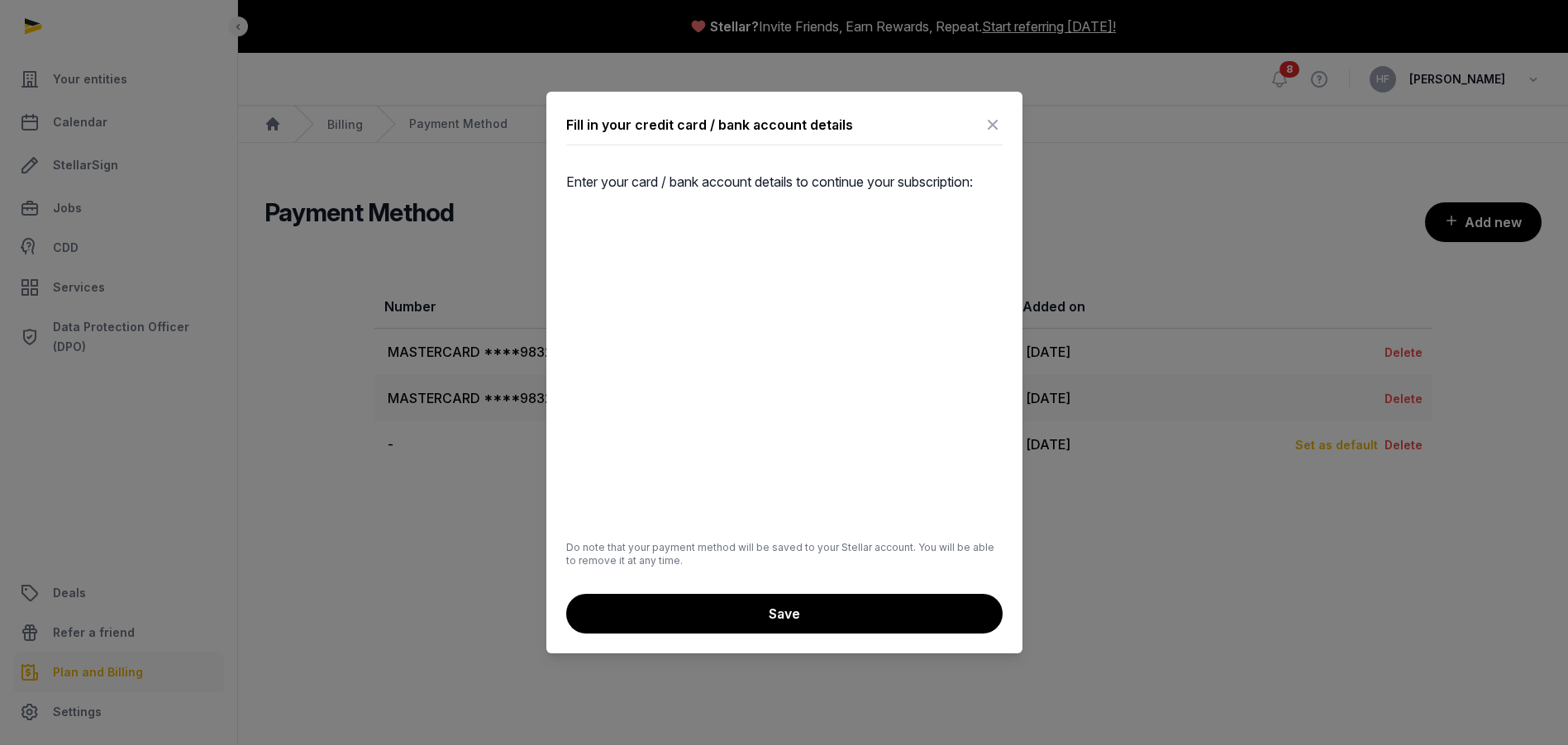
click at [999, 130] on icon at bounding box center [993, 124] width 20 height 26
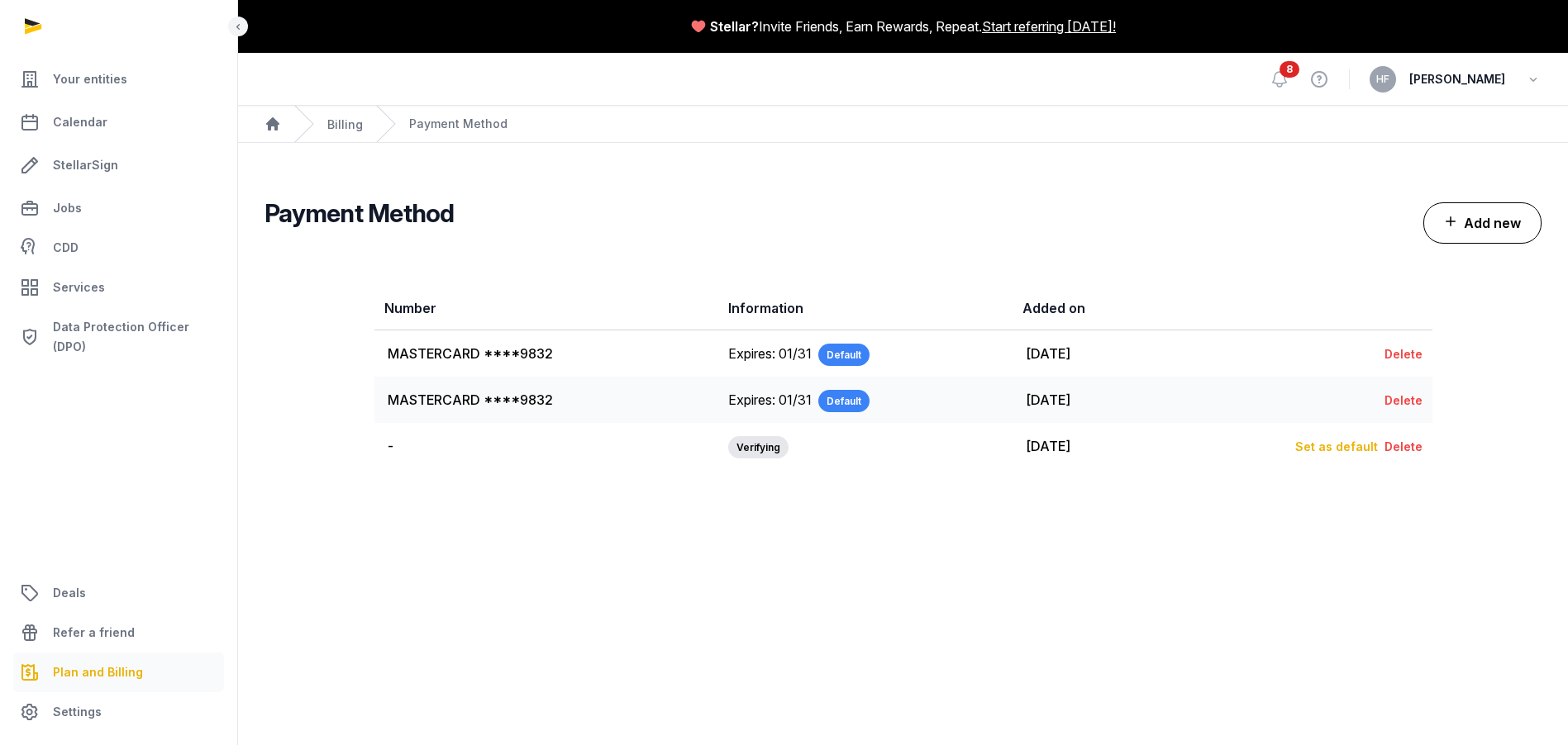
click at [1481, 223] on button "Add new" at bounding box center [1482, 223] width 119 height 41
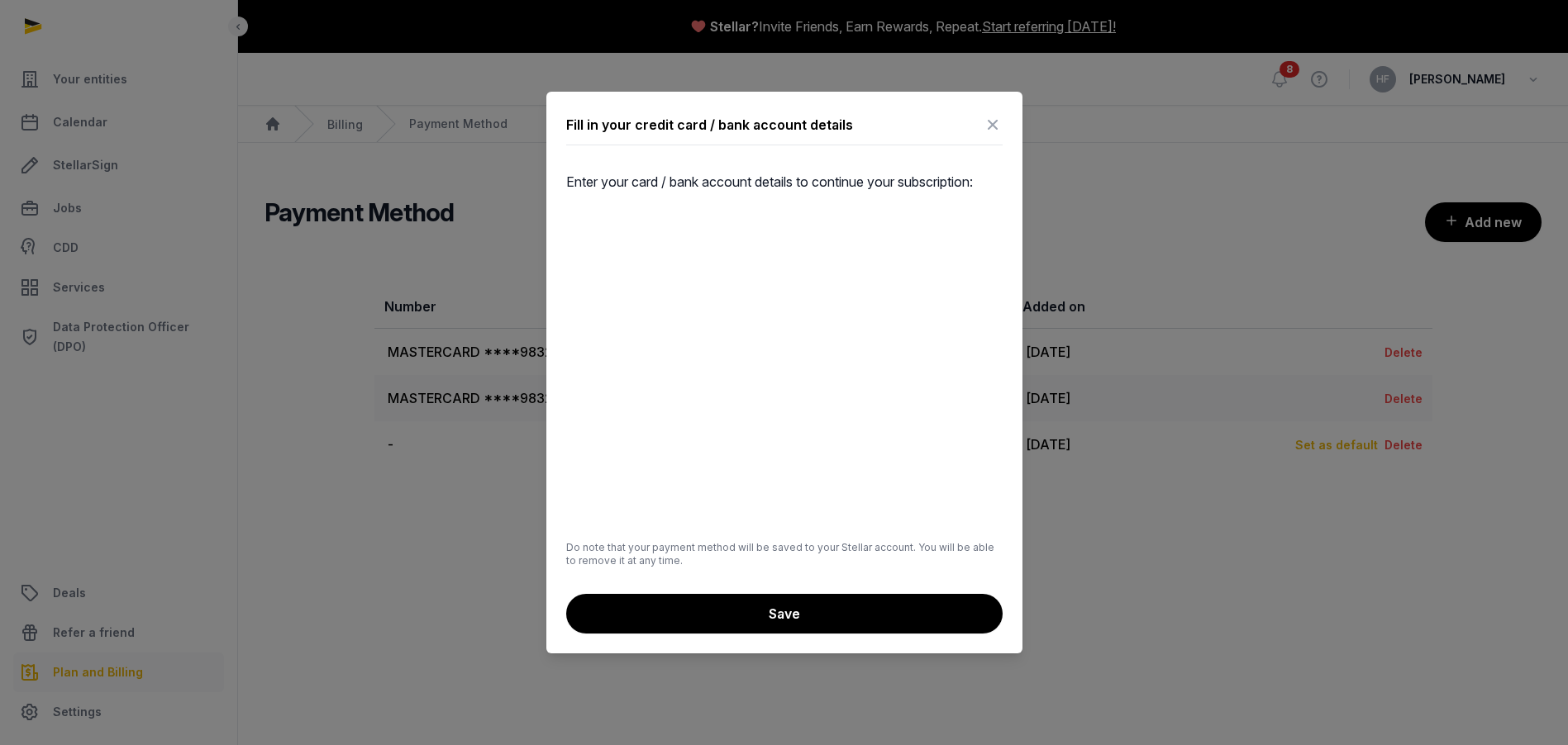
click at [994, 128] on icon at bounding box center [993, 124] width 20 height 26
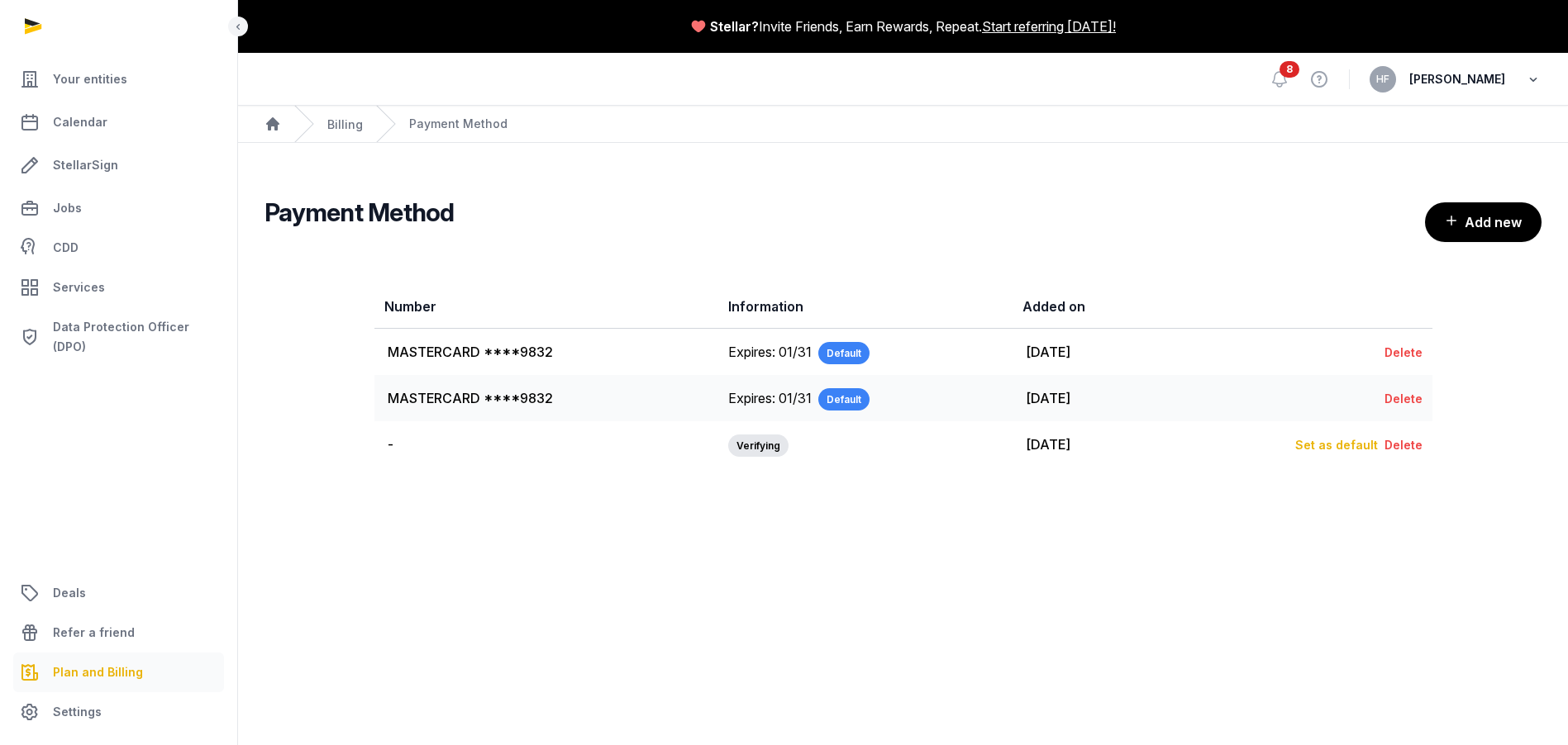
click at [1533, 78] on icon "button" at bounding box center [1532, 79] width 16 height 23
click at [1401, 147] on button "Sign out" at bounding box center [1448, 146] width 185 height 30
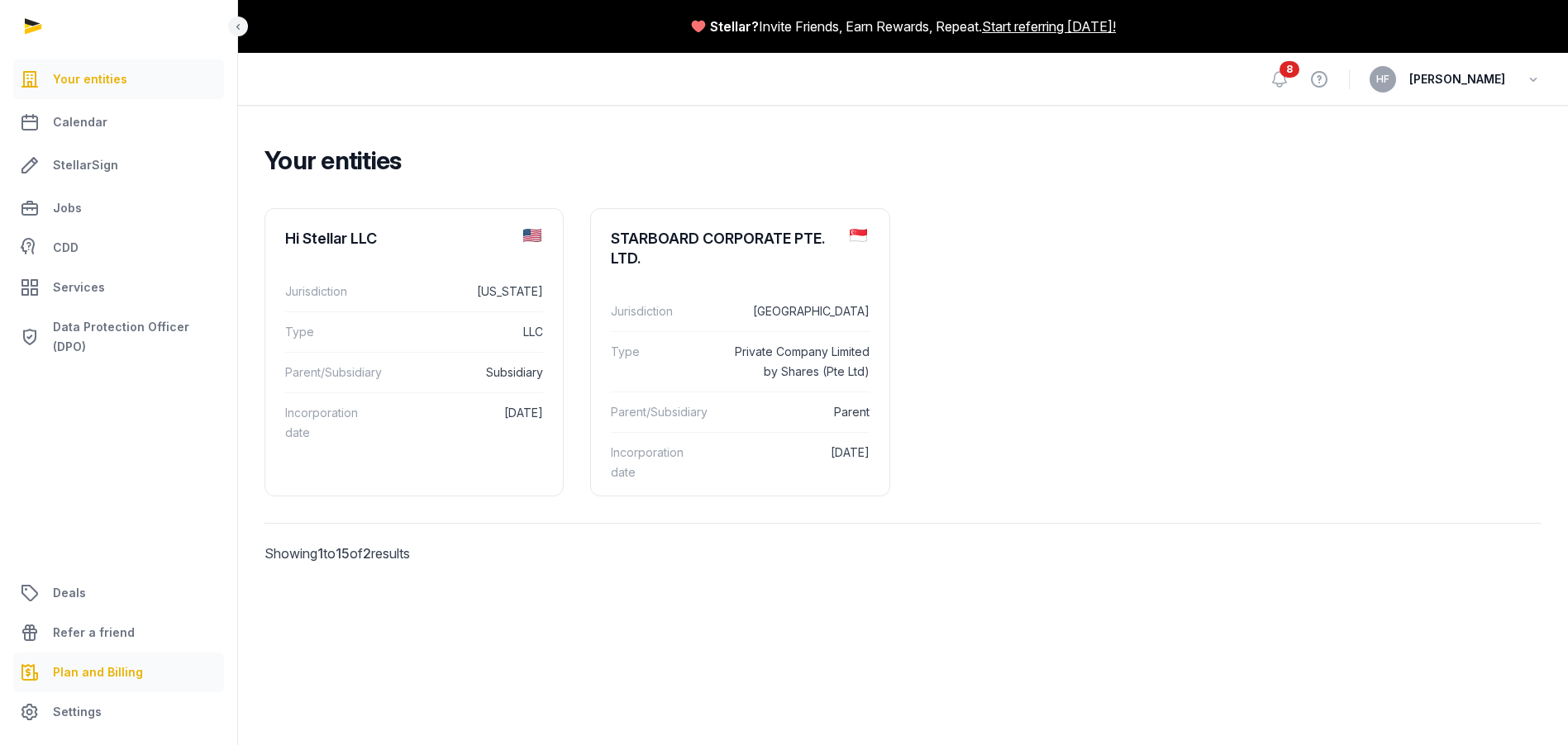
click at [112, 669] on span "Plan and Billing" at bounding box center [97, 673] width 90 height 20
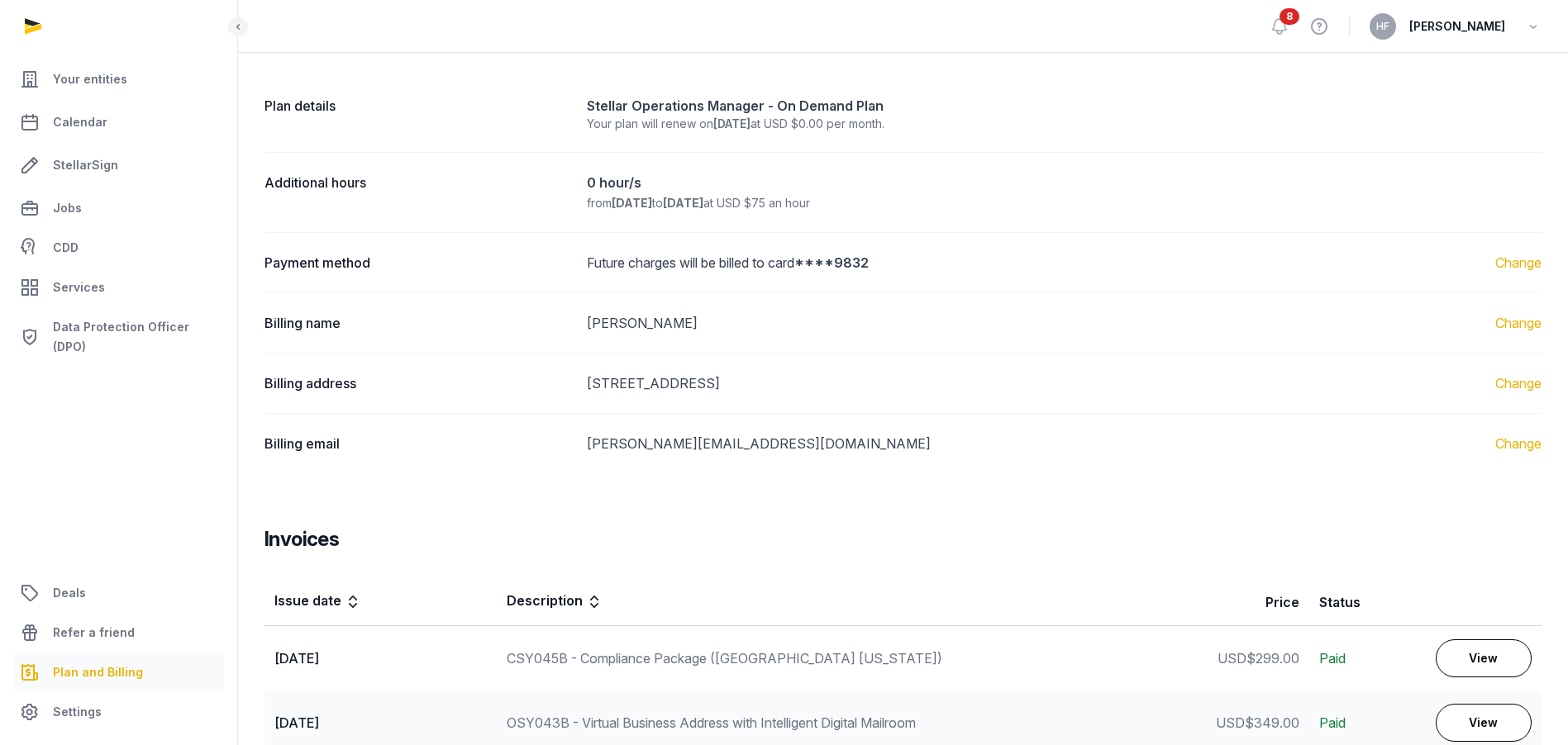
scroll to position [133, 0]
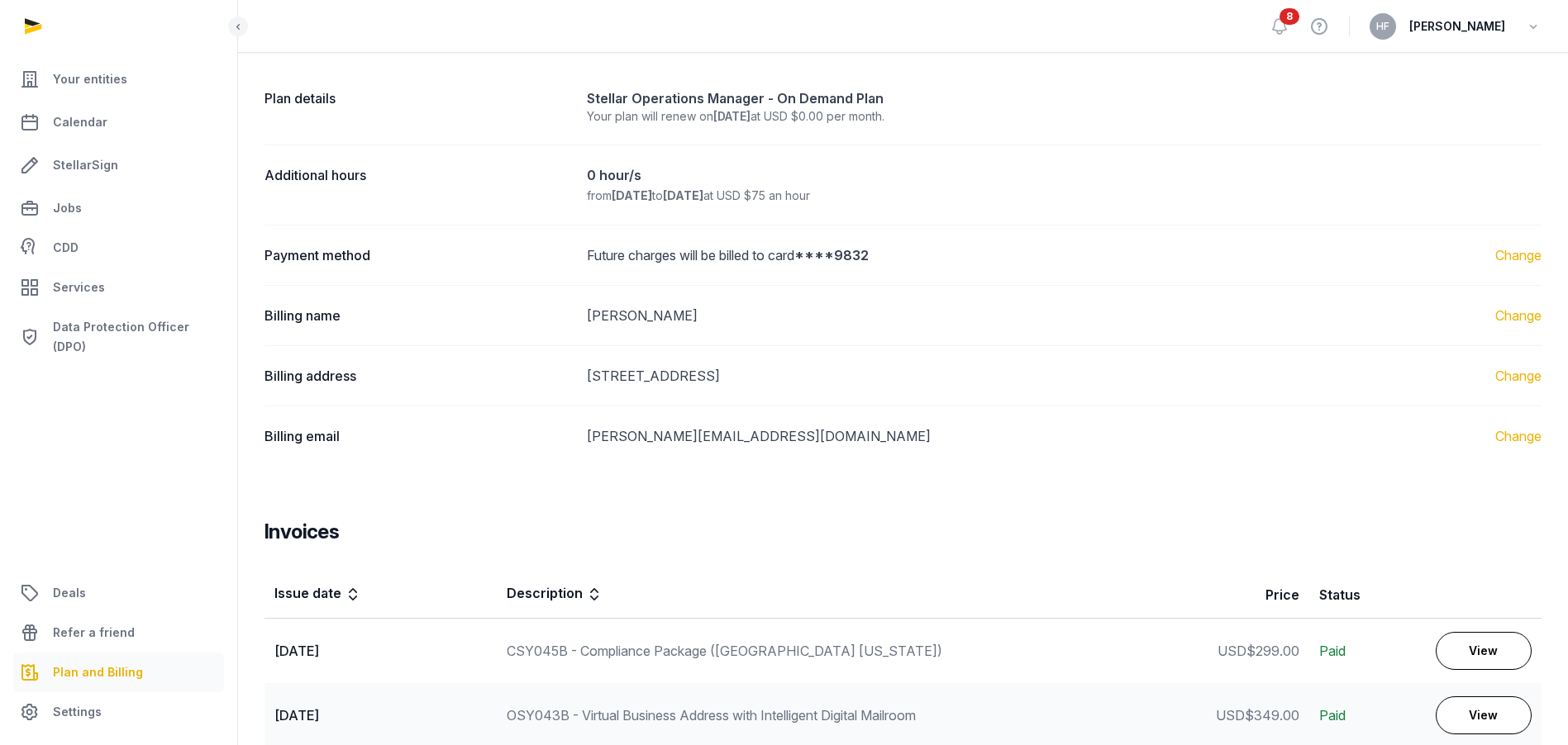
click at [1512, 257] on link "Change" at bounding box center [1518, 255] width 46 height 20
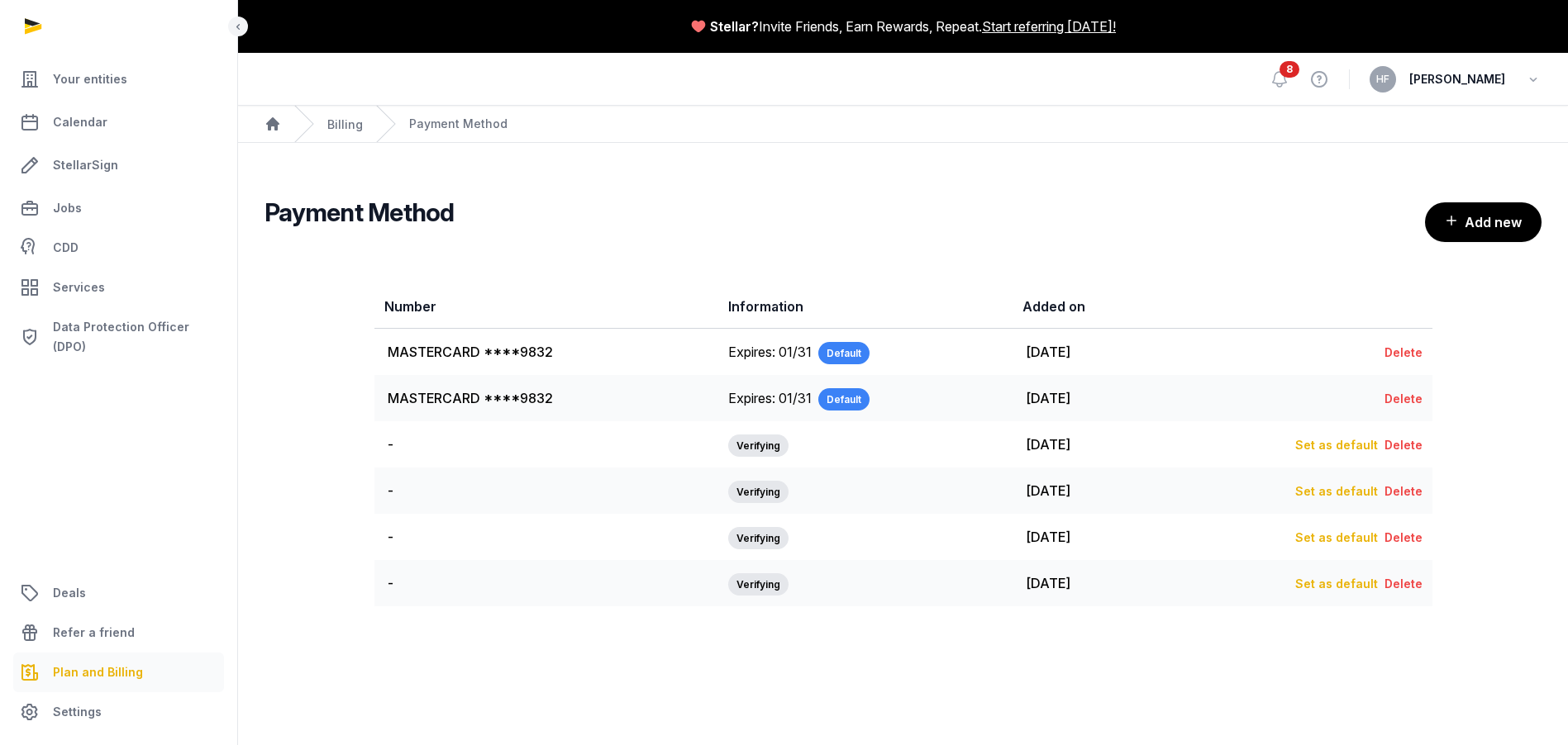
click at [1410, 449] on link "Delete" at bounding box center [1402, 444] width 38 height 14
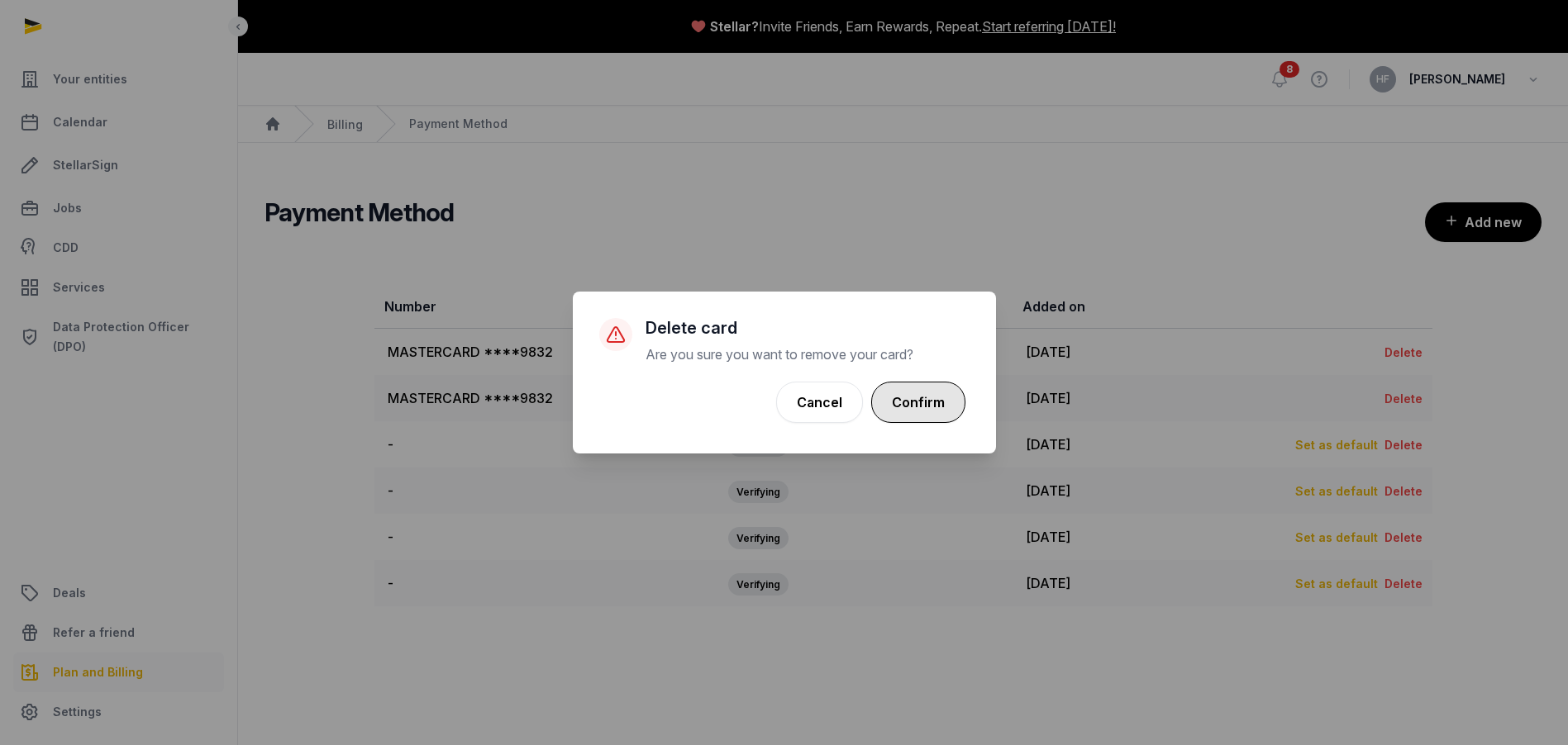
click at [932, 397] on button "Confirm" at bounding box center [918, 402] width 94 height 41
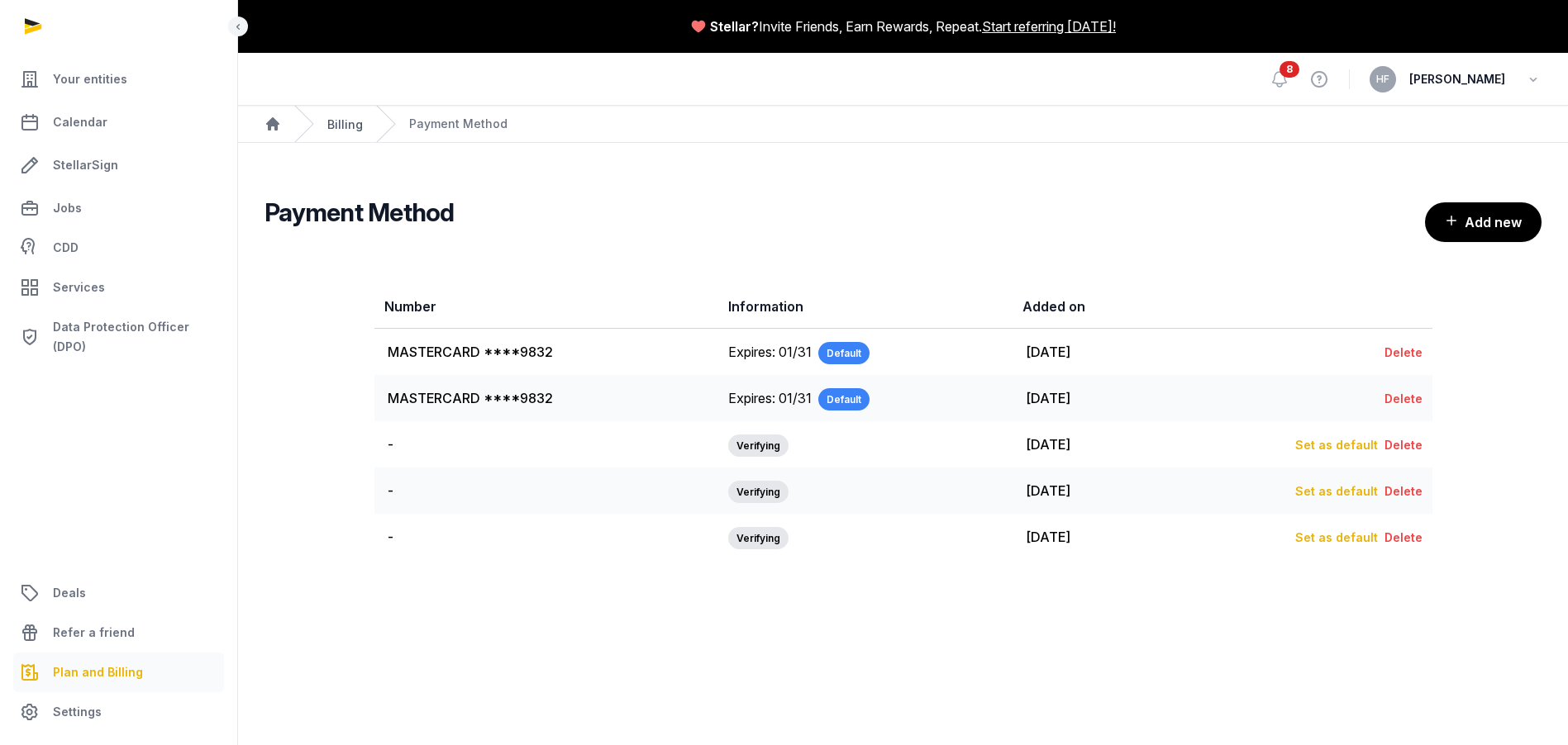
click at [341, 127] on link "Billing" at bounding box center [345, 124] width 36 height 14
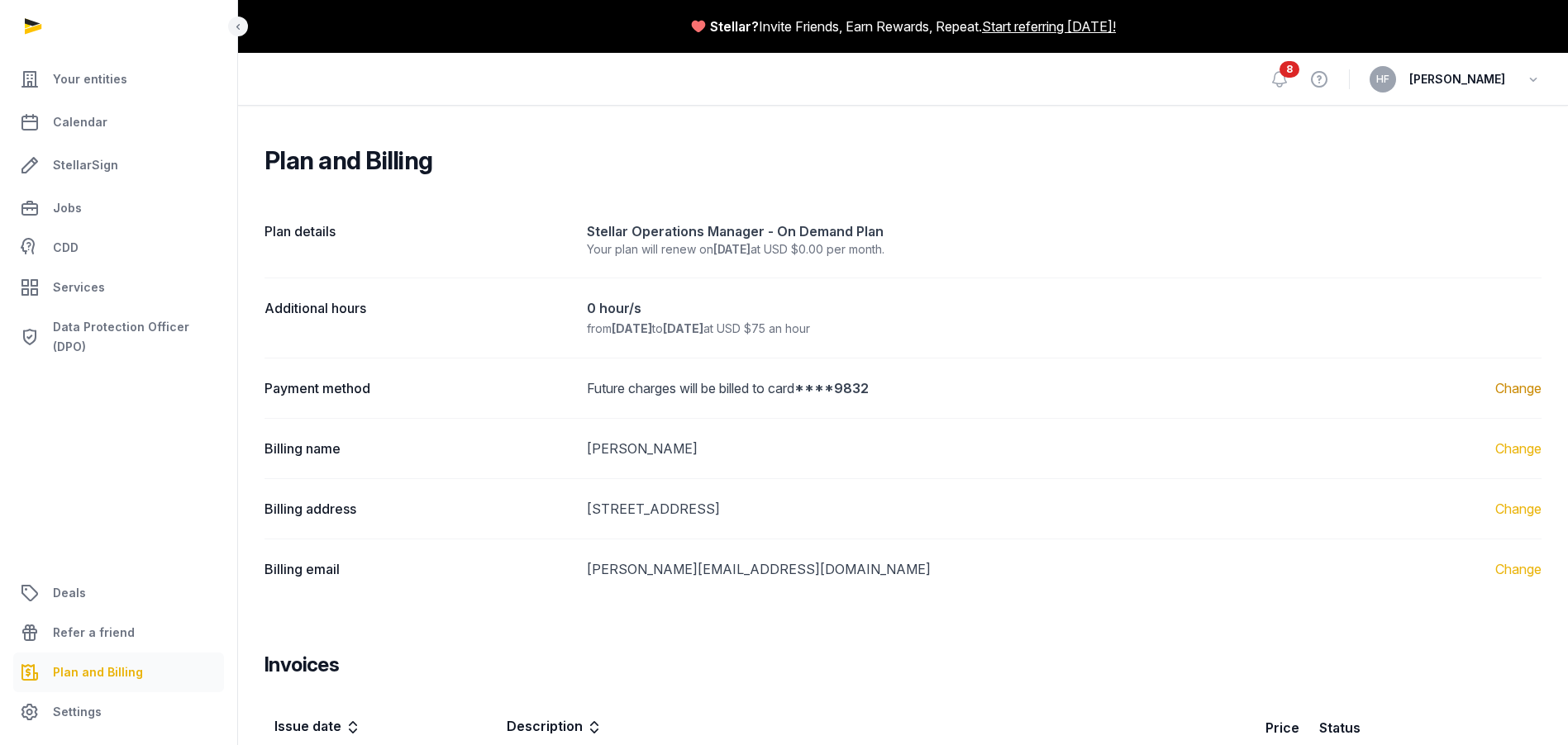
click at [1524, 390] on link "Change" at bounding box center [1518, 388] width 46 height 20
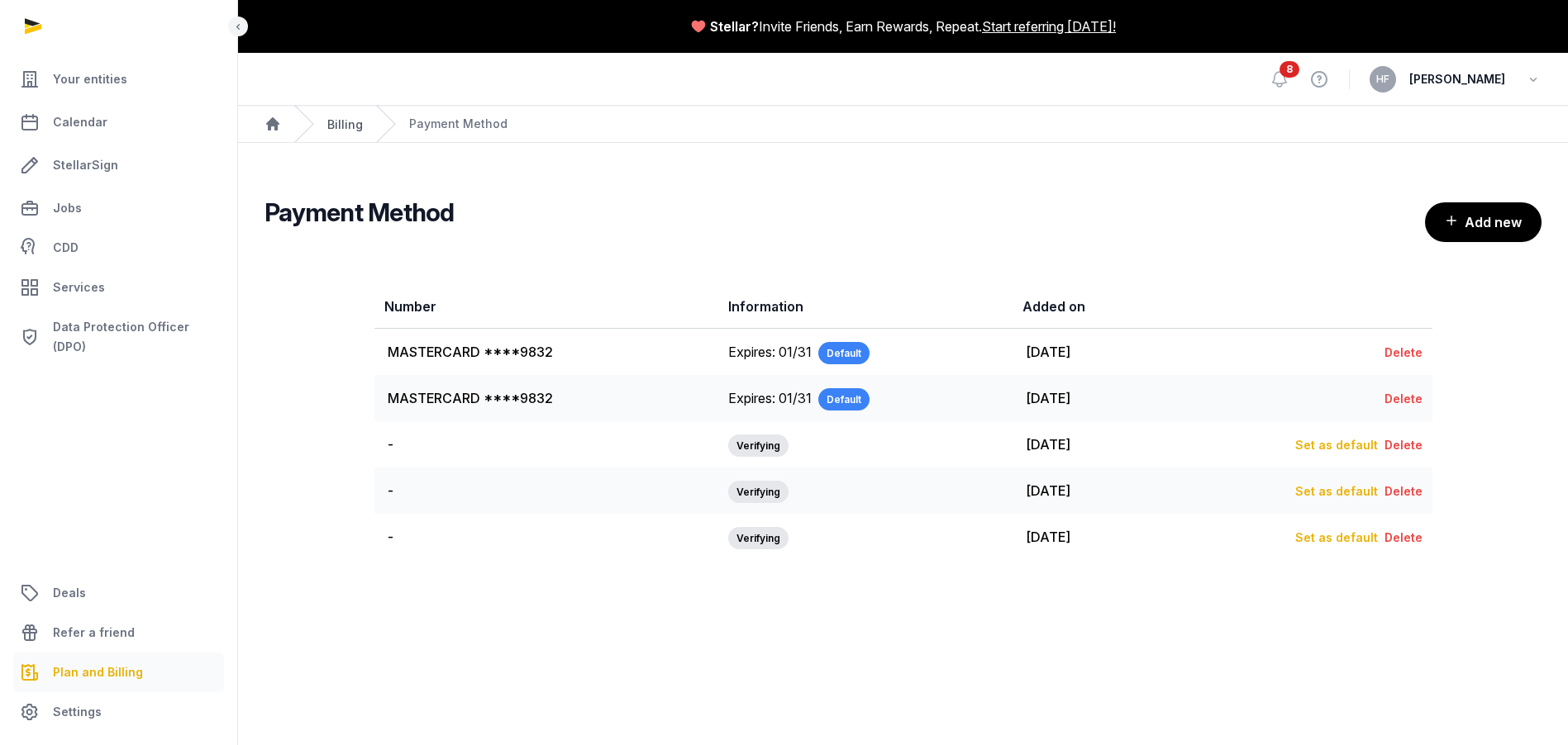
click at [350, 126] on link "Billing" at bounding box center [345, 124] width 36 height 14
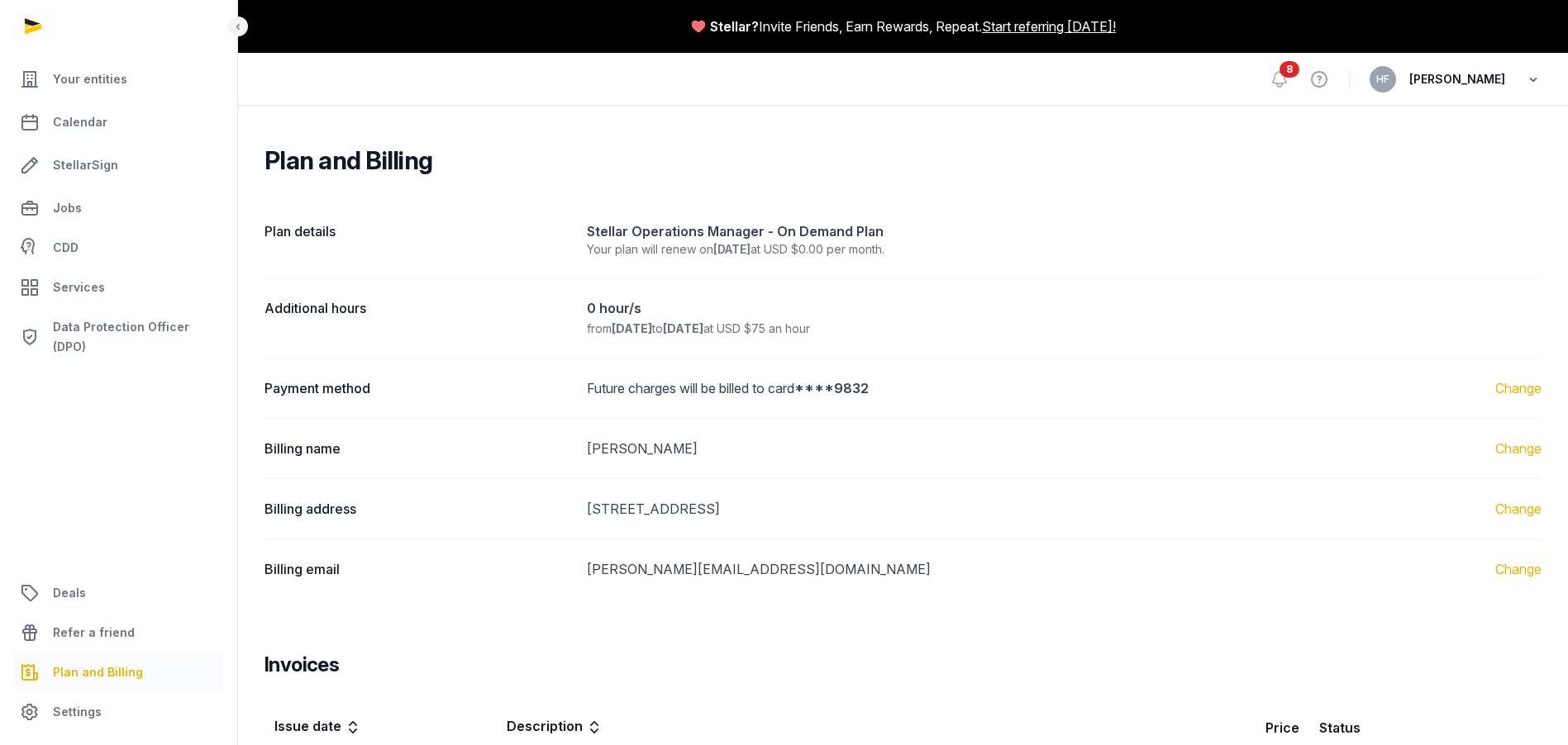
click at [1525, 83] on icon "button" at bounding box center [1532, 79] width 16 height 23
click at [1416, 144] on button "Sign out" at bounding box center [1448, 146] width 185 height 30
